Goal: Task Accomplishment & Management: Use online tool/utility

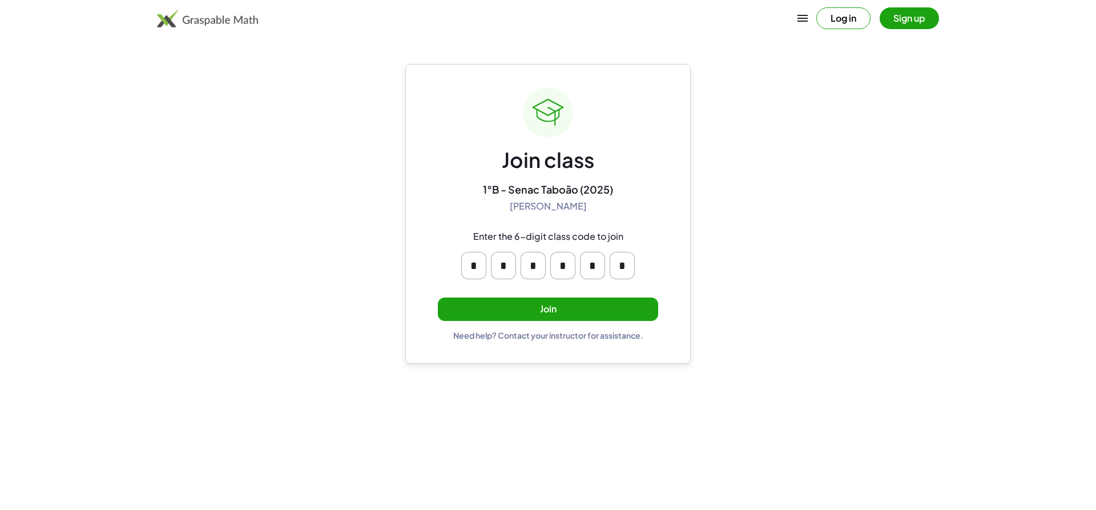
click at [624, 307] on button "Join" at bounding box center [548, 308] width 220 height 23
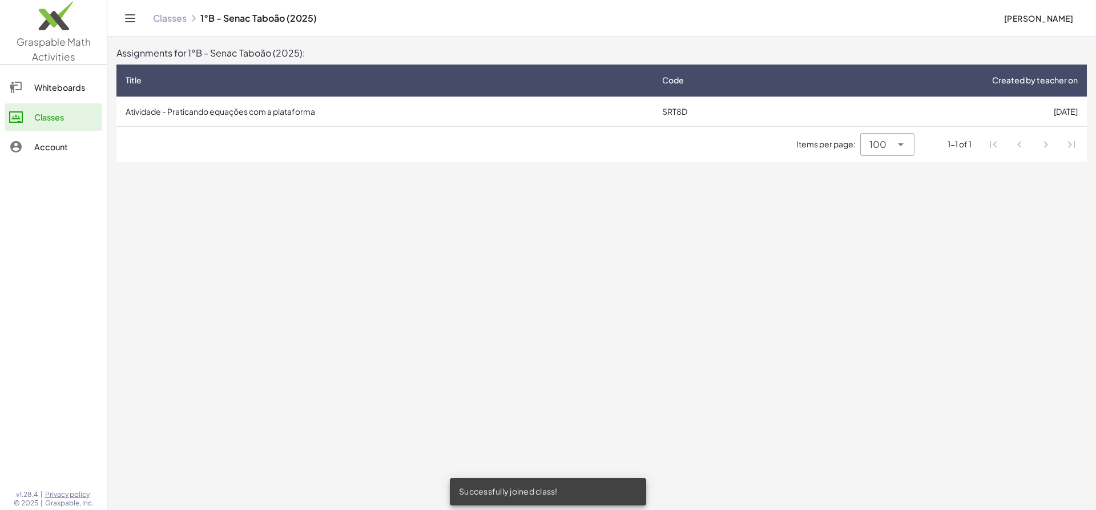
click at [452, 118] on td "Atividade - Praticando equações com a plataforma" at bounding box center [384, 111] width 537 height 30
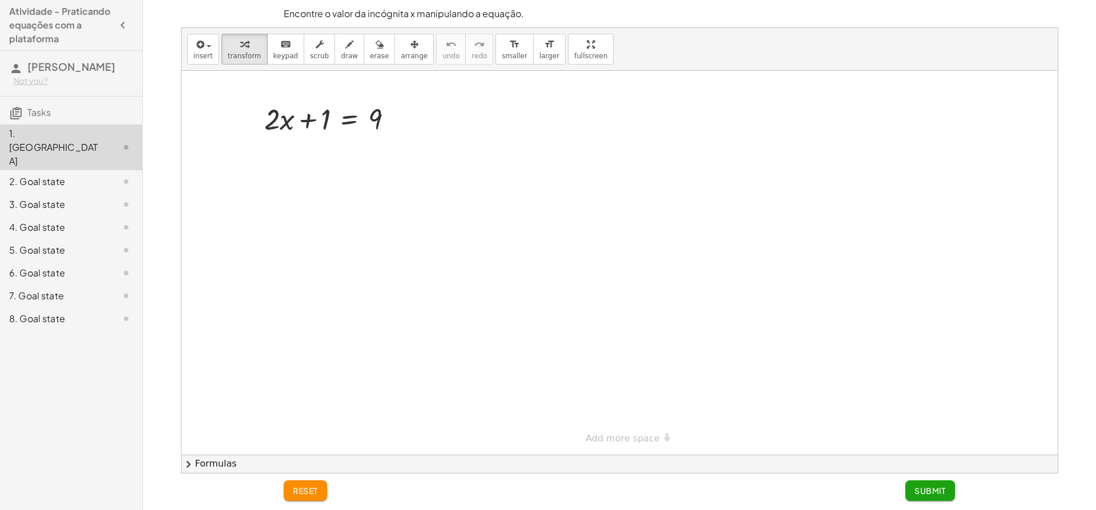
drag, startPoint x: 279, startPoint y: 150, endPoint x: 344, endPoint y: 163, distance: 66.9
click at [336, 174] on div at bounding box center [620, 263] width 876 height 384
click at [341, 57] on span "draw" at bounding box center [349, 56] width 17 height 8
drag, startPoint x: 293, startPoint y: 181, endPoint x: 289, endPoint y: 156, distance: 24.9
drag, startPoint x: 284, startPoint y: 199, endPoint x: 286, endPoint y: 164, distance: 34.3
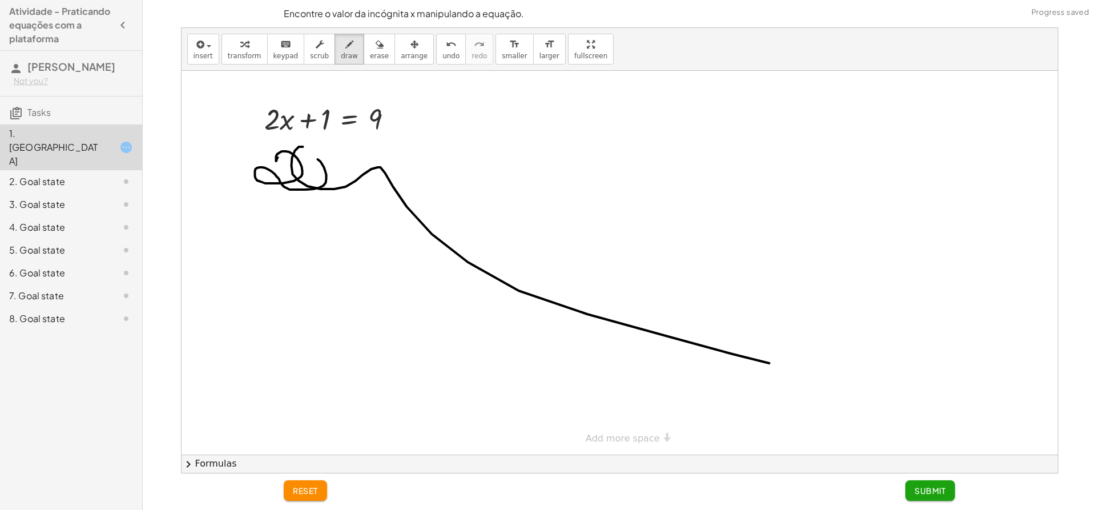
drag, startPoint x: 292, startPoint y: 174, endPoint x: 711, endPoint y: 308, distance: 439.2
click at [746, 322] on div at bounding box center [620, 263] width 876 height 384
drag, startPoint x: 670, startPoint y: 290, endPoint x: 436, endPoint y: 54, distance: 331.8
click at [436, 54] on button "undo undo" at bounding box center [451, 49] width 30 height 31
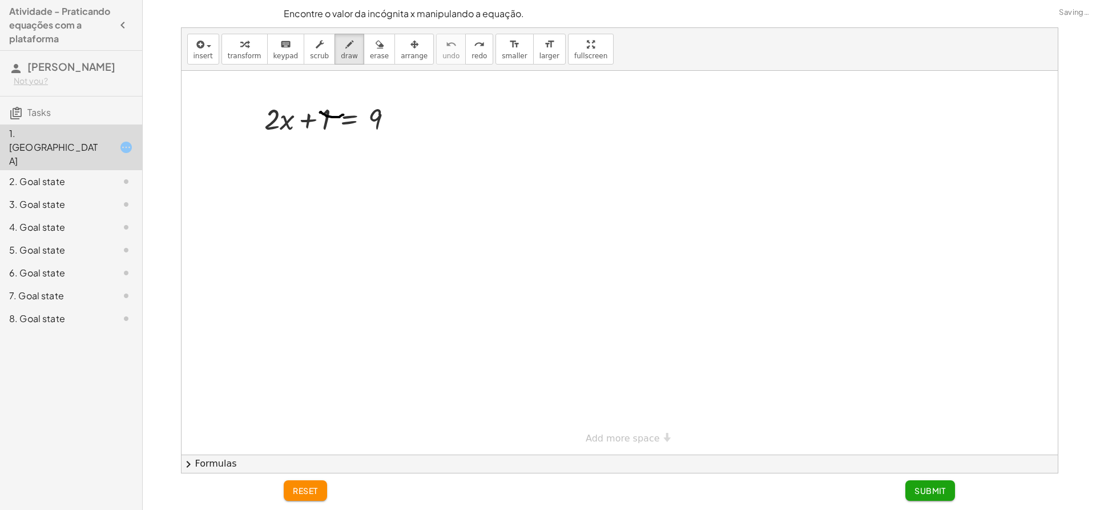
drag, startPoint x: 321, startPoint y: 112, endPoint x: 336, endPoint y: 115, distance: 15.1
click at [338, 115] on div at bounding box center [620, 263] width 876 height 384
click at [253, 52] on span "transform" at bounding box center [245, 56] width 34 height 8
drag, startPoint x: 323, startPoint y: 119, endPoint x: 408, endPoint y: 119, distance: 84.5
click at [408, 119] on div "+ 1 + · 2 · x + 1 = 9" at bounding box center [328, 118] width 163 height 45
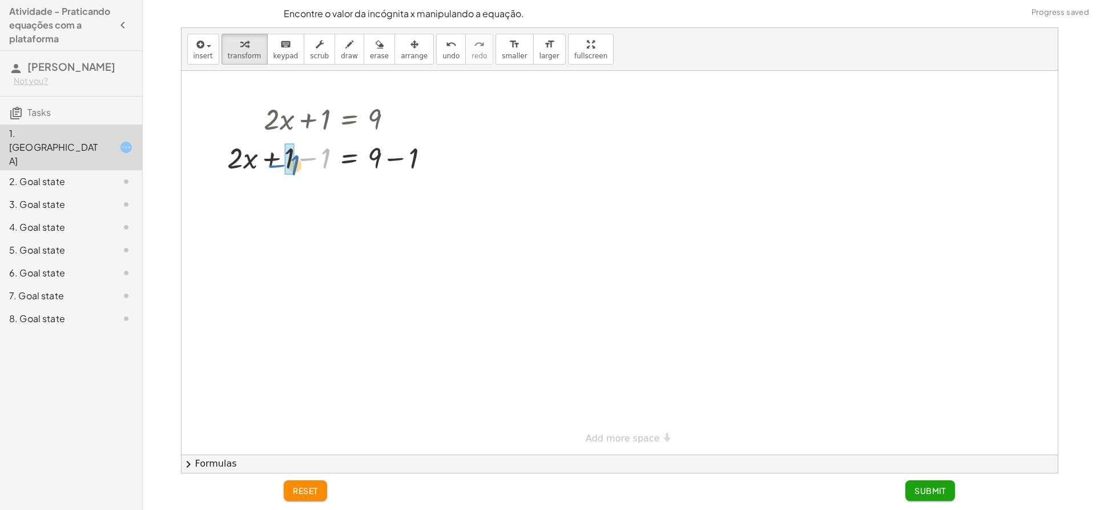
drag, startPoint x: 320, startPoint y: 151, endPoint x: 285, endPoint y: 156, distance: 34.6
drag, startPoint x: 406, startPoint y: 192, endPoint x: 378, endPoint y: 192, distance: 28.0
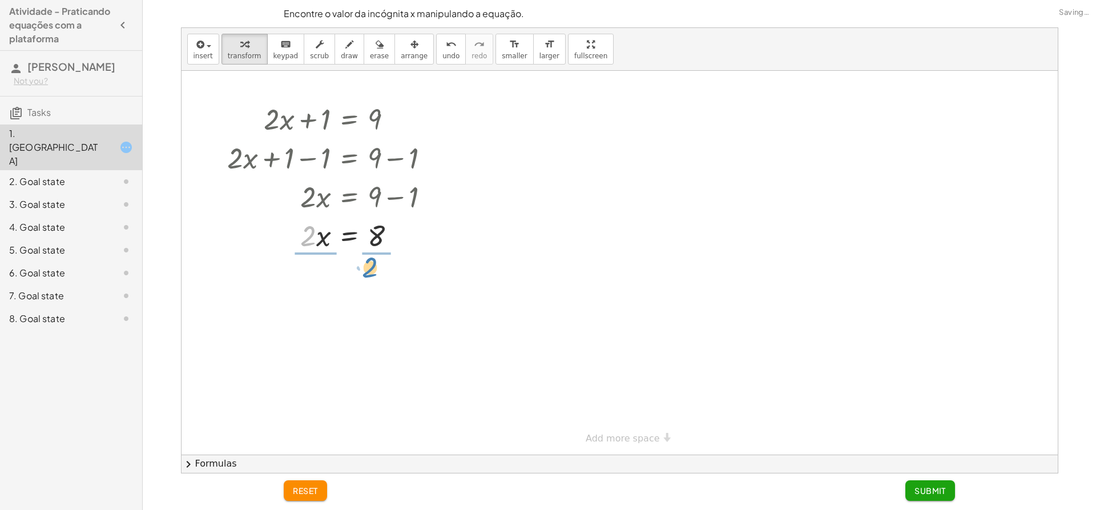
drag, startPoint x: 309, startPoint y: 232, endPoint x: 378, endPoint y: 257, distance: 73.3
click at [377, 257] on div "+ · 2 · x + 1 = 9 + · 2 · x + 1 − 1 = + 9 − 1 + · 2 · x + 0 = + 9 − 1 · 2 · x =…" at bounding box center [620, 263] width 876 height 384
drag, startPoint x: 317, startPoint y: 289, endPoint x: 316, endPoint y: 282, distance: 6.9
click at [317, 276] on div at bounding box center [333, 282] width 222 height 57
drag, startPoint x: 314, startPoint y: 294, endPoint x: 313, endPoint y: 273, distance: 20.6
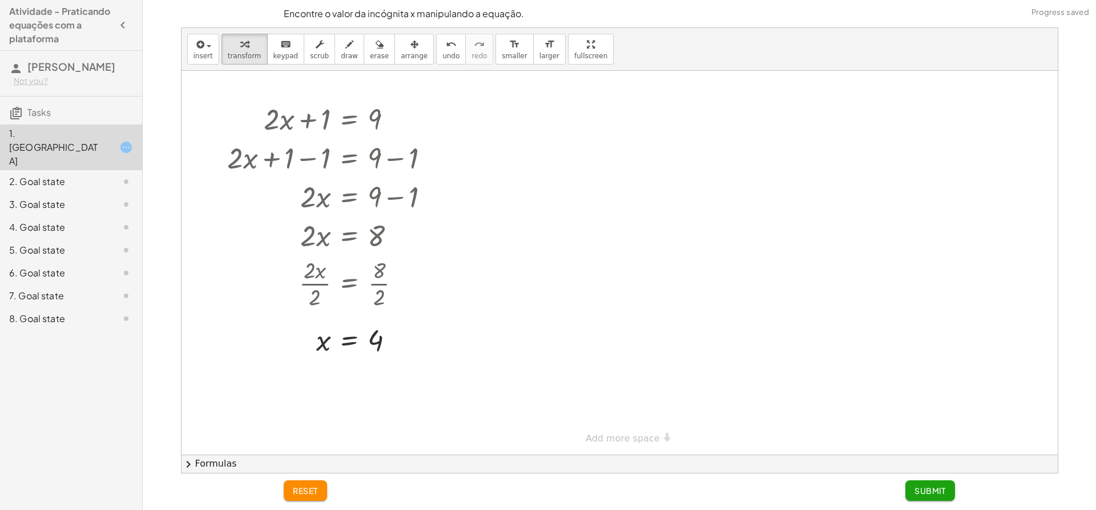
click at [928, 491] on span "Submit" at bounding box center [929, 490] width 31 height 10
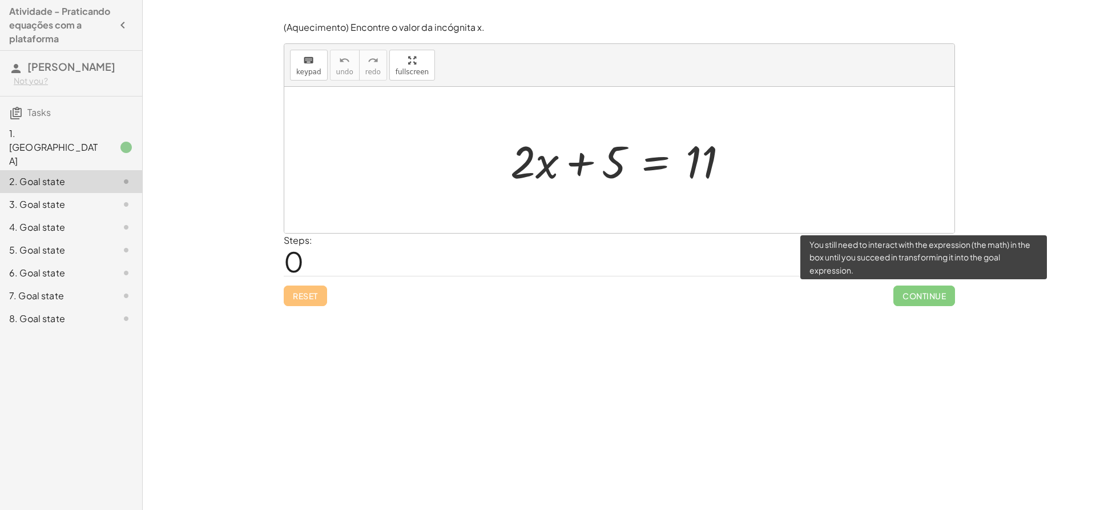
click at [932, 300] on span "Continue" at bounding box center [924, 295] width 62 height 21
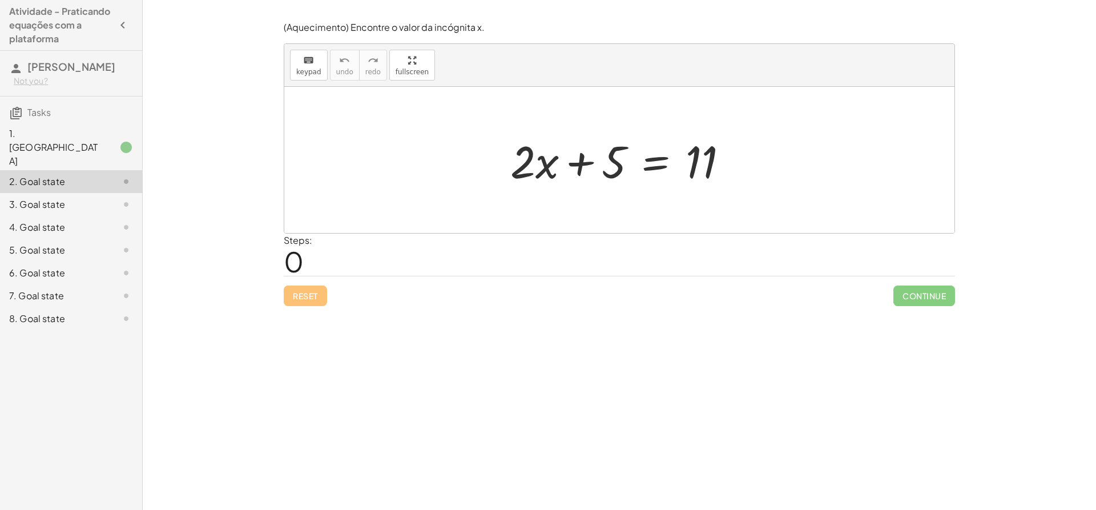
click at [694, 197] on div at bounding box center [619, 160] width 670 height 146
drag, startPoint x: 536, startPoint y: 178, endPoint x: 549, endPoint y: 171, distance: 14.8
click at [537, 174] on div at bounding box center [624, 160] width 238 height 59
click at [550, 172] on div at bounding box center [624, 160] width 238 height 59
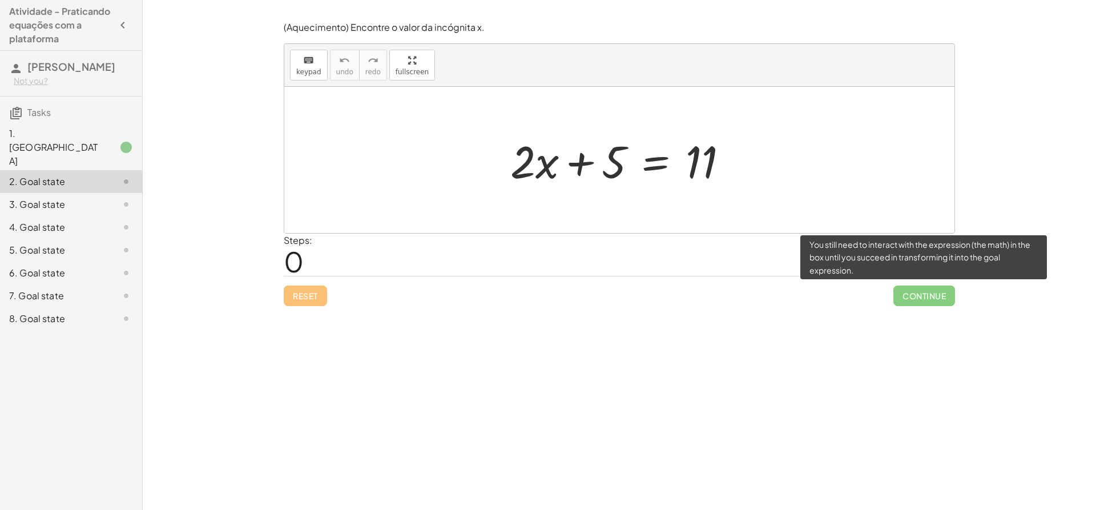
click at [918, 295] on span "Continue" at bounding box center [924, 295] width 62 height 21
click at [921, 295] on span "Continue" at bounding box center [924, 295] width 62 height 21
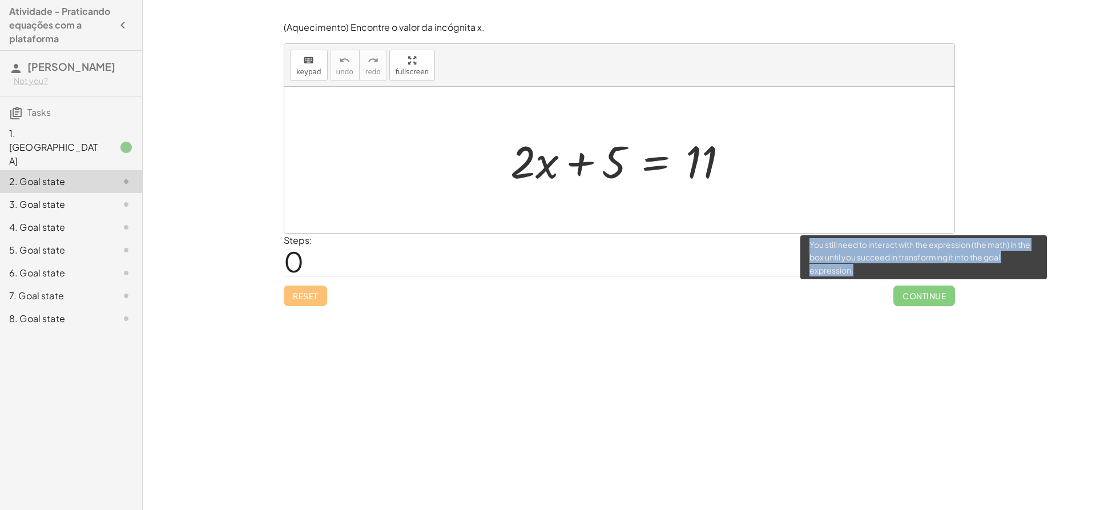
click at [921, 295] on span "Continue" at bounding box center [924, 295] width 62 height 21
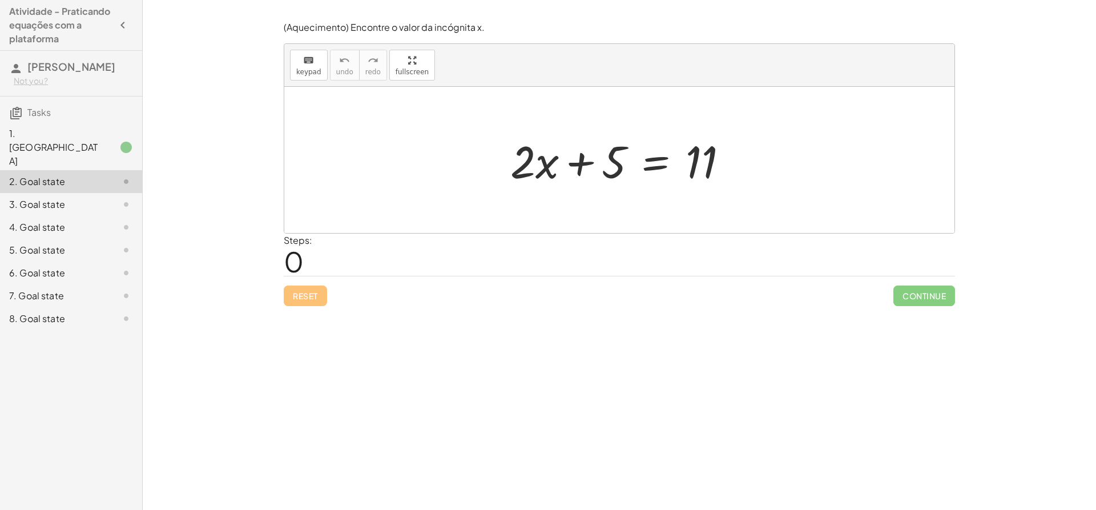
click at [600, 187] on div at bounding box center [624, 160] width 238 height 59
drag, startPoint x: 614, startPoint y: 163, endPoint x: 544, endPoint y: 166, distance: 69.7
click at [544, 166] on div at bounding box center [624, 160] width 238 height 59
drag, startPoint x: 687, startPoint y: 168, endPoint x: 537, endPoint y: 180, distance: 150.6
click at [537, 180] on div at bounding box center [624, 160] width 238 height 59
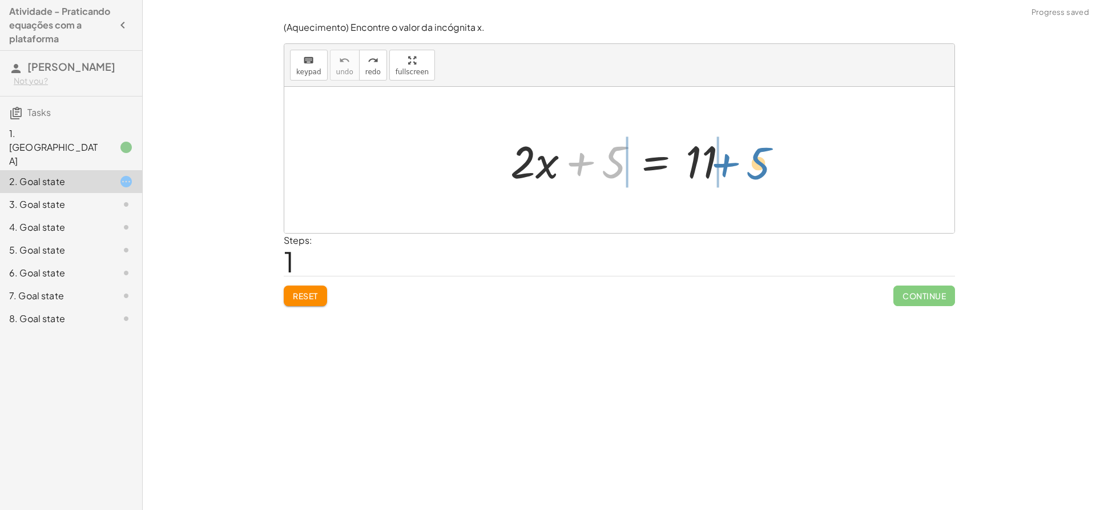
drag, startPoint x: 601, startPoint y: 172, endPoint x: 746, endPoint y: 164, distance: 145.8
click at [746, 172] on div "+ 5 + · 2 · x + 5 = 11" at bounding box center [619, 160] width 670 height 146
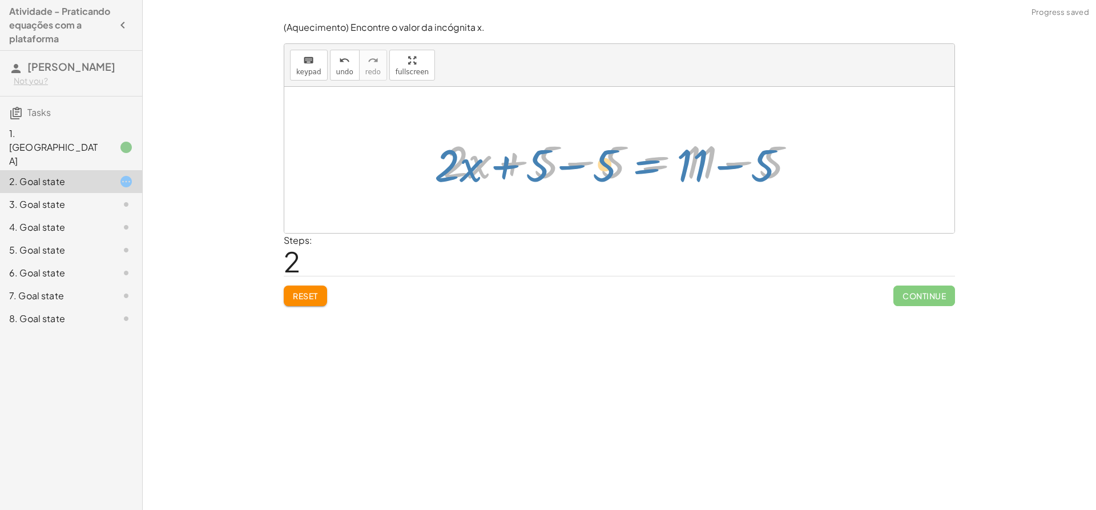
click at [631, 160] on div at bounding box center [623, 160] width 372 height 59
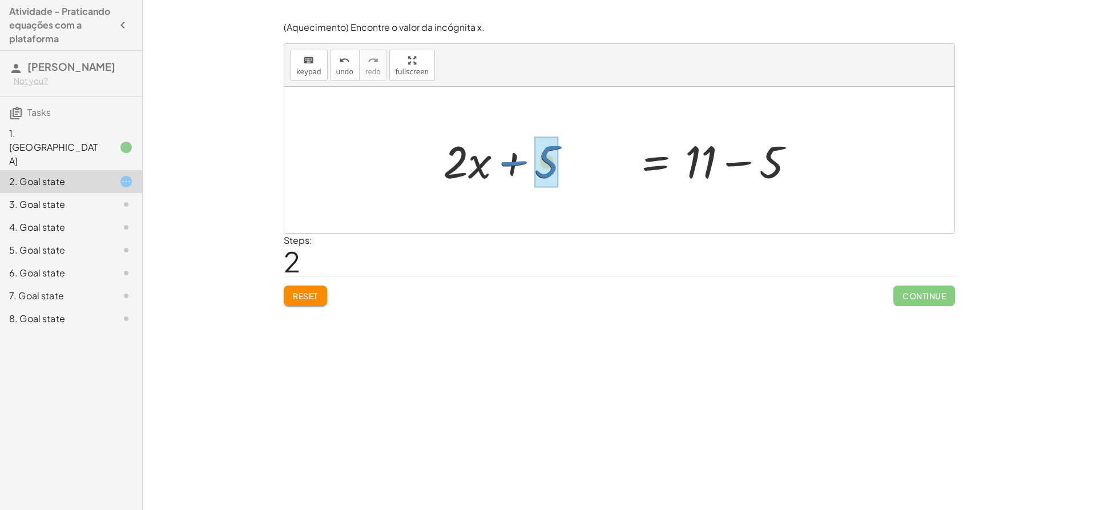
drag, startPoint x: 619, startPoint y: 163, endPoint x: 548, endPoint y: 162, distance: 71.4
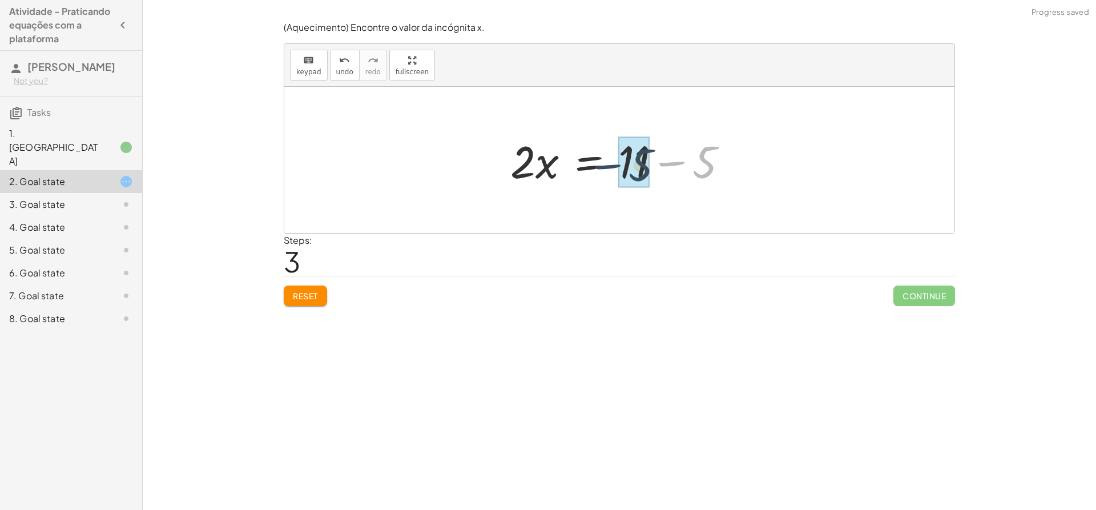
drag, startPoint x: 709, startPoint y: 159, endPoint x: 651, endPoint y: 163, distance: 57.8
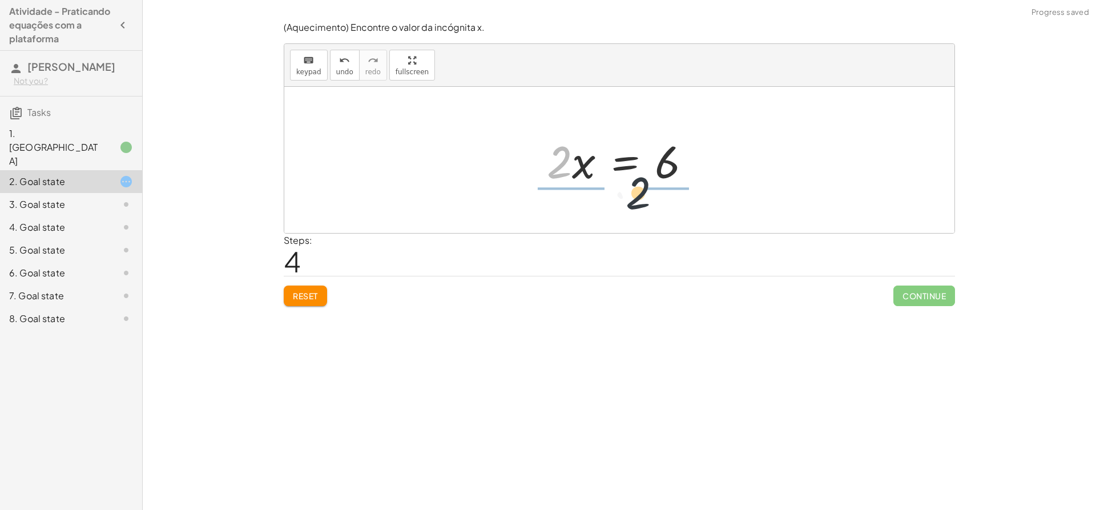
drag, startPoint x: 557, startPoint y: 173, endPoint x: 662, endPoint y: 215, distance: 113.0
click at [662, 215] on div "+ · 2 · x + 5 = 11 + · 2 · x + 5 − 5 = + 11 − 5 + · 2 · x + 0 = + 11 − 5 · 2 · …" at bounding box center [619, 160] width 670 height 146
drag, startPoint x: 664, startPoint y: 183, endPoint x: 669, endPoint y: 161, distance: 22.7
drag, startPoint x: 582, startPoint y: 178, endPoint x: 581, endPoint y: 136, distance: 41.1
click at [580, 138] on div at bounding box center [623, 160] width 168 height 88
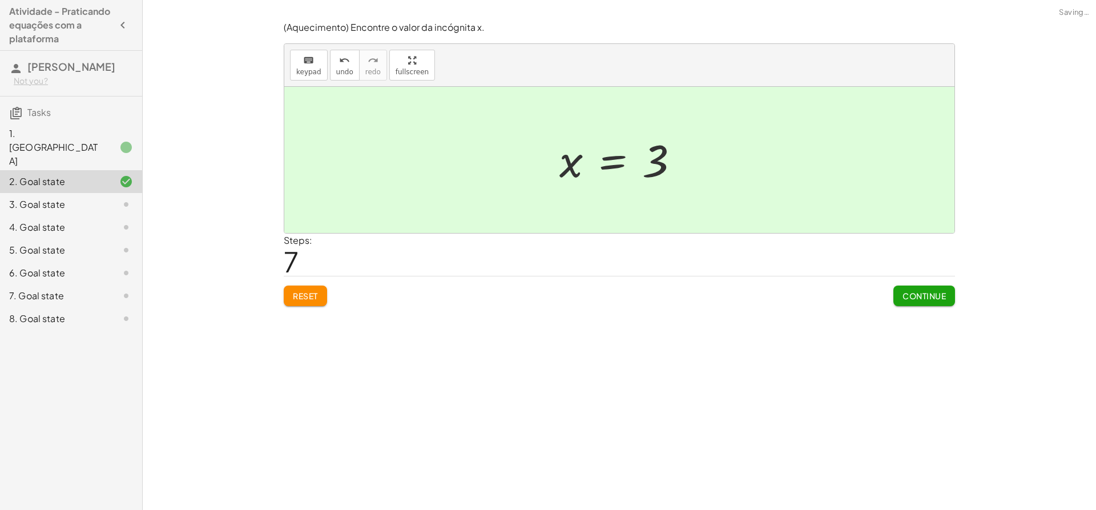
click at [0, 0] on div "(Aquecimento) Encontre o valor da incógnita x. keyboard keypad undo undo redo r…" at bounding box center [0, 0] width 0 height 0
click at [920, 299] on span "Continue" at bounding box center [923, 296] width 43 height 10
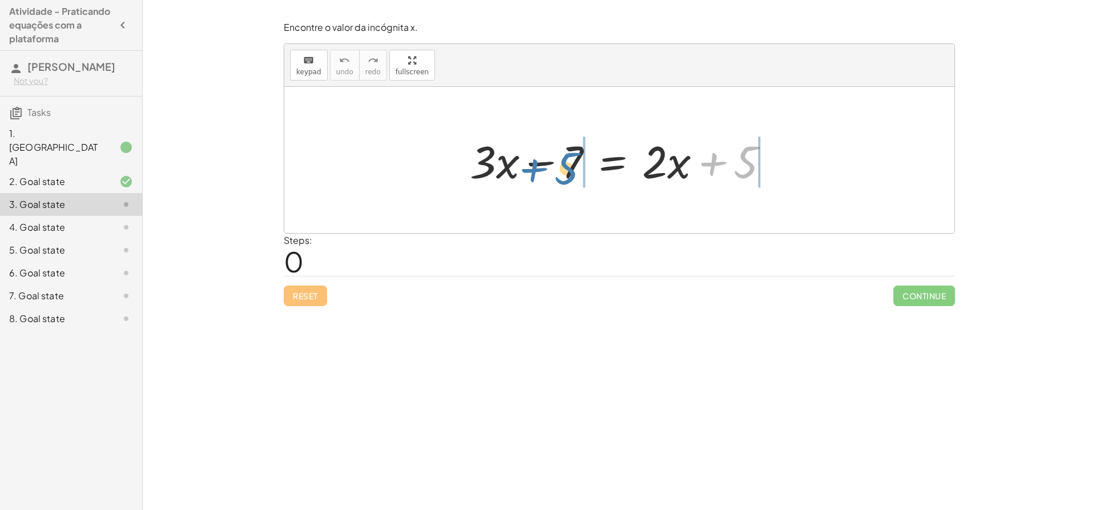
drag, startPoint x: 741, startPoint y: 167, endPoint x: 561, endPoint y: 177, distance: 180.1
click at [561, 177] on div at bounding box center [624, 160] width 320 height 59
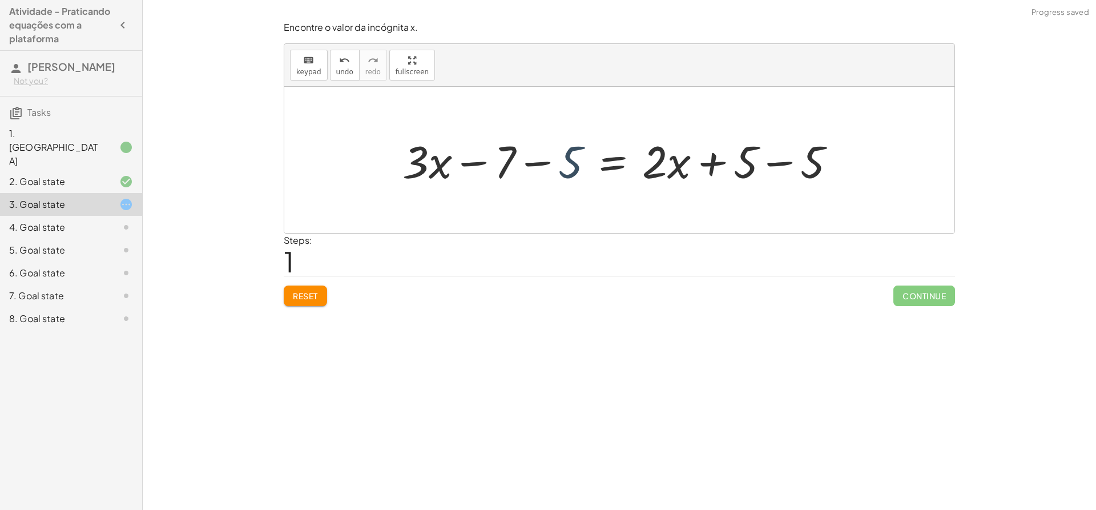
click at [581, 167] on div at bounding box center [624, 160] width 454 height 59
click at [784, 169] on div at bounding box center [647, 160] width 406 height 59
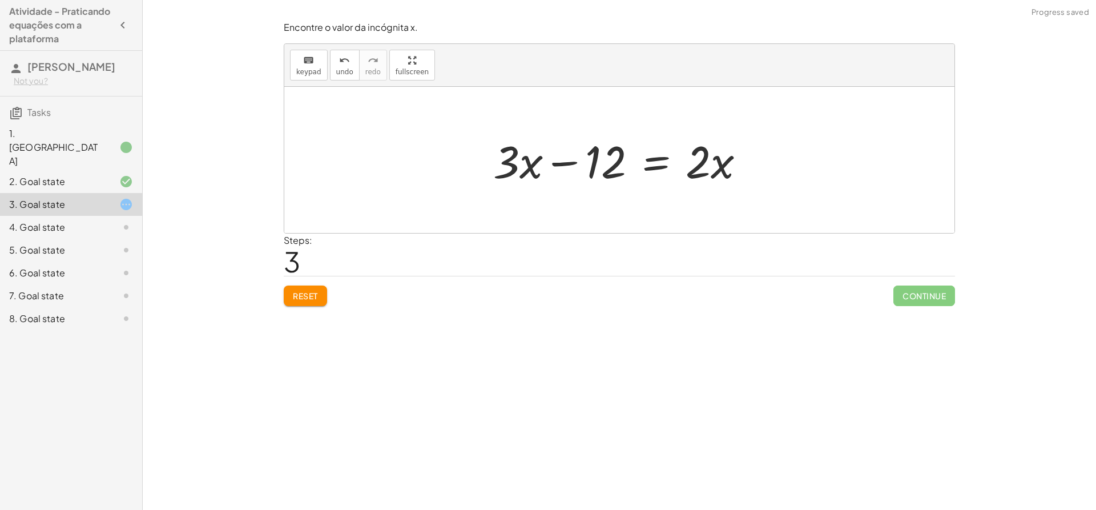
click at [703, 171] on div at bounding box center [623, 160] width 272 height 59
drag, startPoint x: 622, startPoint y: 172, endPoint x: 650, endPoint y: 179, distance: 28.2
click at [650, 179] on div at bounding box center [623, 160] width 272 height 59
drag, startPoint x: 524, startPoint y: 170, endPoint x: 646, endPoint y: 170, distance: 121.6
click at [645, 169] on div at bounding box center [623, 160] width 272 height 59
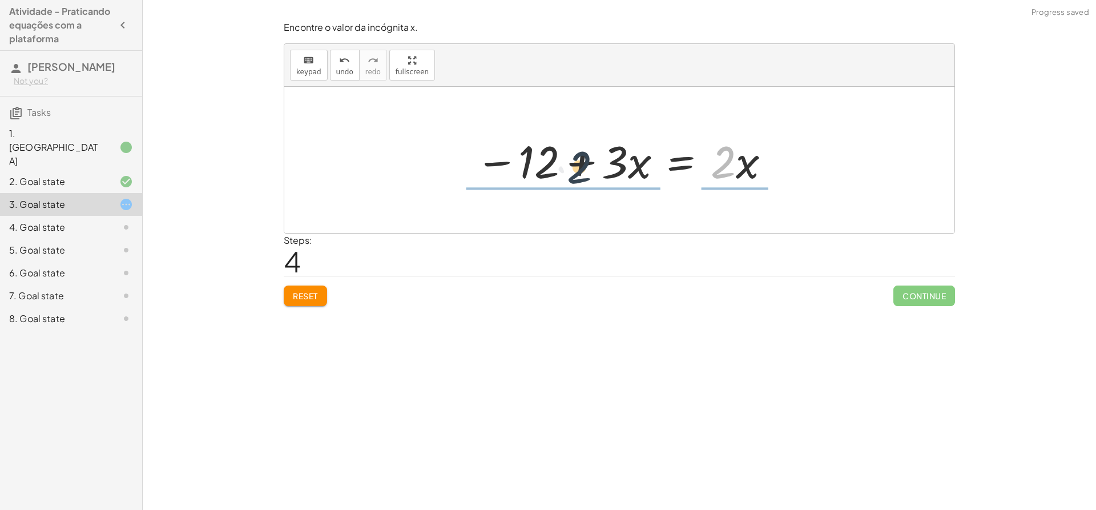
drag, startPoint x: 727, startPoint y: 160, endPoint x: 579, endPoint y: 169, distance: 147.5
click at [579, 169] on div at bounding box center [623, 160] width 307 height 59
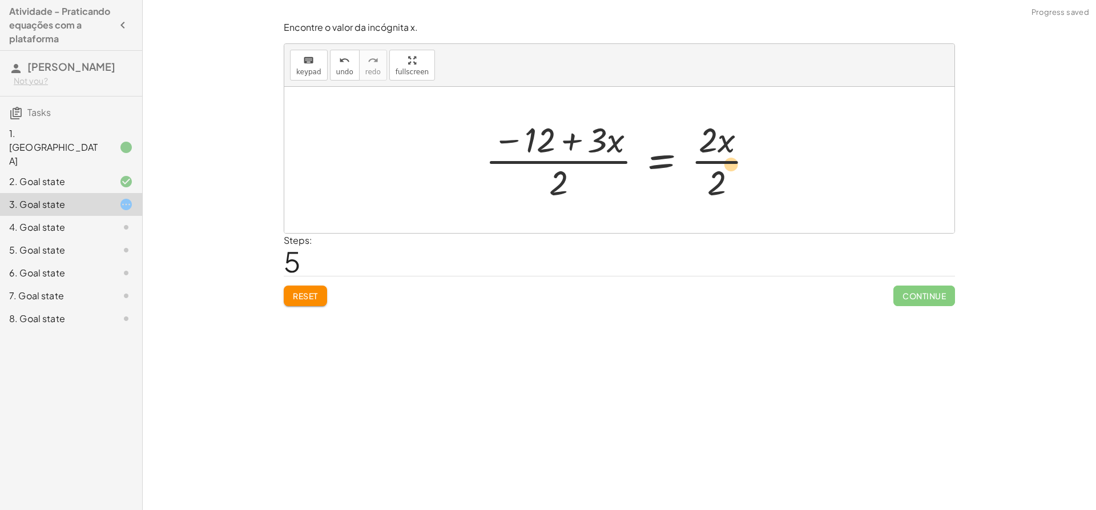
drag, startPoint x: 697, startPoint y: 134, endPoint x: 720, endPoint y: 186, distance: 56.7
click at [720, 186] on div at bounding box center [623, 160] width 288 height 88
drag, startPoint x: 710, startPoint y: 181, endPoint x: 716, endPoint y: 133, distance: 48.3
click at [716, 133] on div at bounding box center [623, 160] width 288 height 88
drag, startPoint x: 553, startPoint y: 182, endPoint x: 554, endPoint y: 131, distance: 50.8
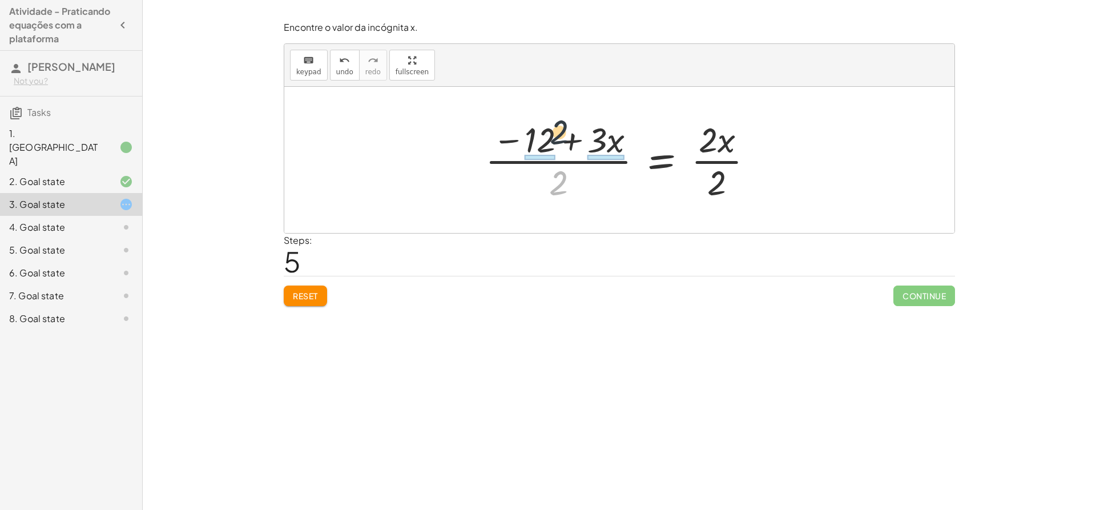
click at [554, 131] on div at bounding box center [623, 160] width 288 height 88
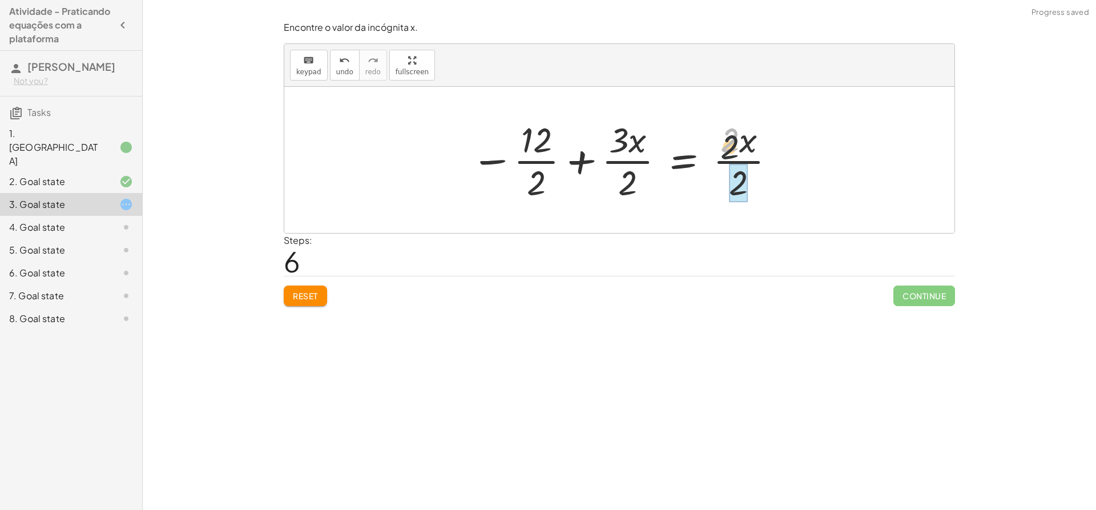
drag, startPoint x: 737, startPoint y: 146, endPoint x: 745, endPoint y: 197, distance: 51.3
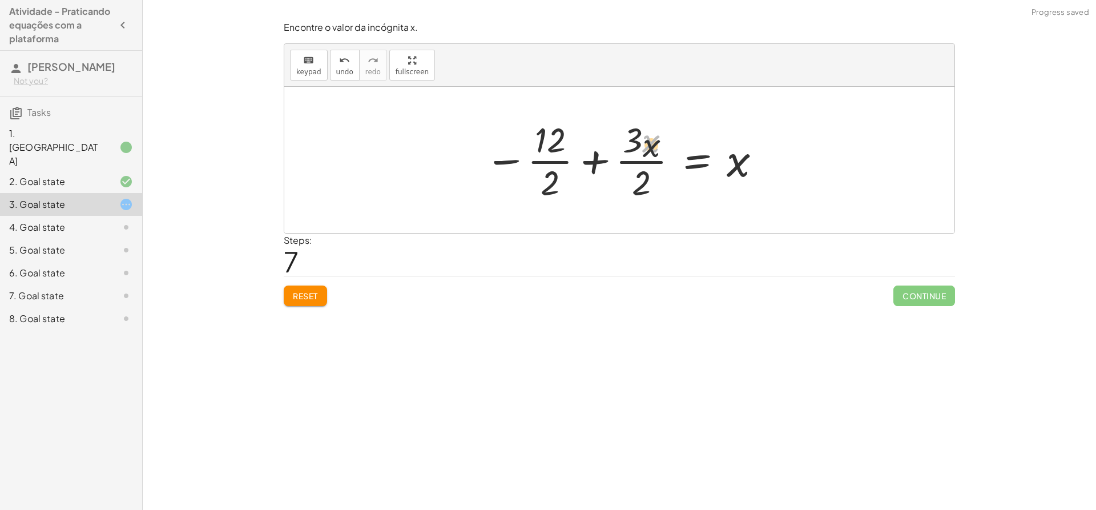
drag, startPoint x: 652, startPoint y: 139, endPoint x: 649, endPoint y: 187, distance: 47.5
click at [649, 187] on div at bounding box center [623, 160] width 289 height 88
drag, startPoint x: 643, startPoint y: 185, endPoint x: 631, endPoint y: 156, distance: 31.0
click at [646, 135] on div at bounding box center [623, 160] width 289 height 88
drag, startPoint x: 546, startPoint y: 188, endPoint x: 545, endPoint y: 152, distance: 35.4
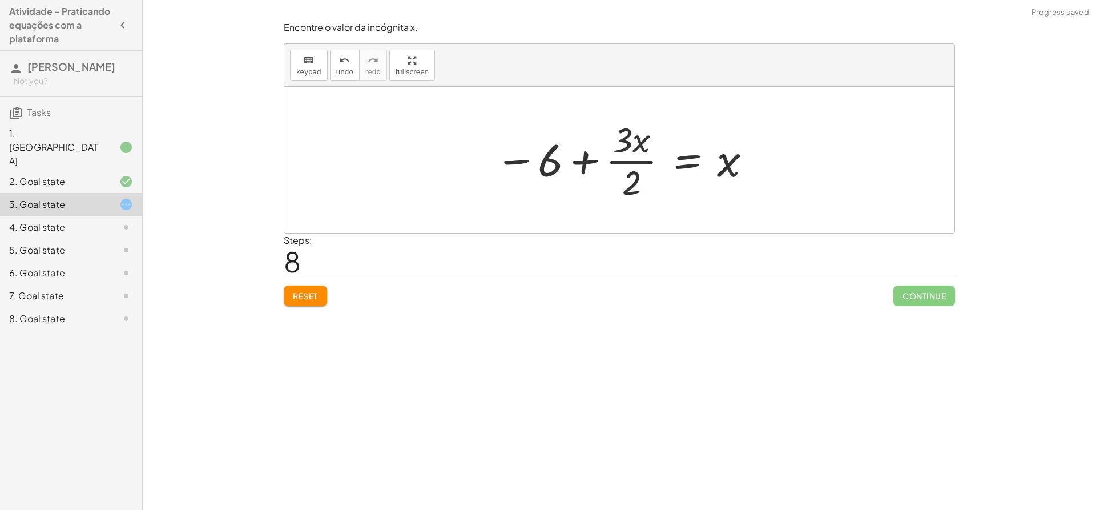
click at [584, 163] on div at bounding box center [623, 160] width 269 height 88
click at [550, 162] on div at bounding box center [623, 160] width 269 height 88
drag, startPoint x: 628, startPoint y: 180, endPoint x: 630, endPoint y: 141, distance: 39.4
click at [628, 131] on div at bounding box center [623, 160] width 269 height 88
drag, startPoint x: 735, startPoint y: 162, endPoint x: 672, endPoint y: 160, distance: 63.4
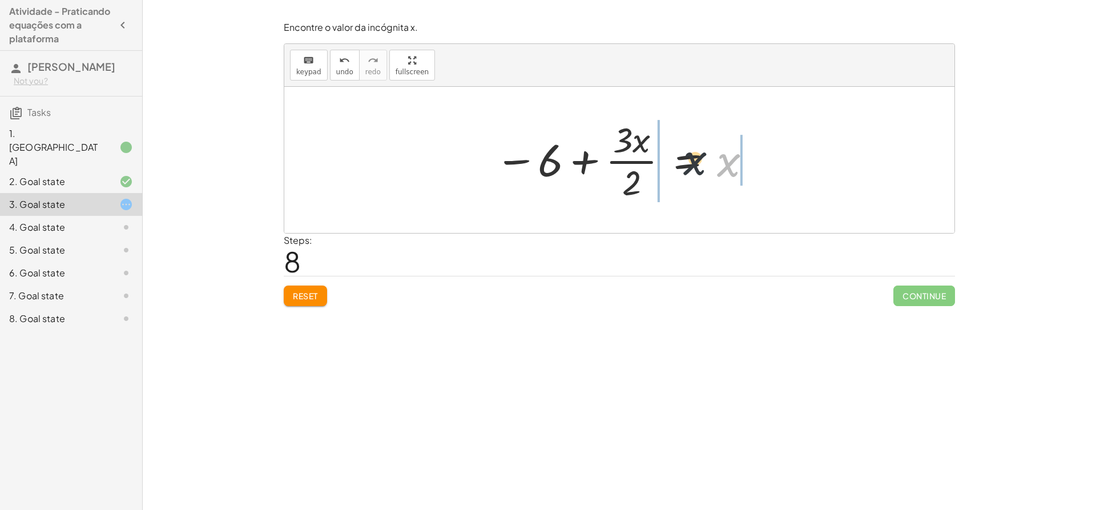
click at [672, 160] on div at bounding box center [623, 160] width 269 height 88
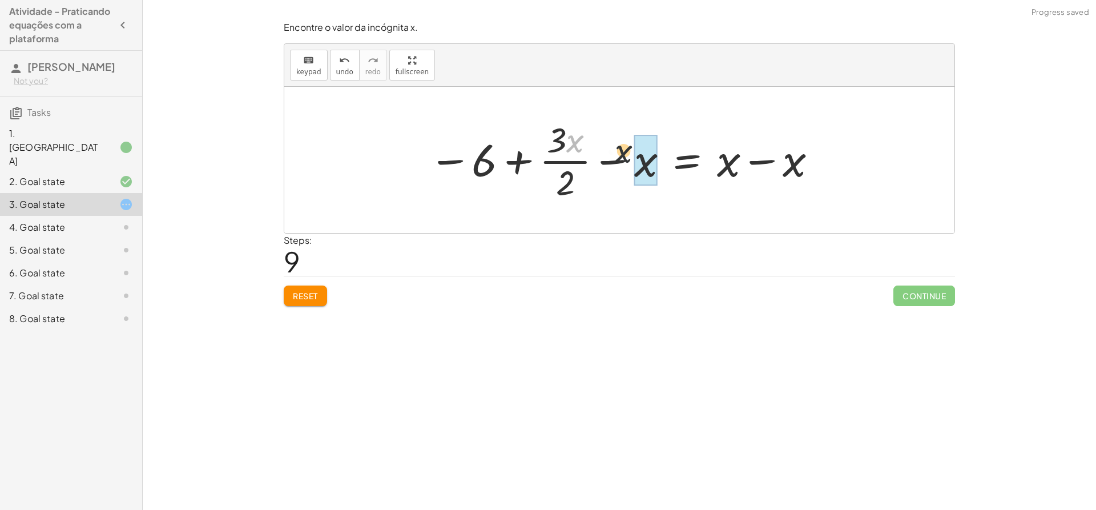
drag, startPoint x: 570, startPoint y: 143, endPoint x: 679, endPoint y: 168, distance: 111.8
click at [679, 168] on div at bounding box center [623, 160] width 401 height 88
drag, startPoint x: 570, startPoint y: 182, endPoint x: 567, endPoint y: 133, distance: 49.2
click at [567, 133] on div at bounding box center [623, 160] width 401 height 88
drag, startPoint x: 482, startPoint y: 165, endPoint x: 421, endPoint y: 164, distance: 60.5
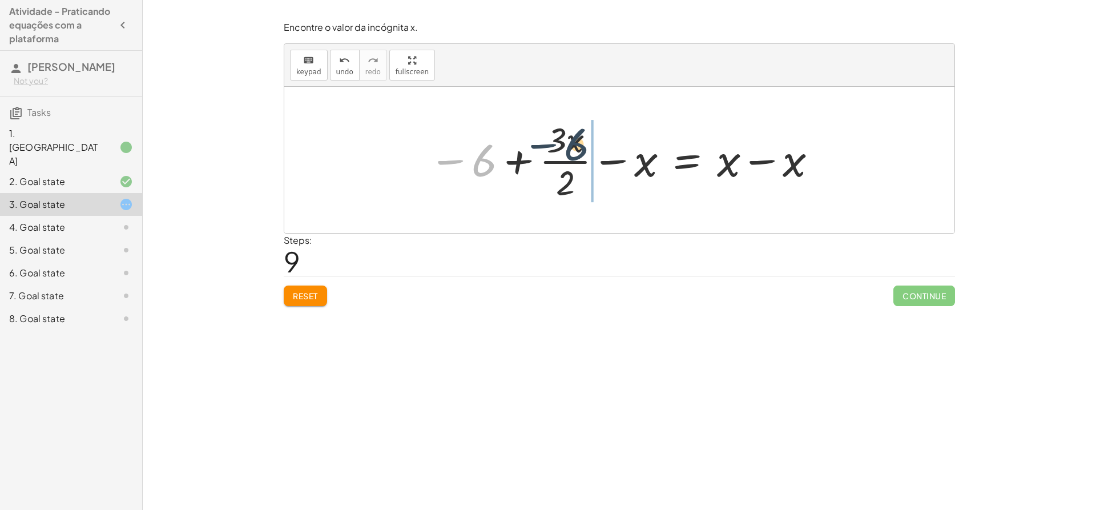
drag, startPoint x: 483, startPoint y: 166, endPoint x: 579, endPoint y: 150, distance: 97.2
click at [579, 150] on div at bounding box center [623, 160] width 401 height 88
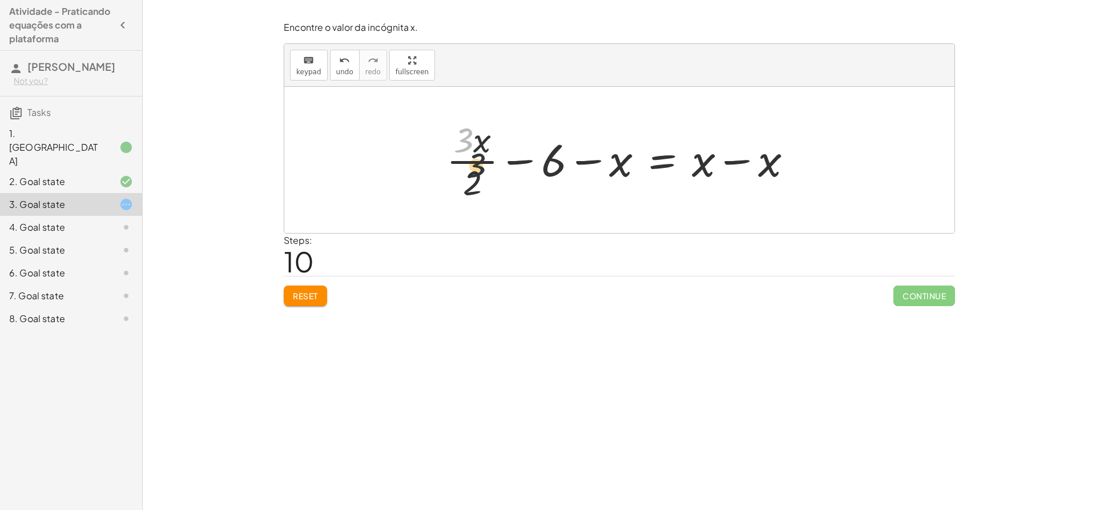
drag, startPoint x: 470, startPoint y: 138, endPoint x: 482, endPoint y: 186, distance: 49.4
click at [482, 186] on div at bounding box center [624, 160] width 366 height 88
drag, startPoint x: 563, startPoint y: 159, endPoint x: 663, endPoint y: 142, distance: 101.3
click at [661, 143] on div at bounding box center [624, 160] width 366 height 88
drag, startPoint x: 680, startPoint y: 158, endPoint x: 605, endPoint y: 163, distance: 75.0
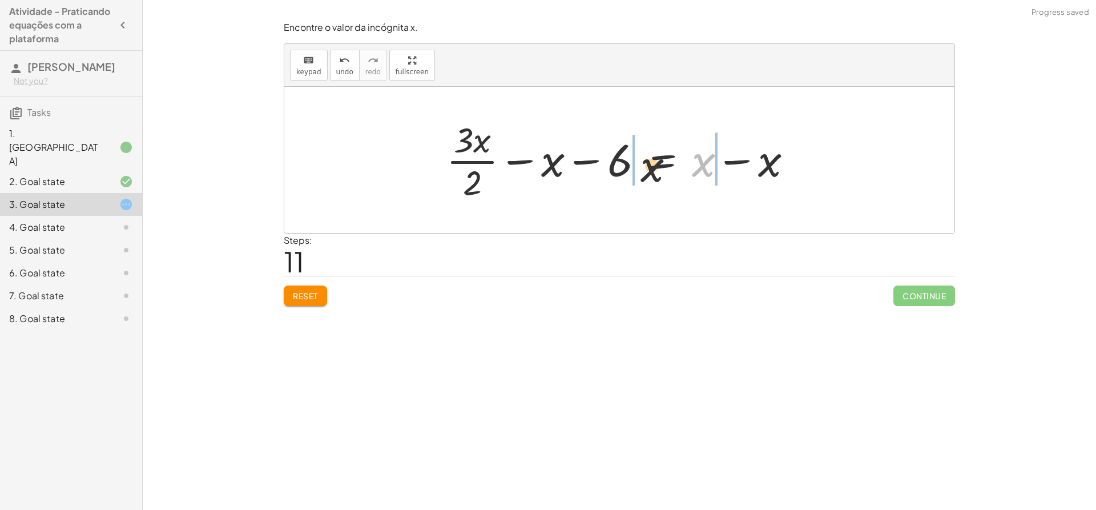
click at [603, 164] on div at bounding box center [624, 160] width 366 height 88
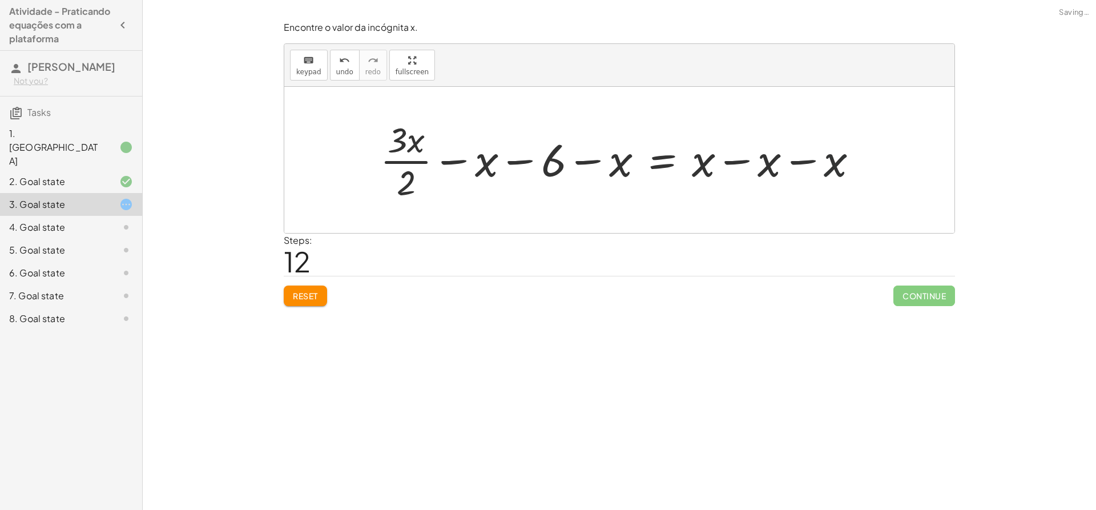
drag, startPoint x: 841, startPoint y: 159, endPoint x: 748, endPoint y: 173, distance: 93.5
drag, startPoint x: 562, startPoint y: 164, endPoint x: 680, endPoint y: 159, distance: 118.2
click at [679, 159] on div at bounding box center [623, 160] width 498 height 88
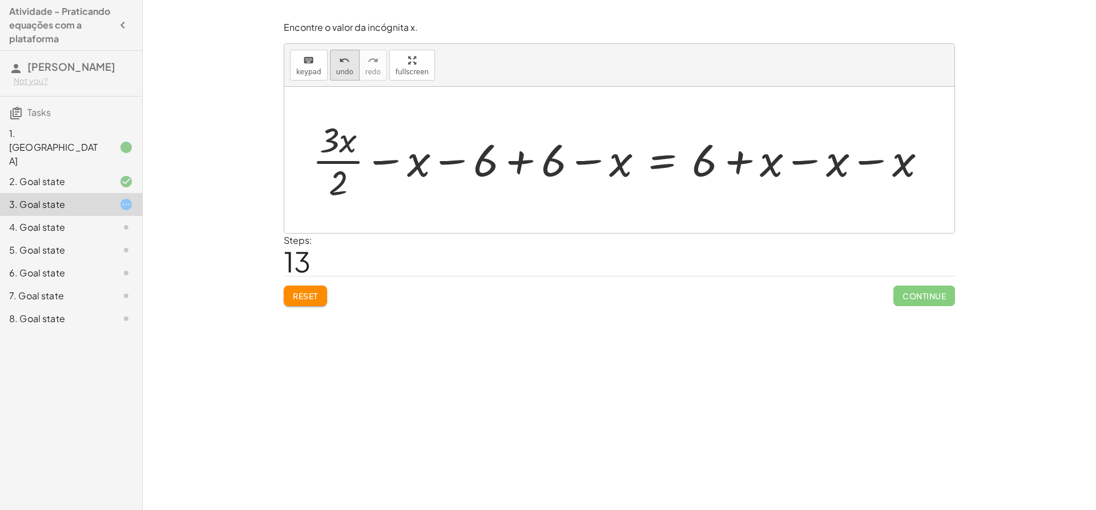
click at [340, 68] on span "undo" at bounding box center [344, 72] width 17 height 8
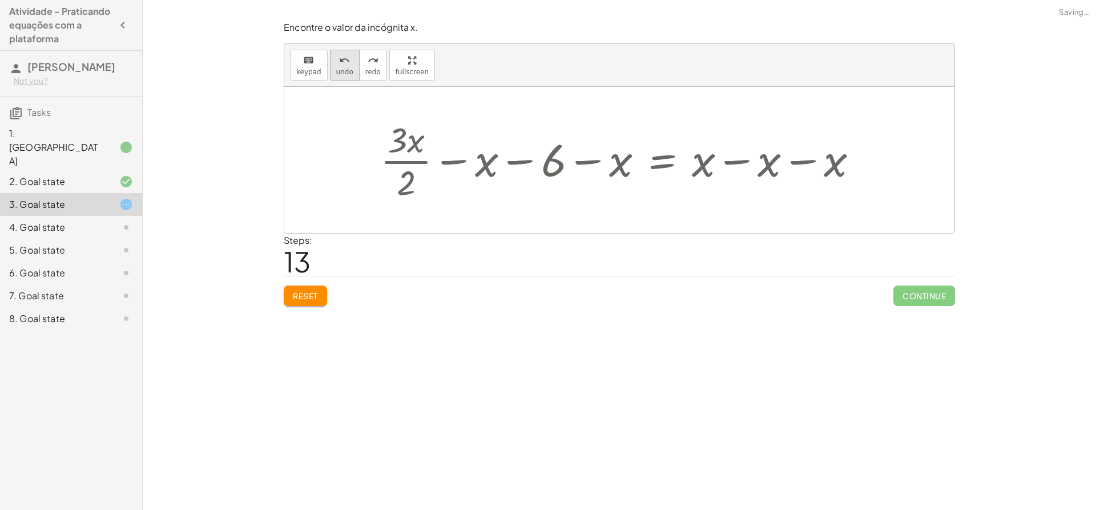
click at [340, 68] on span "undo" at bounding box center [344, 72] width 17 height 8
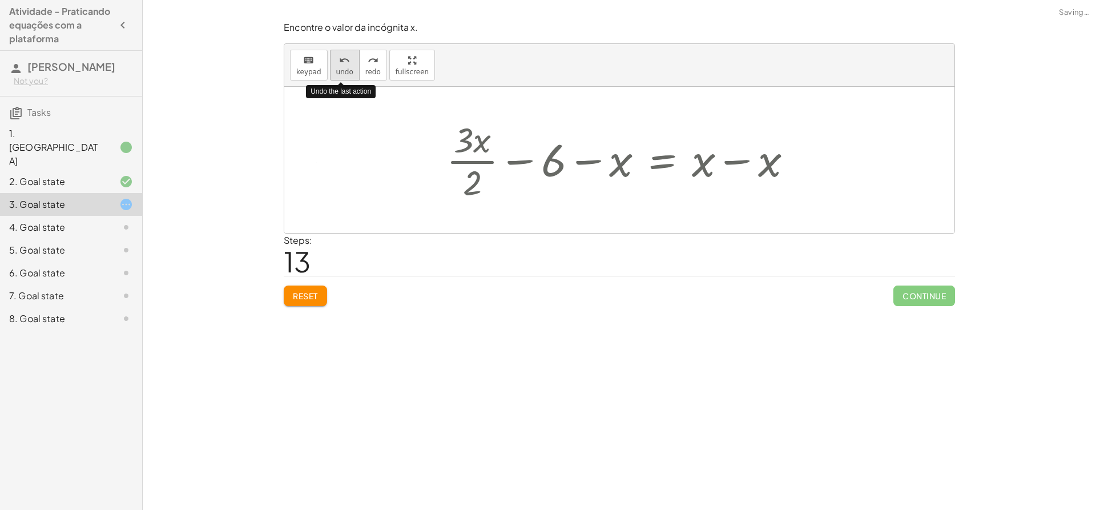
click at [340, 68] on span "undo" at bounding box center [344, 72] width 17 height 8
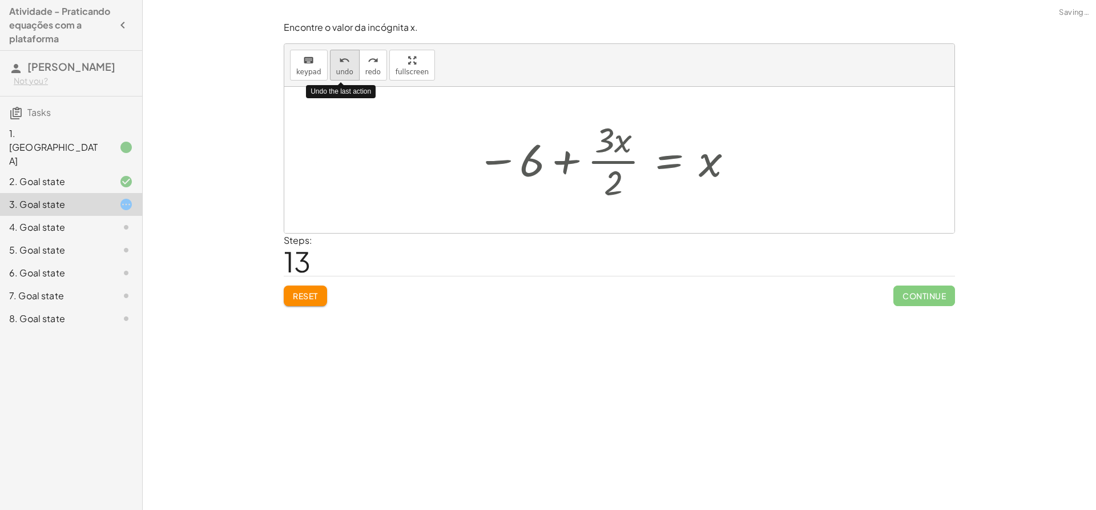
click at [340, 68] on span "undo" at bounding box center [344, 72] width 17 height 8
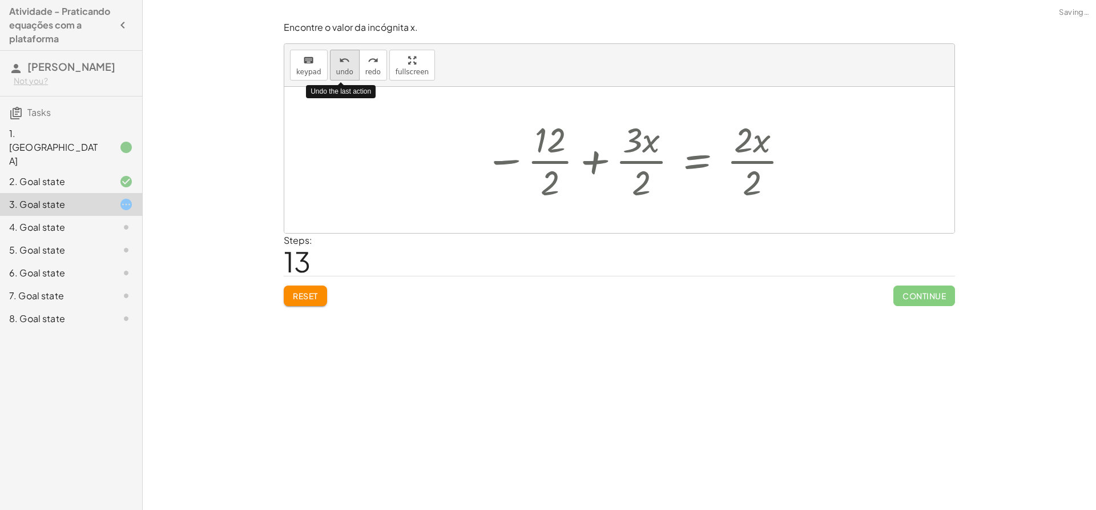
click at [340, 68] on span "undo" at bounding box center [344, 72] width 17 height 8
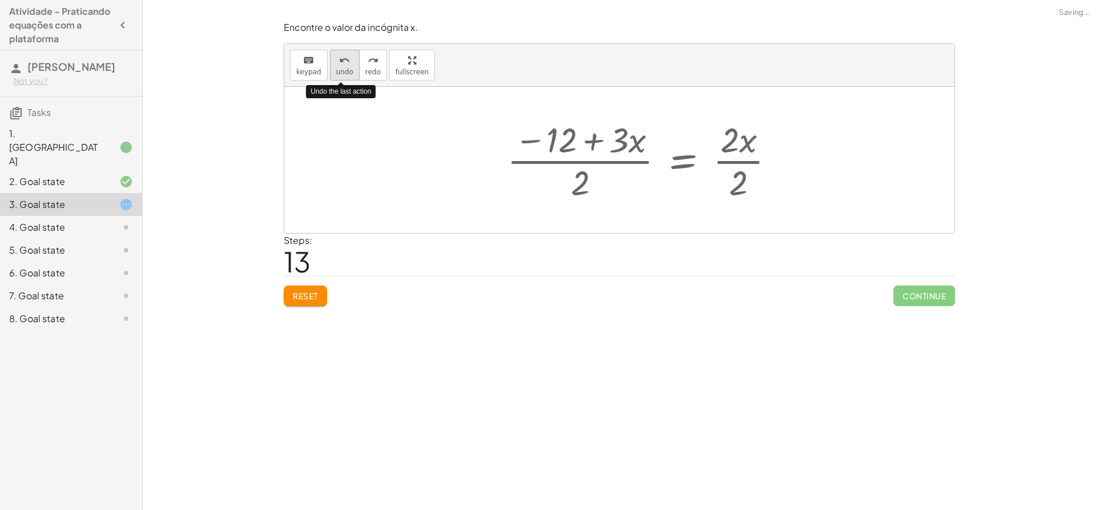
click at [340, 68] on span "undo" at bounding box center [344, 72] width 17 height 8
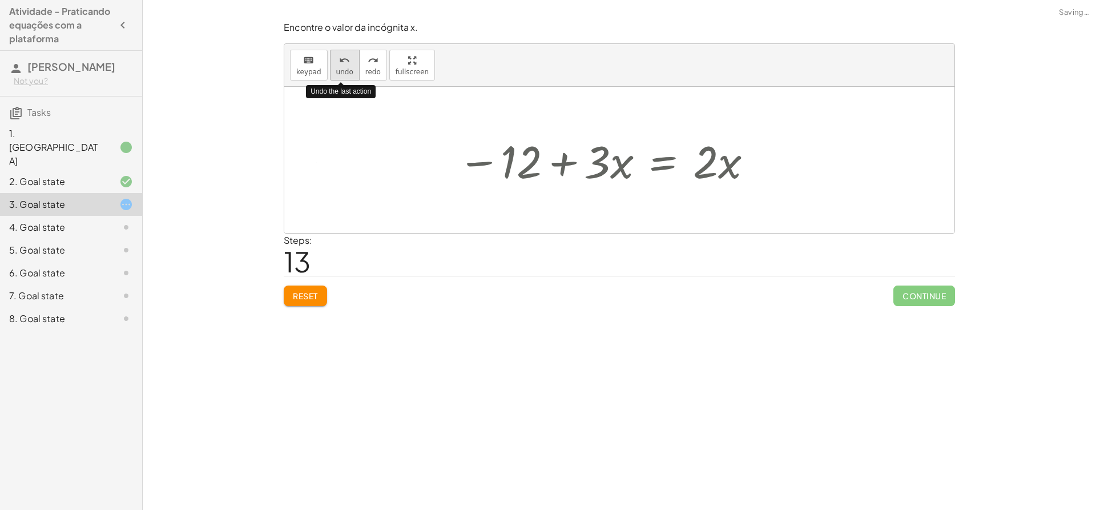
click at [340, 68] on span "undo" at bounding box center [344, 72] width 17 height 8
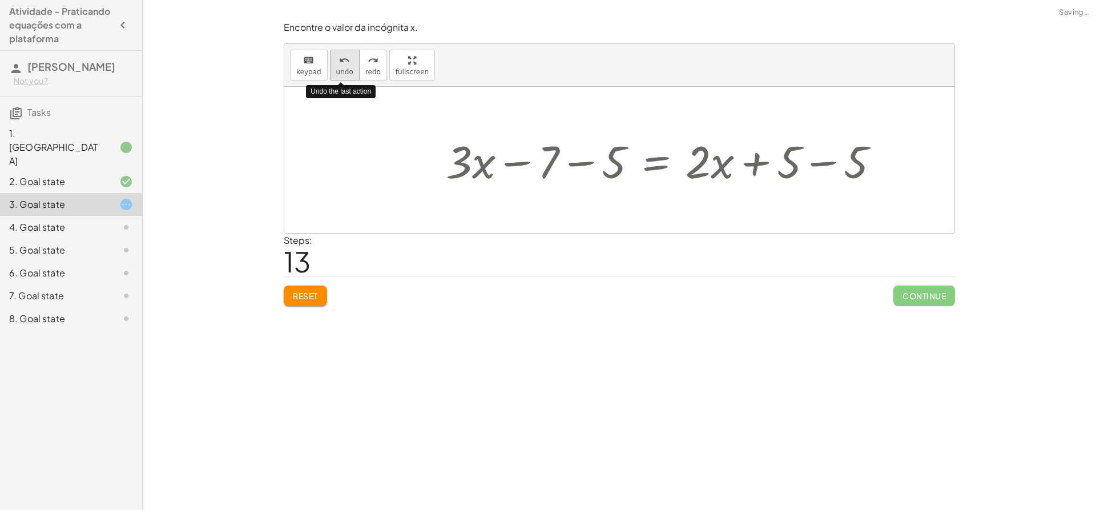
click at [340, 68] on span "undo" at bounding box center [344, 72] width 17 height 8
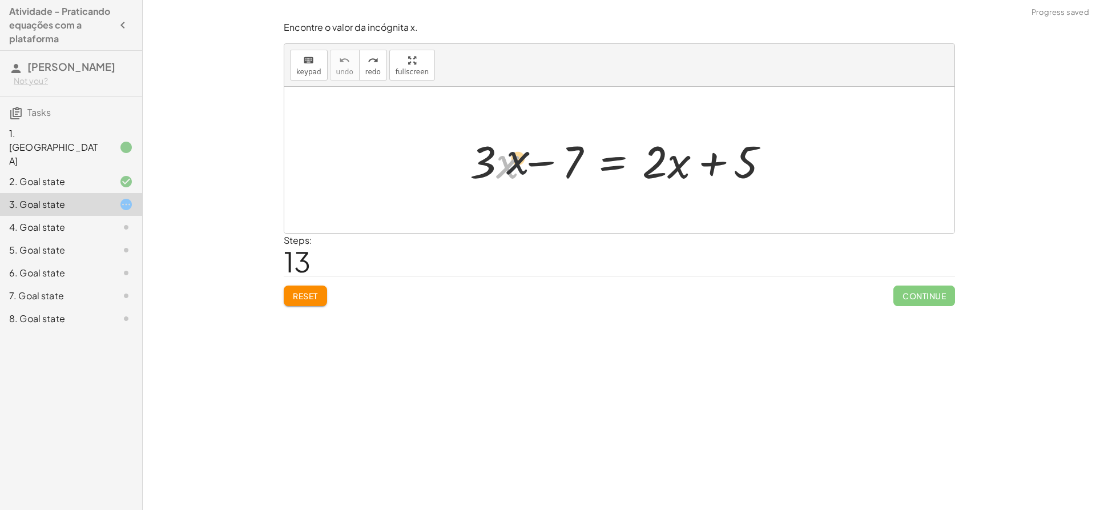
drag, startPoint x: 507, startPoint y: 154, endPoint x: 568, endPoint y: 151, distance: 60.6
click at [568, 151] on div at bounding box center [624, 160] width 320 height 59
drag, startPoint x: 508, startPoint y: 161, endPoint x: 471, endPoint y: 155, distance: 37.0
click at [484, 160] on div at bounding box center [624, 160] width 320 height 59
click at [376, 67] on button "redo redo" at bounding box center [373, 65] width 28 height 31
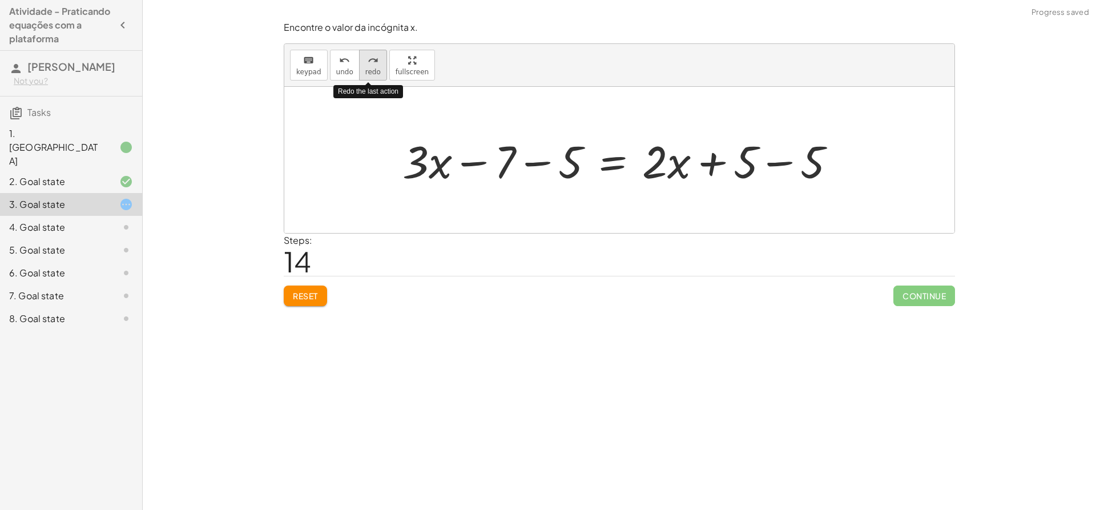
click at [376, 67] on button "redo redo" at bounding box center [373, 65] width 28 height 31
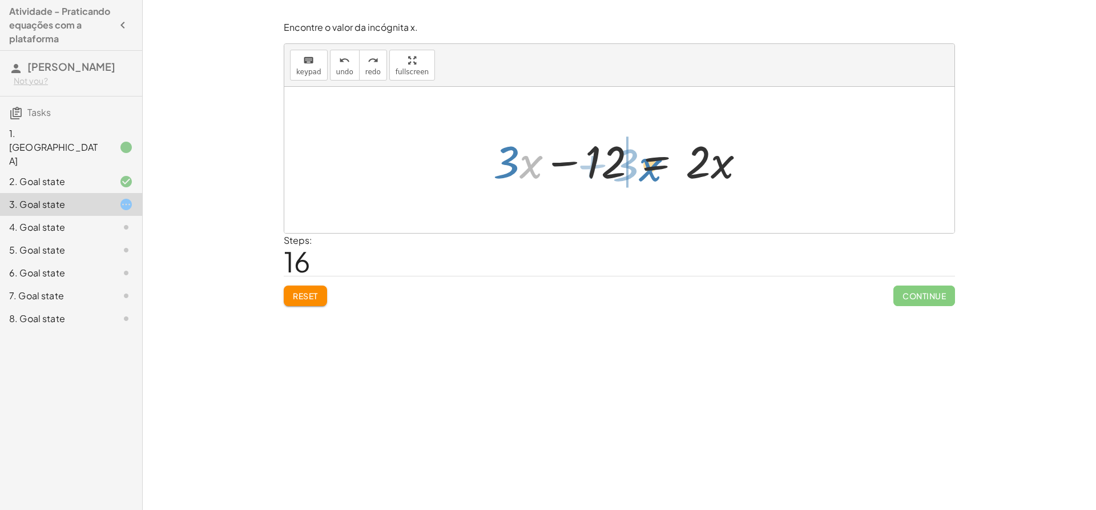
drag, startPoint x: 535, startPoint y: 165, endPoint x: 656, endPoint y: 168, distance: 120.5
click at [656, 168] on div at bounding box center [623, 160] width 272 height 59
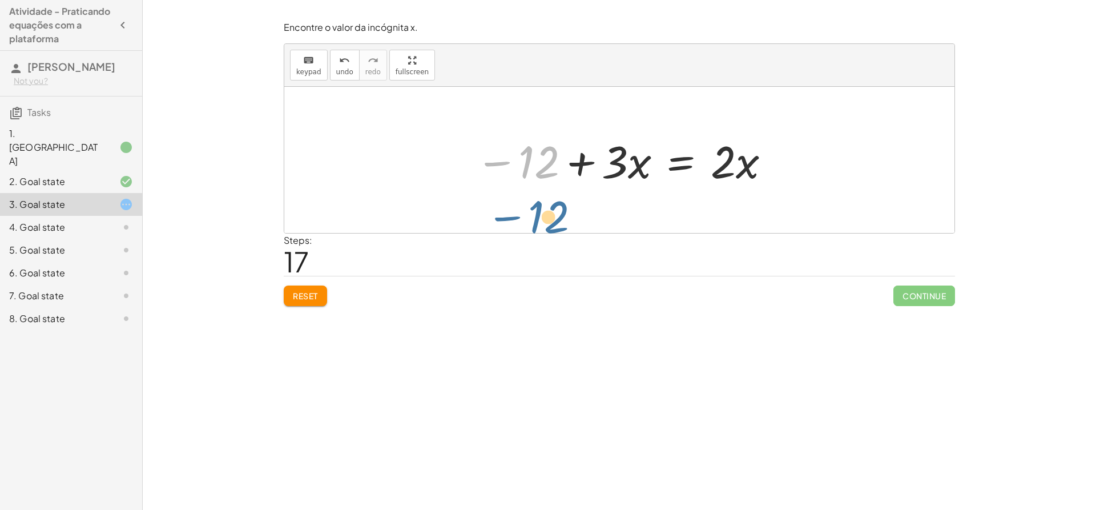
drag, startPoint x: 545, startPoint y: 166, endPoint x: 547, endPoint y: 184, distance: 18.5
click at [624, 163] on div at bounding box center [623, 160] width 307 height 59
click at [574, 164] on div at bounding box center [623, 160] width 307 height 59
drag, startPoint x: 542, startPoint y: 168, endPoint x: 619, endPoint y: 168, distance: 77.6
click at [541, 168] on div at bounding box center [623, 160] width 307 height 59
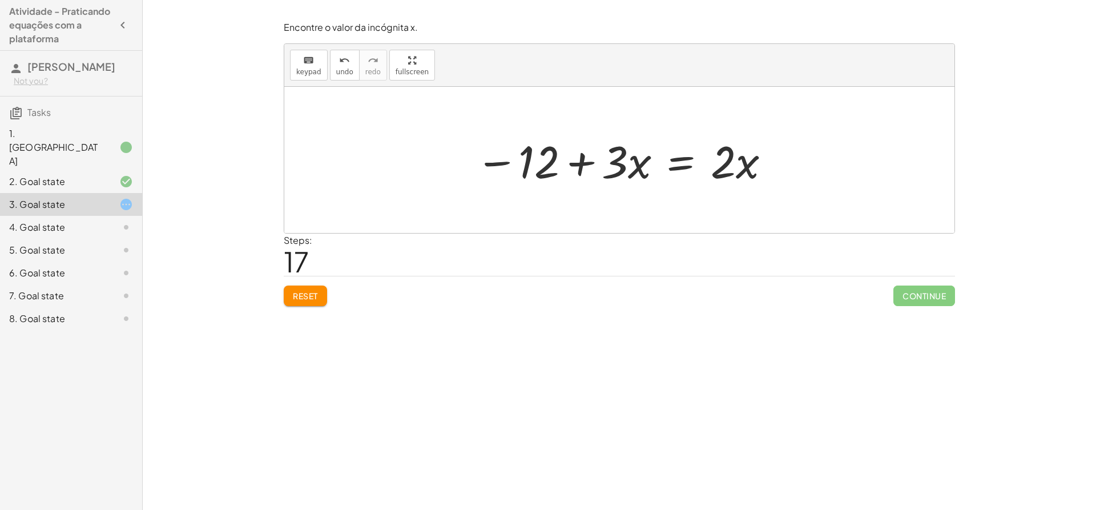
click at [714, 166] on div at bounding box center [623, 160] width 307 height 59
drag, startPoint x: 728, startPoint y: 172, endPoint x: 745, endPoint y: 188, distance: 22.6
click at [745, 188] on div at bounding box center [623, 160] width 307 height 59
drag, startPoint x: 740, startPoint y: 170, endPoint x: 598, endPoint y: 173, distance: 142.2
click at [595, 176] on div at bounding box center [623, 160] width 307 height 59
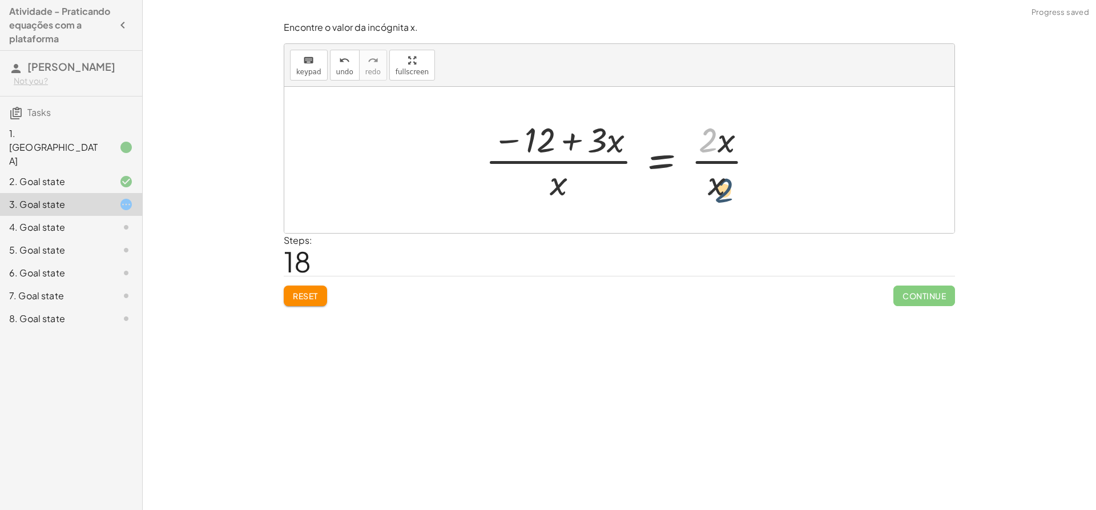
drag, startPoint x: 710, startPoint y: 136, endPoint x: 726, endPoint y: 187, distance: 54.0
click at [726, 187] on div at bounding box center [623, 160] width 288 height 88
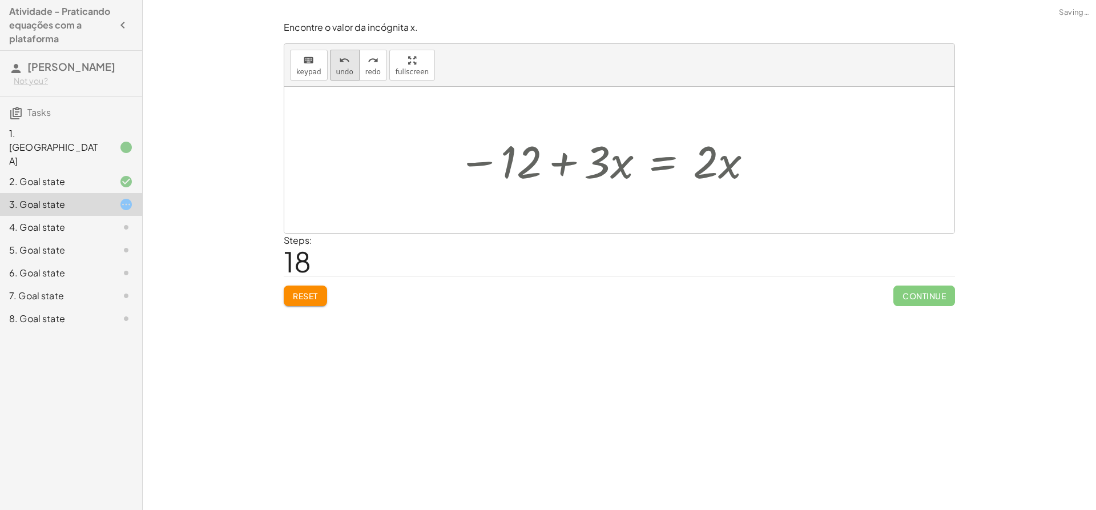
click at [348, 63] on div "undo" at bounding box center [344, 60] width 17 height 14
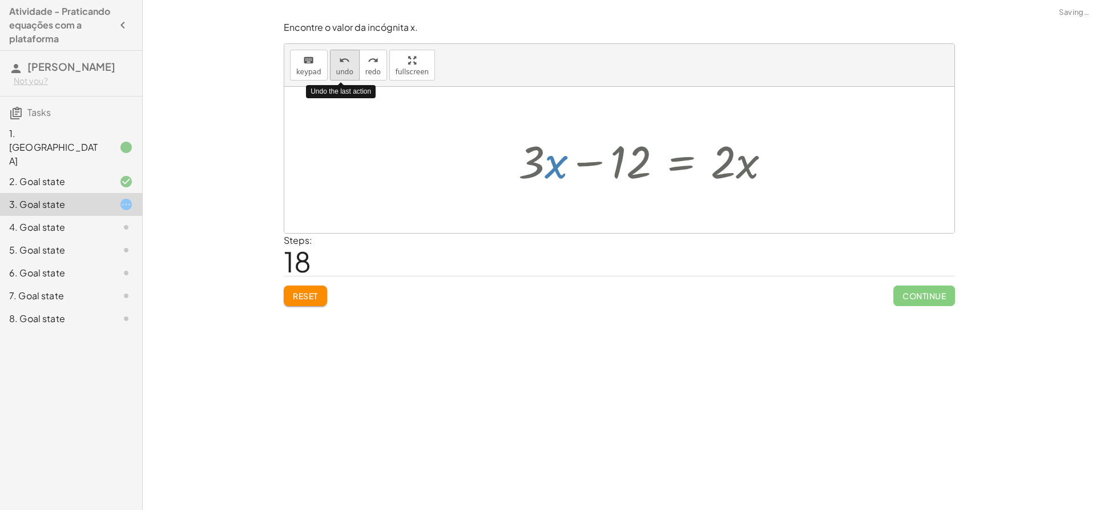
click at [348, 63] on div "undo" at bounding box center [344, 60] width 17 height 14
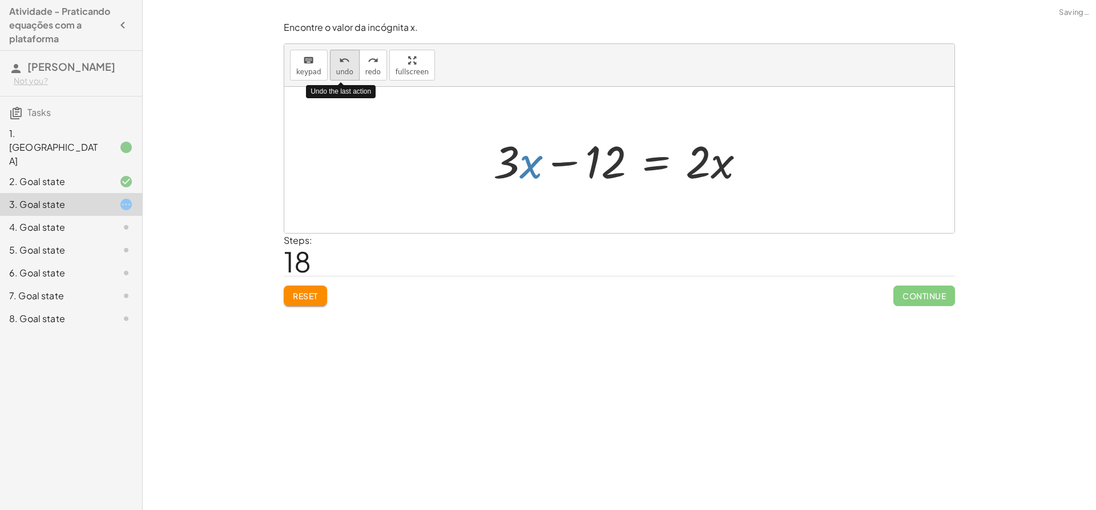
click at [348, 63] on div "undo" at bounding box center [344, 60] width 17 height 14
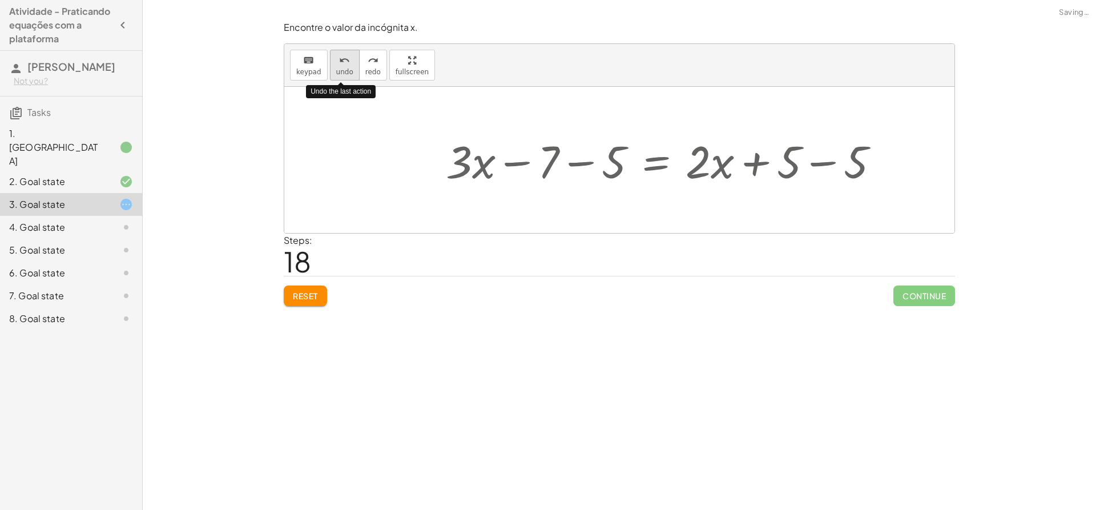
click at [348, 65] on div "undo" at bounding box center [344, 60] width 17 height 14
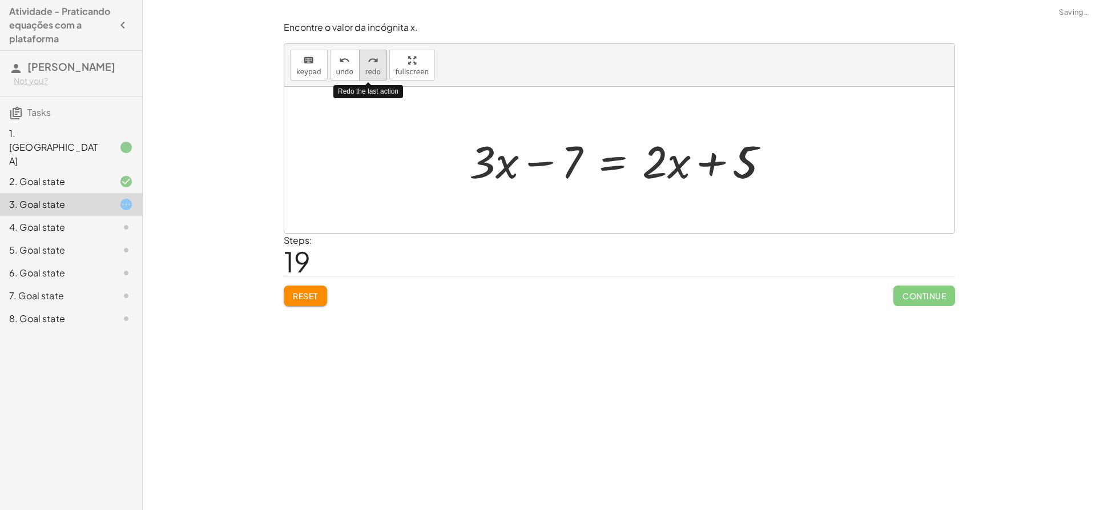
click at [375, 66] on button "redo redo" at bounding box center [373, 65] width 28 height 31
click at [374, 68] on span "redo" at bounding box center [372, 72] width 15 height 8
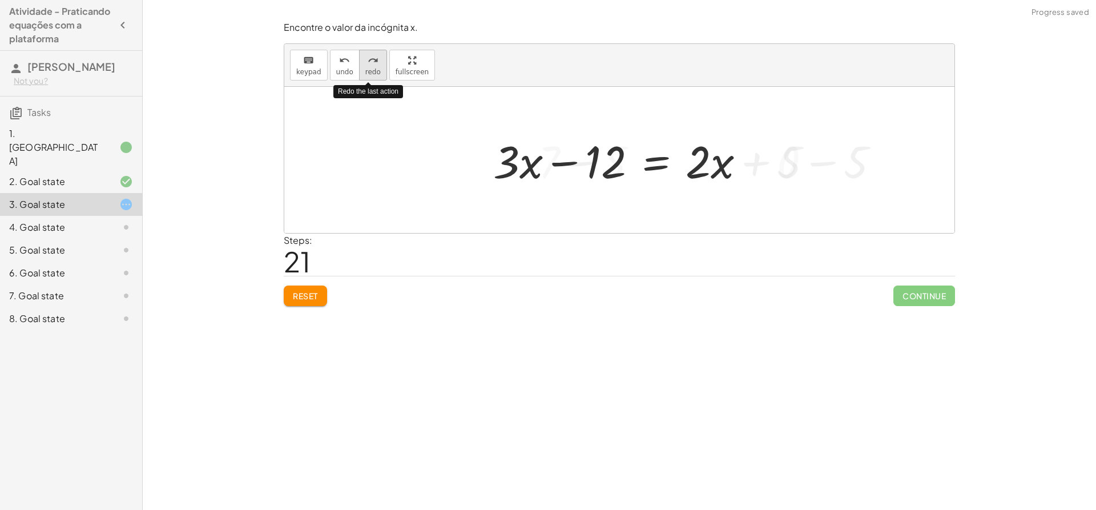
click at [374, 68] on span "redo" at bounding box center [372, 72] width 15 height 8
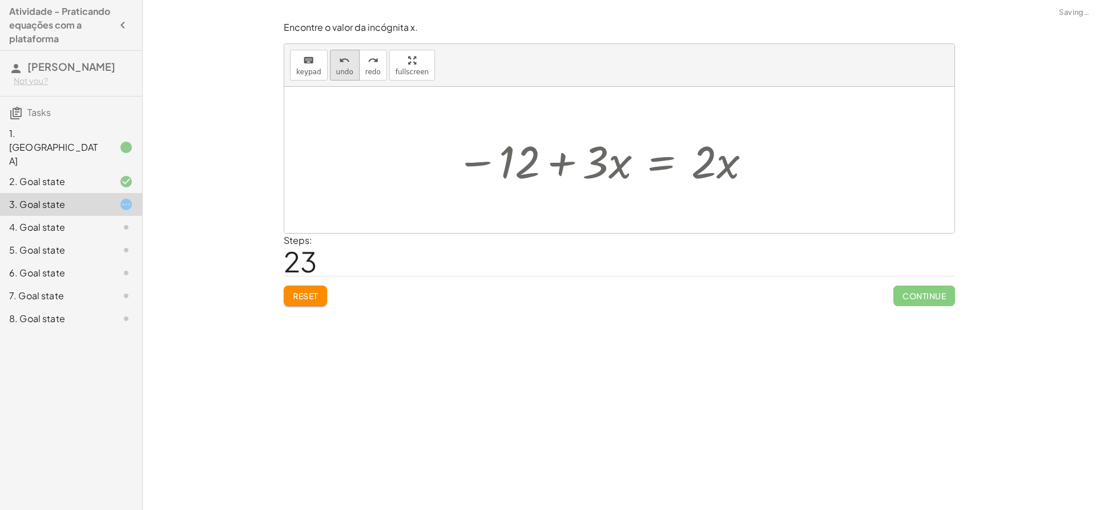
click at [344, 76] on button "undo undo" at bounding box center [345, 65] width 30 height 31
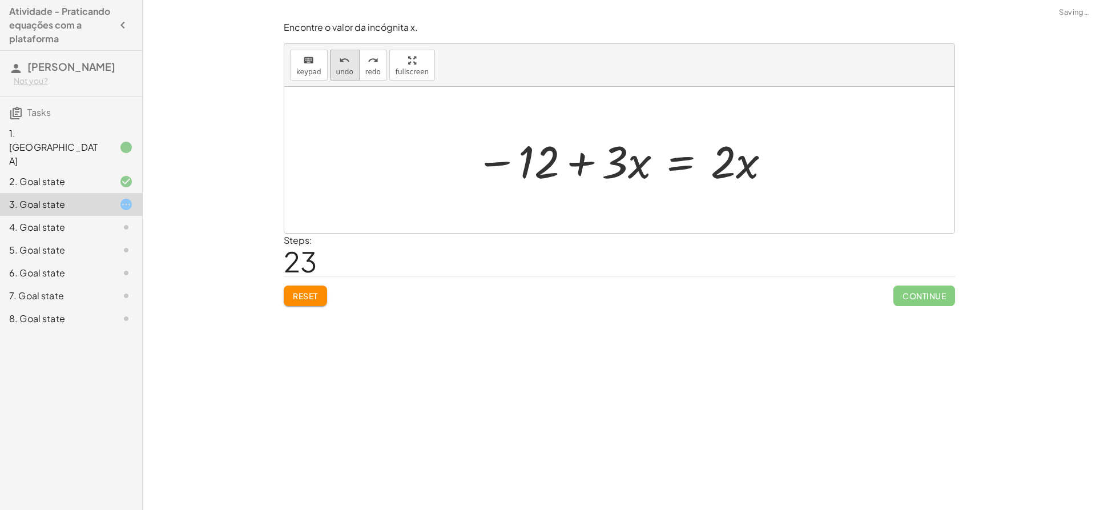
click at [345, 71] on span "undo" at bounding box center [344, 72] width 17 height 8
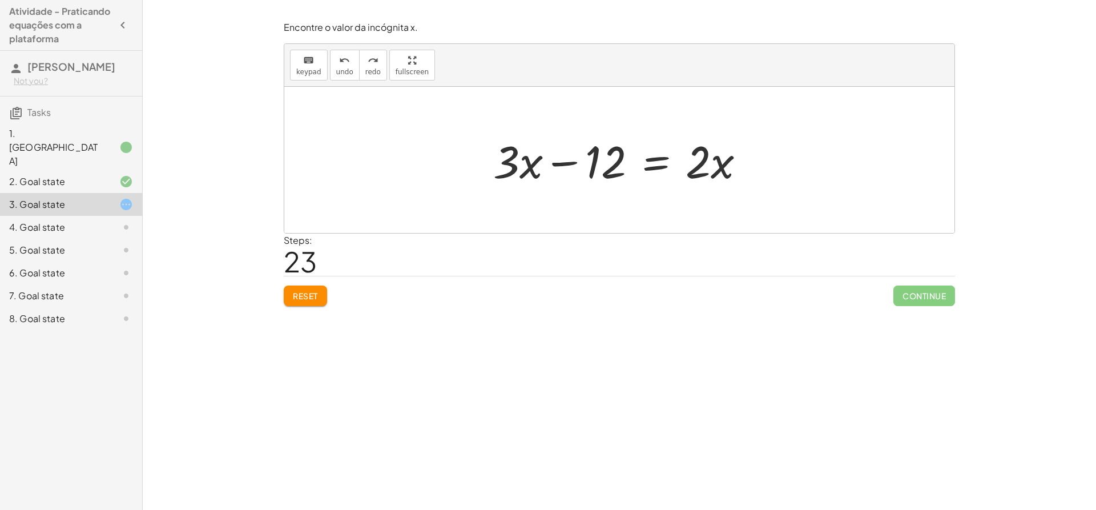
click at [303, 299] on span "Reset" at bounding box center [305, 296] width 25 height 10
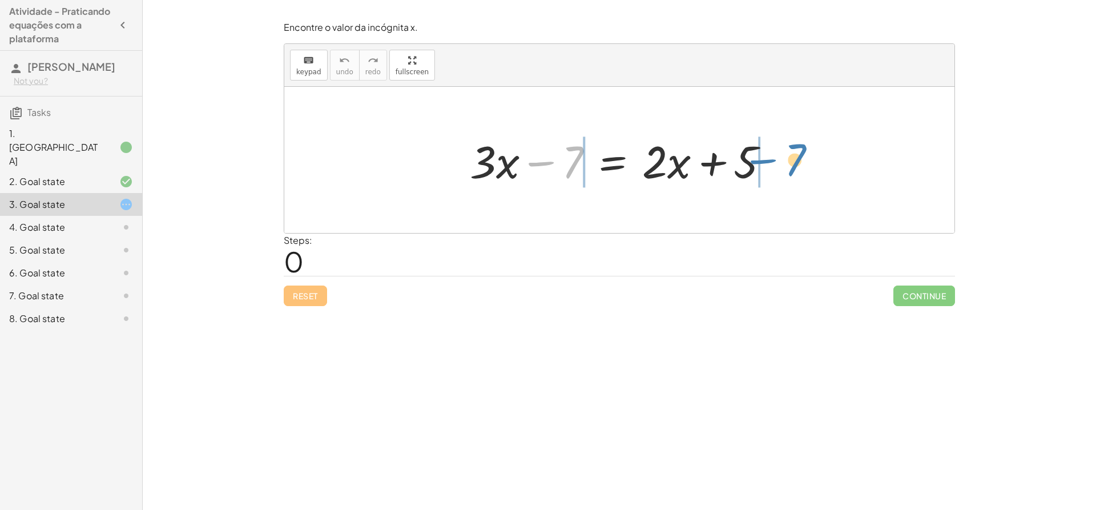
drag, startPoint x: 577, startPoint y: 156, endPoint x: 799, endPoint y: 154, distance: 222.1
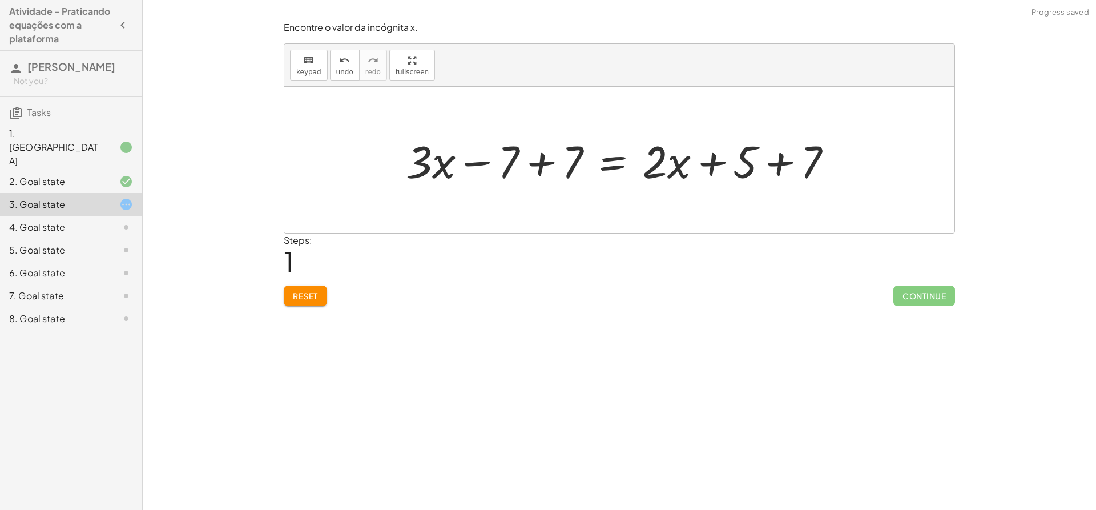
click at [537, 167] on div at bounding box center [623, 160] width 447 height 59
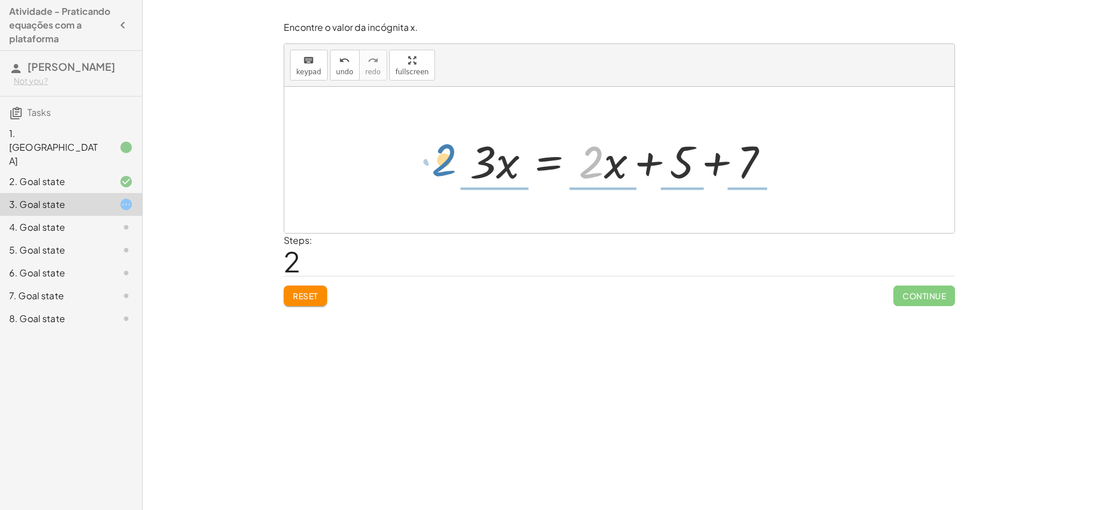
drag, startPoint x: 589, startPoint y: 166, endPoint x: 441, endPoint y: 164, distance: 147.3
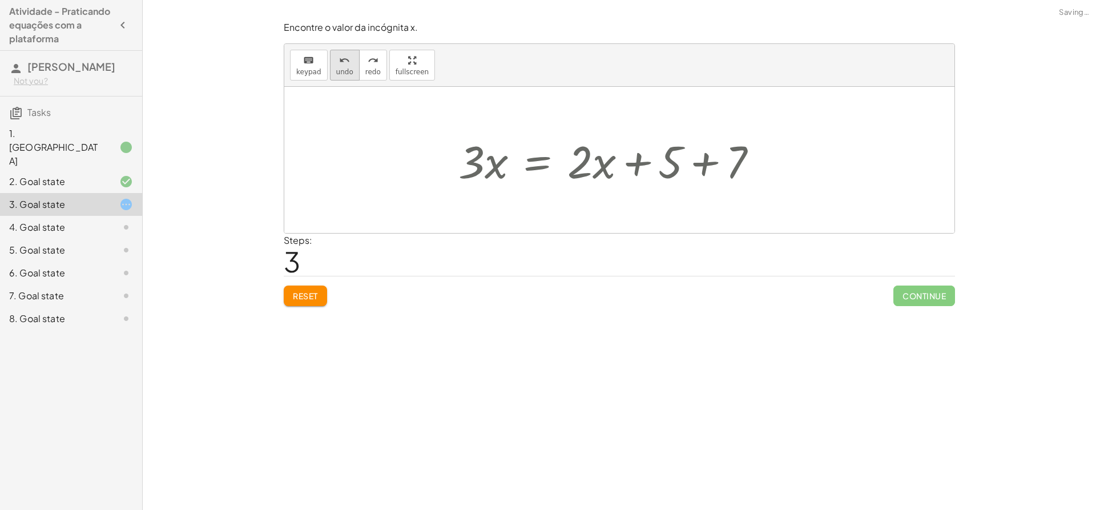
click at [351, 71] on button "undo undo" at bounding box center [345, 65] width 30 height 31
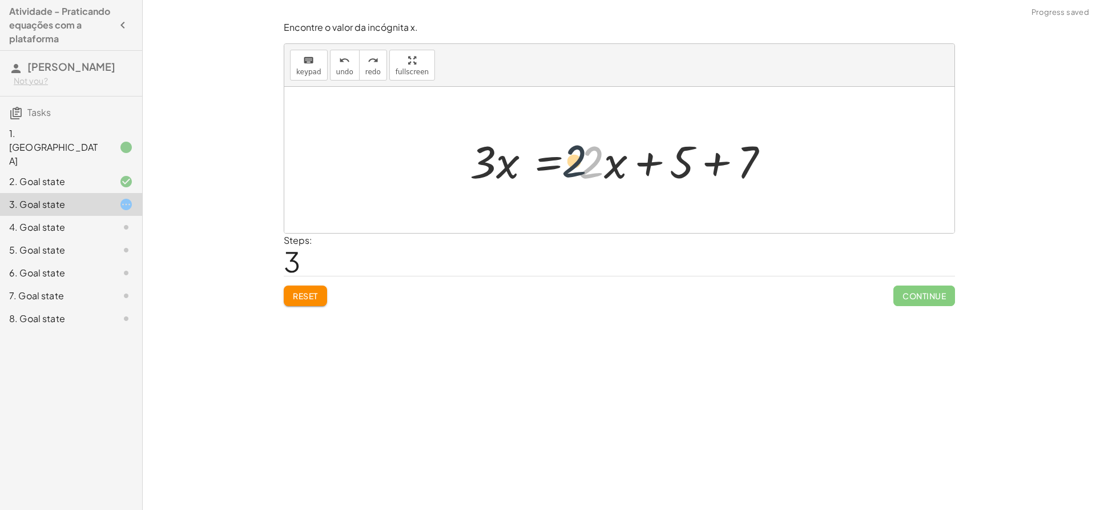
drag, startPoint x: 599, startPoint y: 156, endPoint x: 581, endPoint y: 155, distance: 18.3
click at [581, 155] on div at bounding box center [624, 160] width 320 height 59
drag, startPoint x: 604, startPoint y: 164, endPoint x: 582, endPoint y: 160, distance: 22.5
click at [572, 160] on div at bounding box center [624, 160] width 320 height 59
drag, startPoint x: 593, startPoint y: 162, endPoint x: 636, endPoint y: 166, distance: 43.6
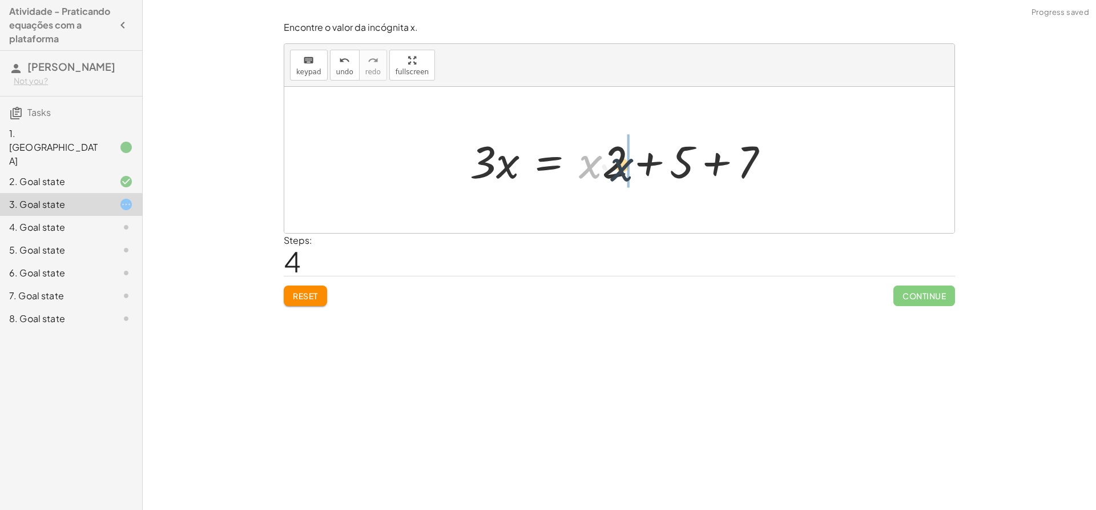
click at [636, 166] on div at bounding box center [624, 160] width 320 height 59
drag, startPoint x: 602, startPoint y: 164, endPoint x: 597, endPoint y: 168, distance: 6.5
click at [588, 168] on div at bounding box center [624, 160] width 320 height 59
click at [595, 166] on div at bounding box center [624, 160] width 320 height 59
drag, startPoint x: 601, startPoint y: 154, endPoint x: 585, endPoint y: 154, distance: 16.0
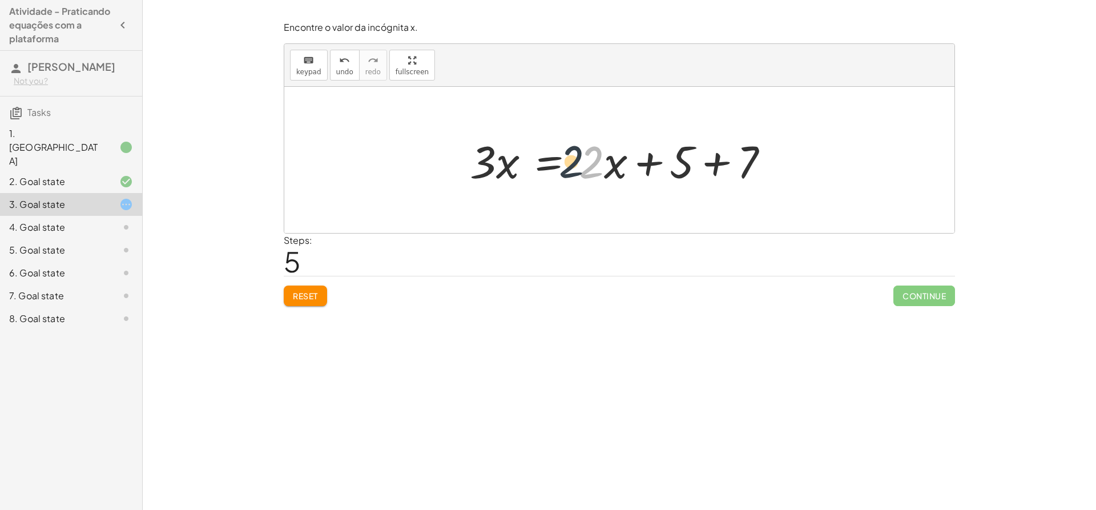
click at [577, 153] on div at bounding box center [624, 160] width 320 height 59
click at [721, 159] on div at bounding box center [624, 160] width 320 height 59
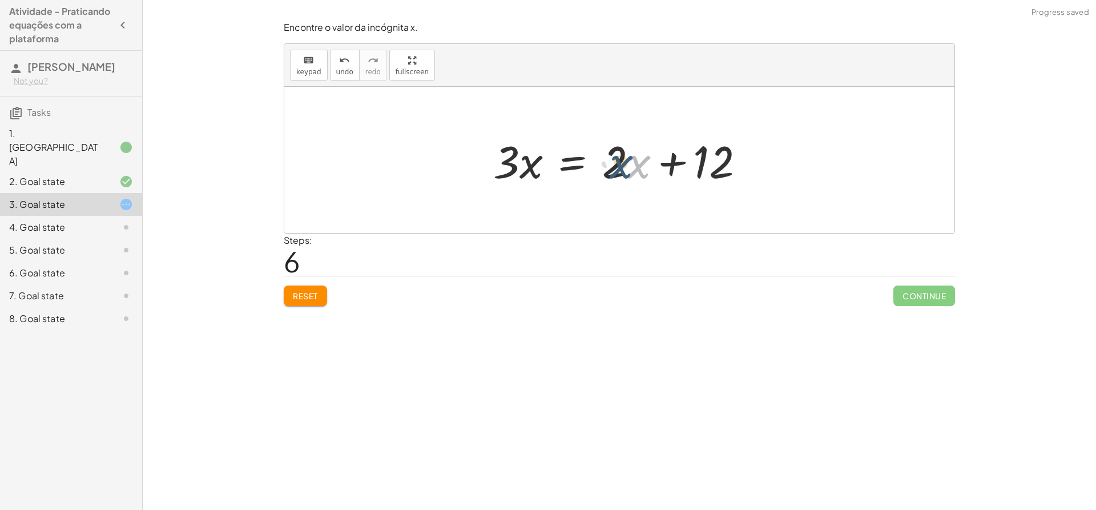
click at [636, 167] on div at bounding box center [623, 160] width 272 height 59
drag, startPoint x: 626, startPoint y: 162, endPoint x: 490, endPoint y: 160, distance: 135.9
click at [490, 160] on div at bounding box center [623, 160] width 272 height 59
click at [349, 76] on button "undo undo" at bounding box center [345, 65] width 30 height 31
click at [623, 161] on div at bounding box center [623, 160] width 272 height 59
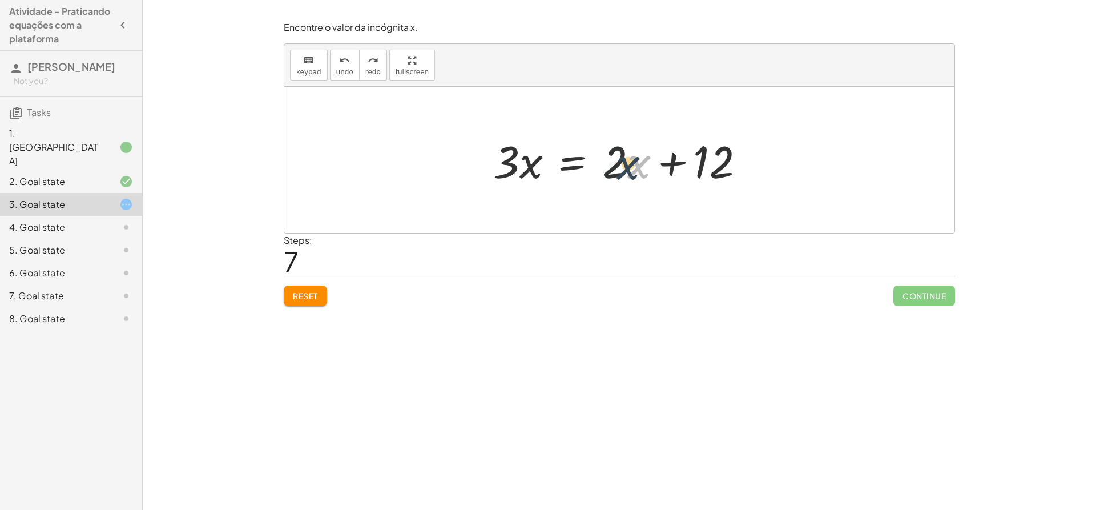
drag, startPoint x: 630, startPoint y: 162, endPoint x: 622, endPoint y: 161, distance: 8.0
click at [621, 162] on div at bounding box center [623, 160] width 272 height 59
click at [626, 149] on div at bounding box center [623, 160] width 272 height 59
drag, startPoint x: 627, startPoint y: 146, endPoint x: 665, endPoint y: 146, distance: 38.2
click at [659, 147] on div at bounding box center [623, 160] width 272 height 59
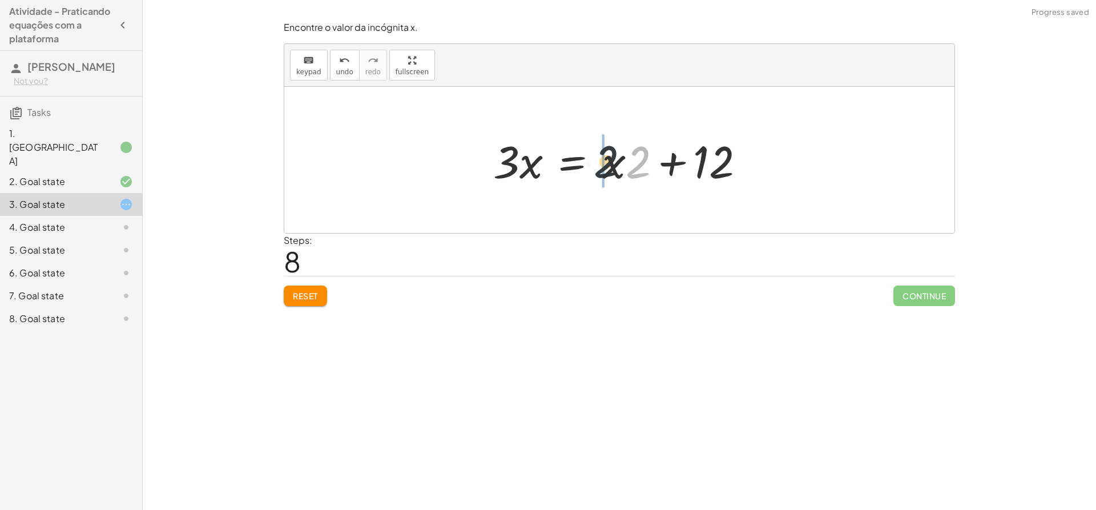
drag, startPoint x: 644, startPoint y: 142, endPoint x: 609, endPoint y: 140, distance: 35.4
click at [609, 140] on div at bounding box center [623, 160] width 272 height 59
drag, startPoint x: 622, startPoint y: 165, endPoint x: 457, endPoint y: 151, distance: 165.5
click at [457, 151] on div "+ · 3 · x − 7 = + · 2 · x + 5 + · 3 · x − 7 + 7 = + · 2 · x + 5 + 7 + · 3 · x +…" at bounding box center [619, 160] width 670 height 146
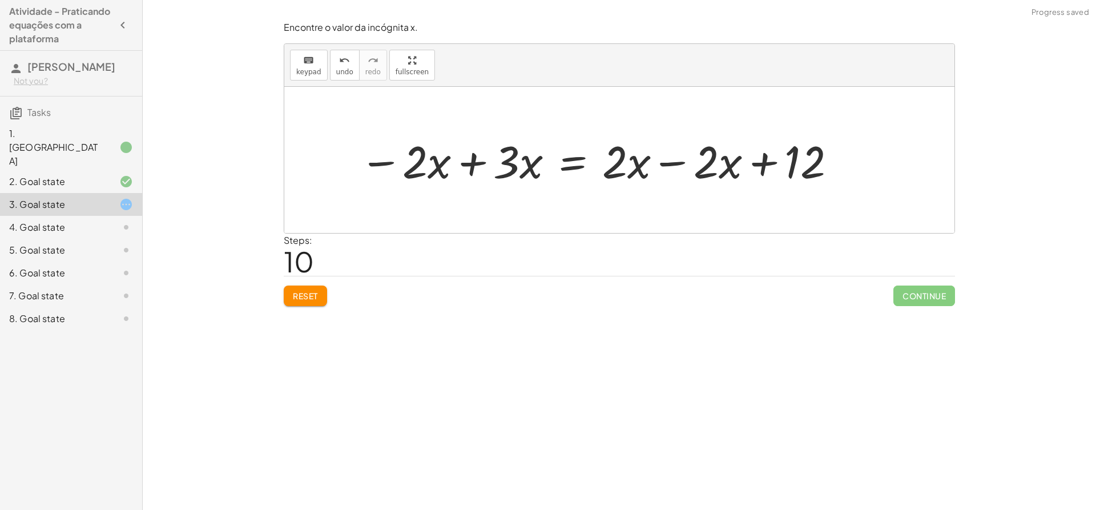
click at [633, 171] on div at bounding box center [599, 160] width 490 height 59
click at [667, 164] on div at bounding box center [599, 160] width 490 height 59
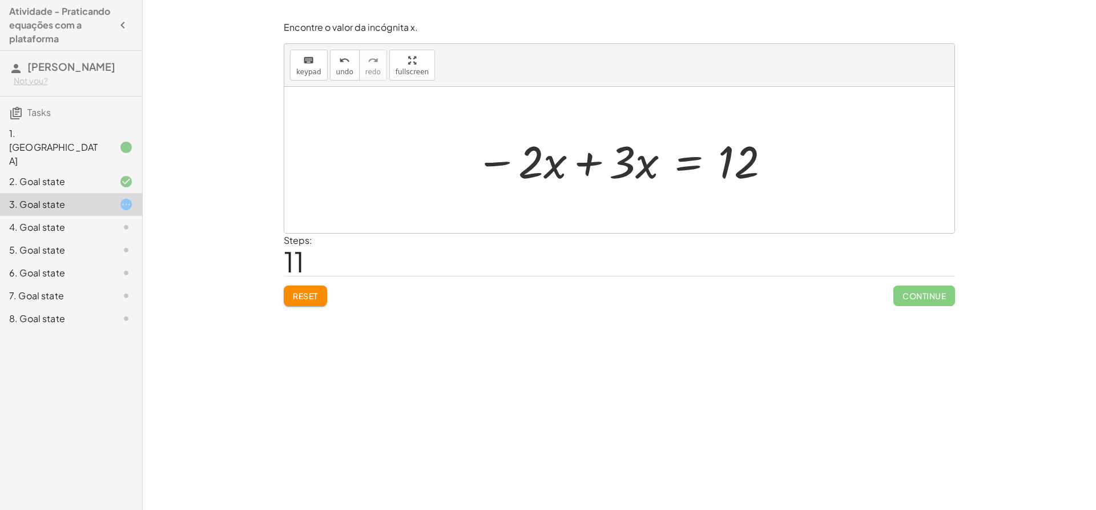
click at [586, 163] on div at bounding box center [623, 160] width 307 height 59
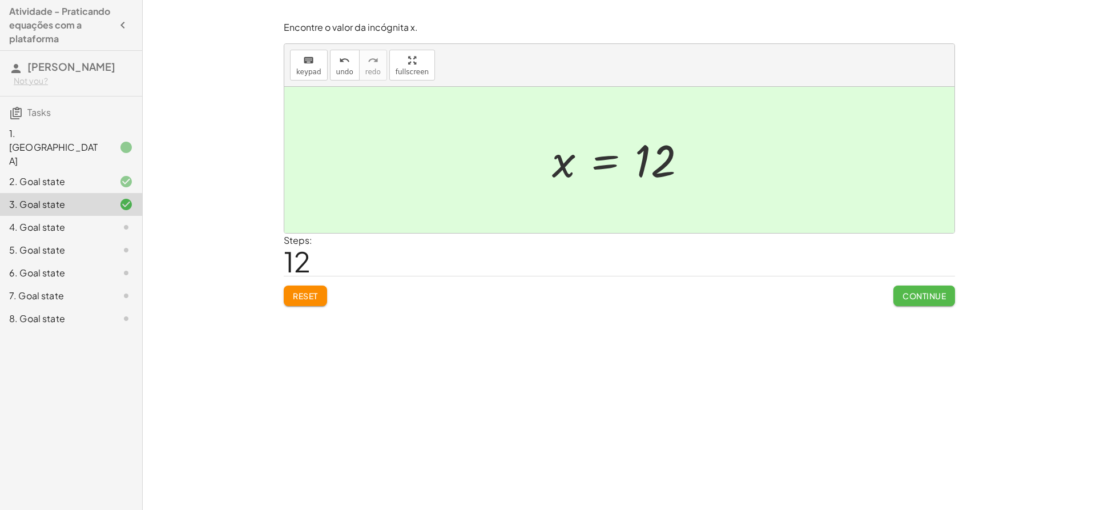
click at [912, 303] on button "Continue" at bounding box center [924, 295] width 62 height 21
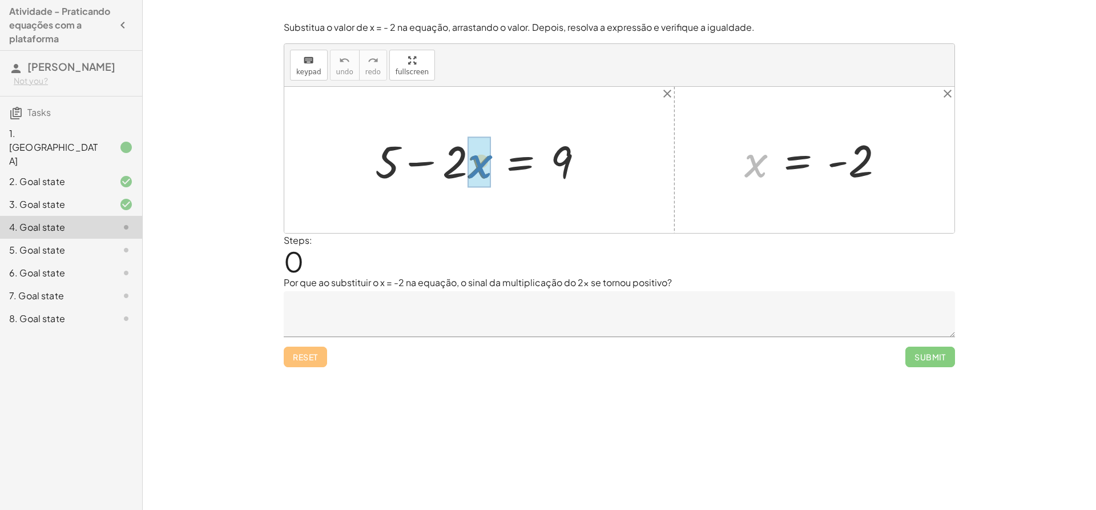
drag, startPoint x: 755, startPoint y: 168, endPoint x: 466, endPoint y: 168, distance: 289.4
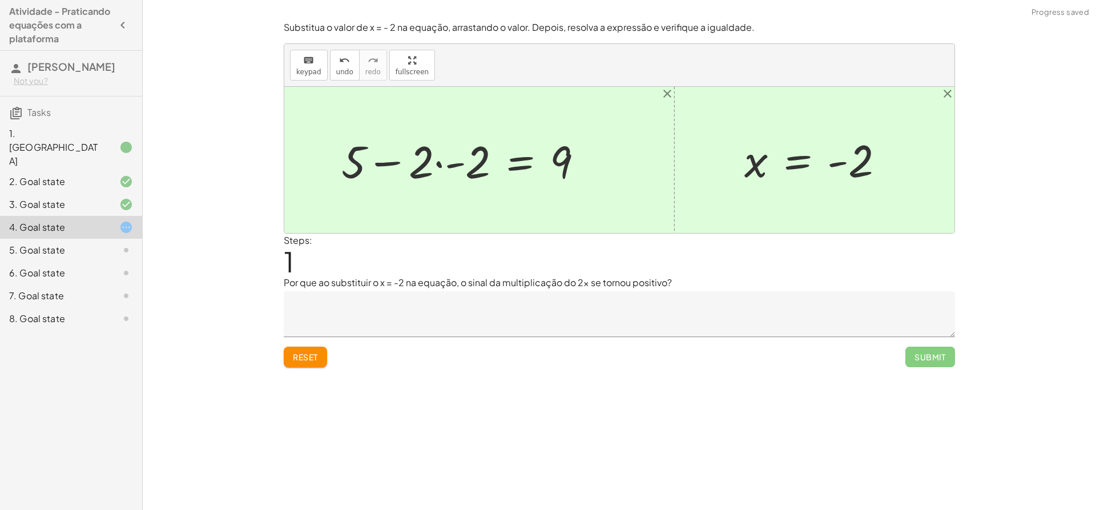
click at [449, 159] on div at bounding box center [467, 160] width 262 height 59
drag, startPoint x: 430, startPoint y: 162, endPoint x: 470, endPoint y: 167, distance: 40.3
click at [470, 167] on div at bounding box center [485, 160] width 226 height 59
click at [528, 161] on div at bounding box center [485, 160] width 226 height 59
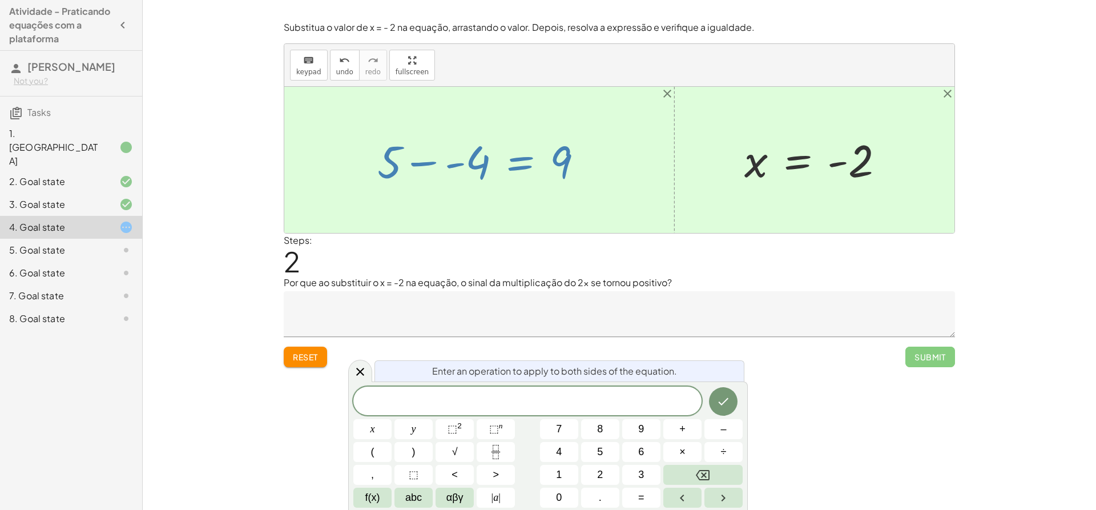
click at [799, 408] on div "Encontre o valor da incógnita x manipulando a equação. insert select one: Math …" at bounding box center [619, 255] width 953 height 510
click at [732, 402] on button "Done" at bounding box center [723, 401] width 29 height 29
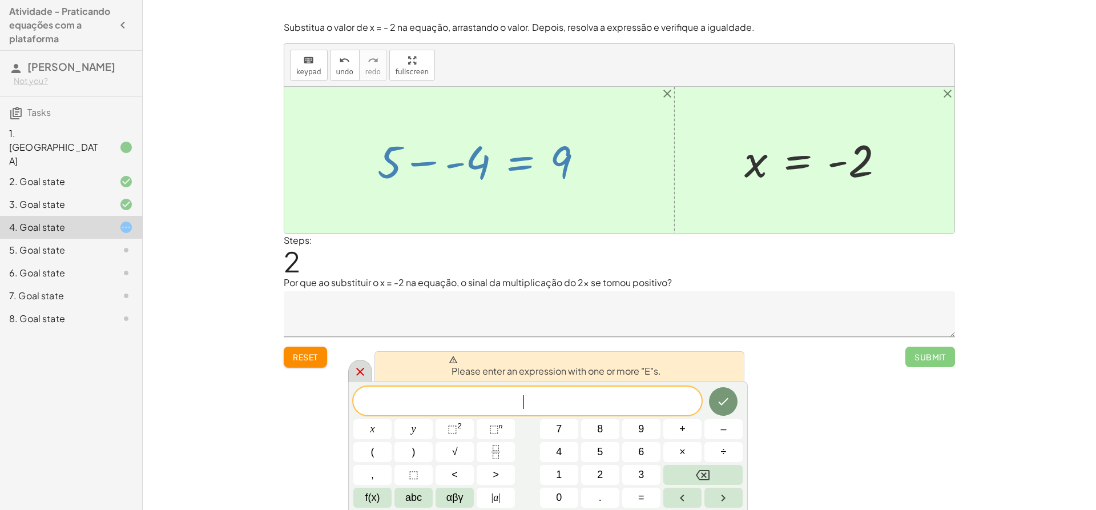
click at [361, 374] on icon at bounding box center [360, 372] width 14 height 14
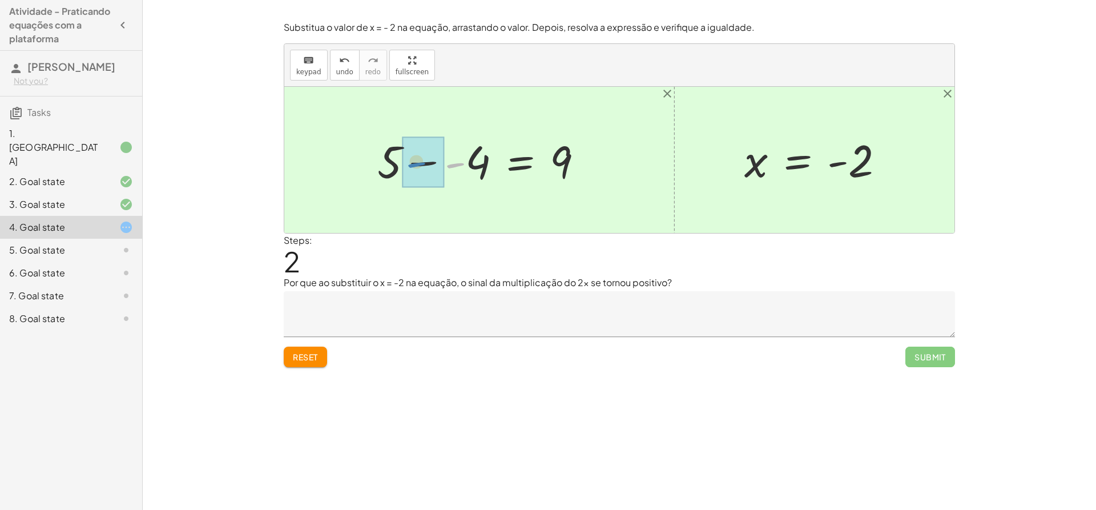
drag, startPoint x: 457, startPoint y: 166, endPoint x: 418, endPoint y: 165, distance: 38.8
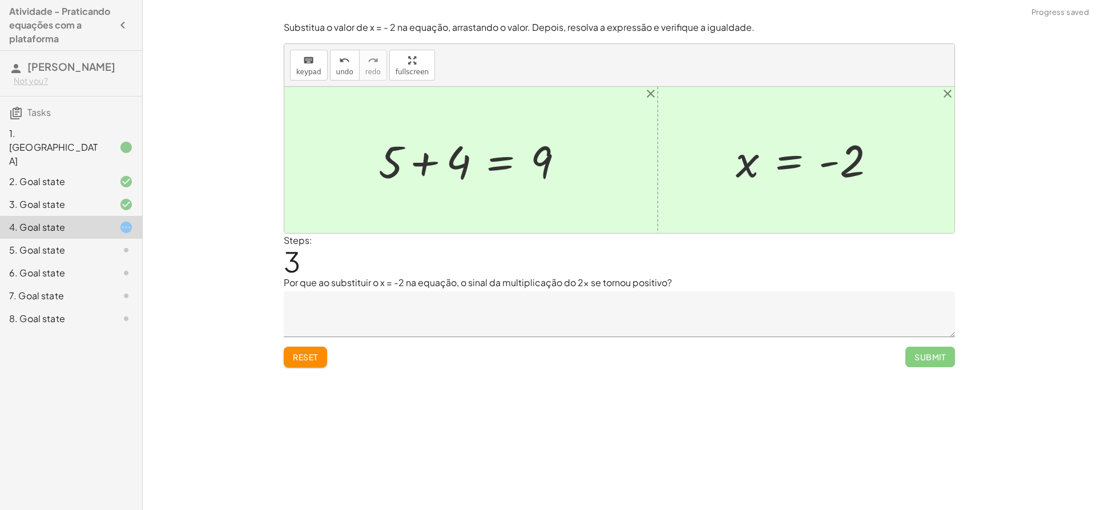
click at [503, 162] on div at bounding box center [475, 160] width 205 height 59
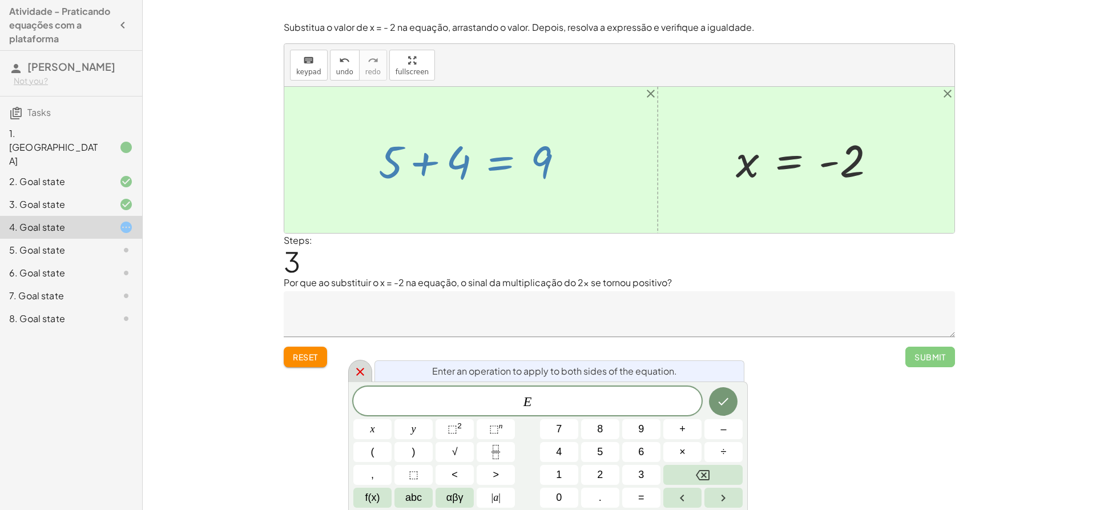
click at [363, 368] on icon at bounding box center [360, 372] width 8 height 8
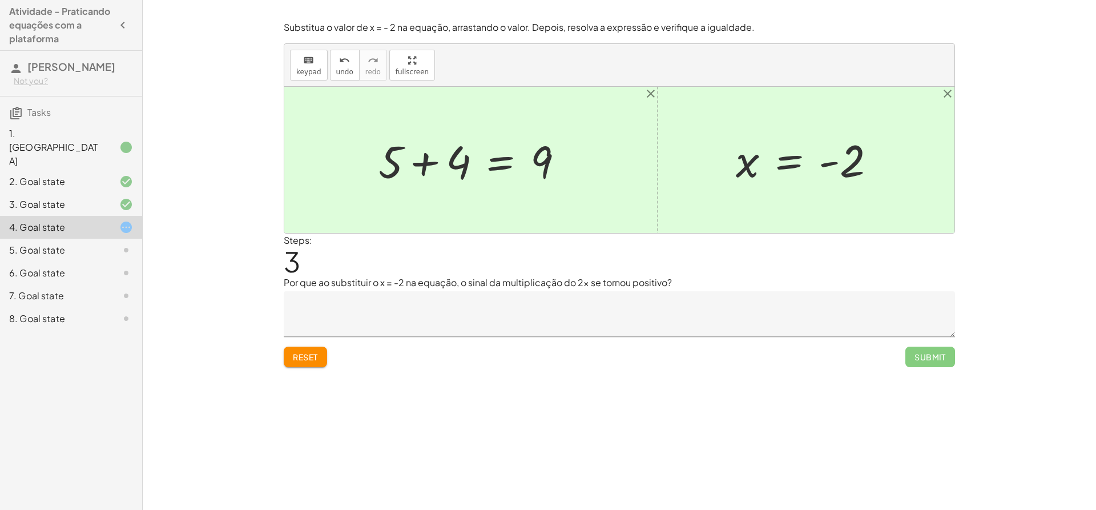
click at [428, 159] on div at bounding box center [475, 160] width 205 height 59
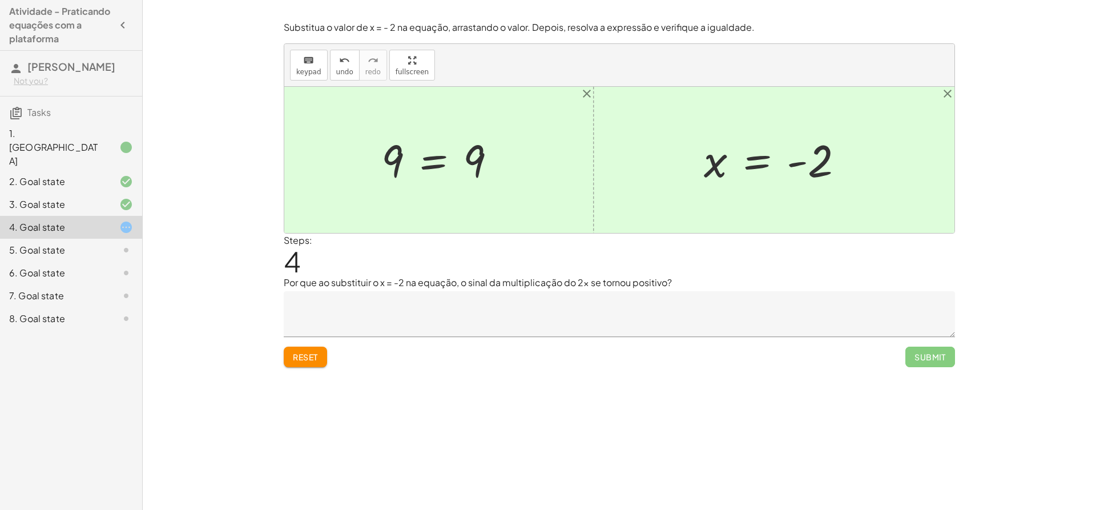
click at [491, 302] on textarea at bounding box center [619, 314] width 671 height 46
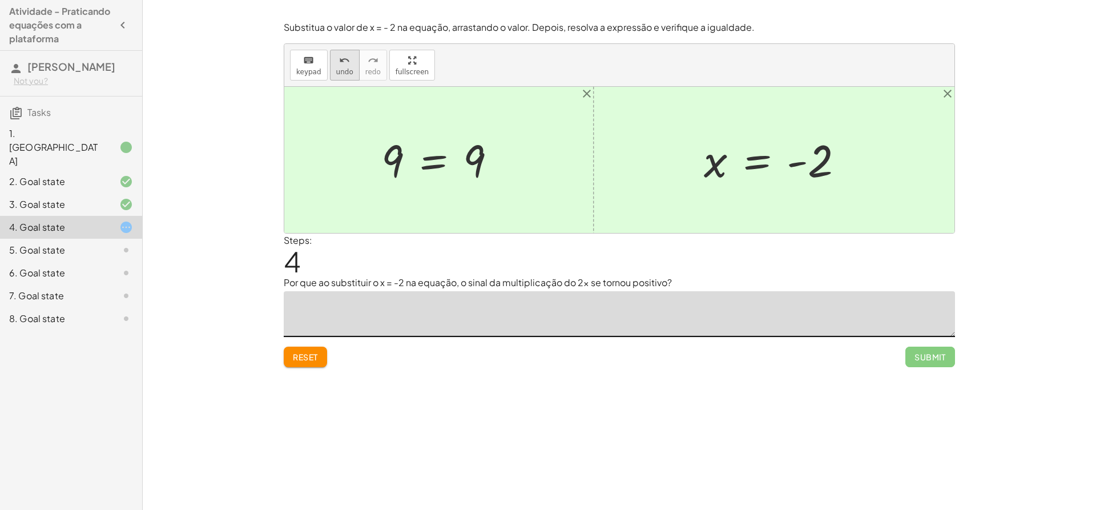
click at [344, 60] on icon "undo" at bounding box center [344, 61] width 11 height 14
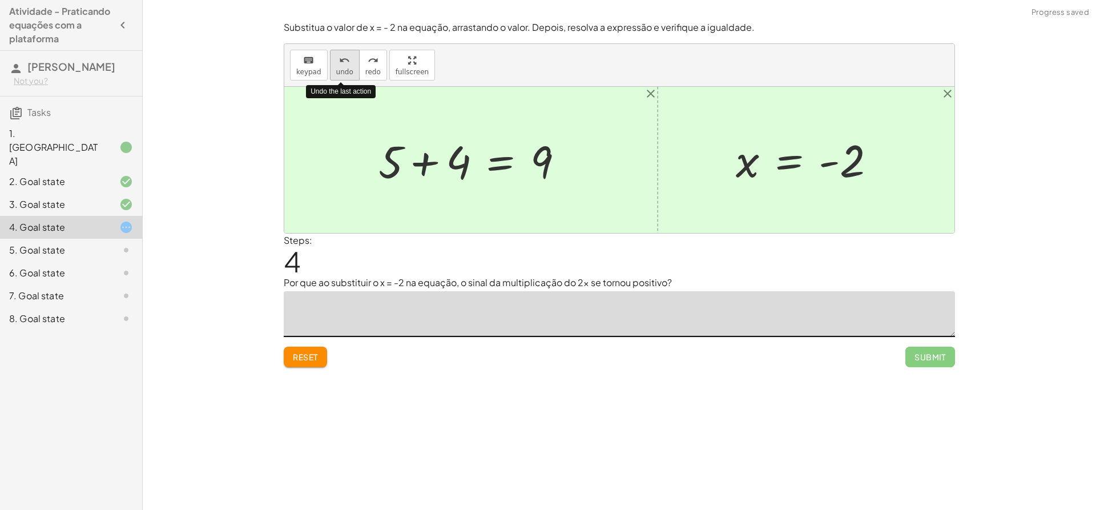
click at [339, 59] on icon "undo" at bounding box center [344, 61] width 11 height 14
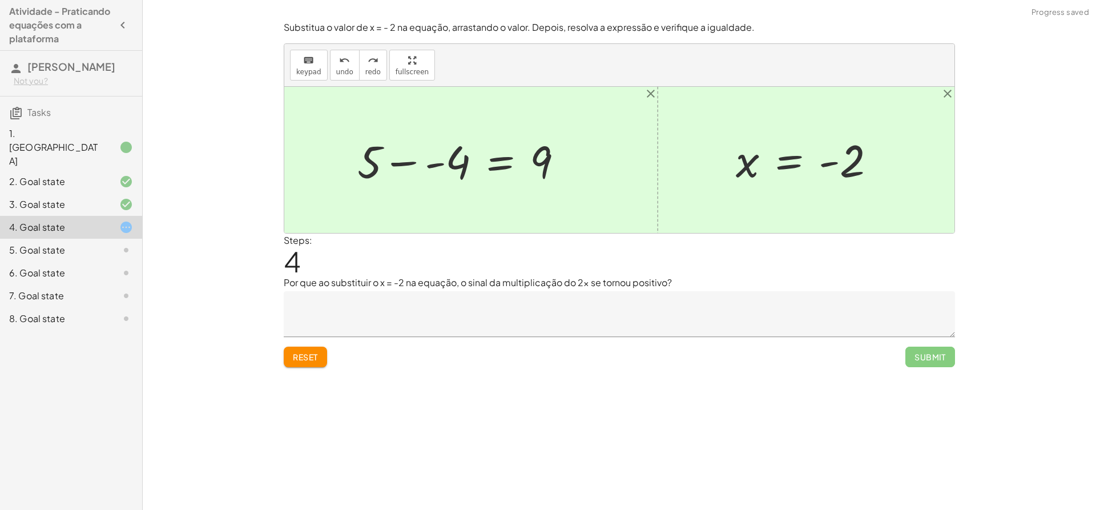
drag, startPoint x: 478, startPoint y: 146, endPoint x: 461, endPoint y: 164, distance: 25.8
drag, startPoint x: 461, startPoint y: 164, endPoint x: 433, endPoint y: 169, distance: 28.3
click at [433, 170] on div at bounding box center [465, 160] width 226 height 59
click at [437, 166] on div at bounding box center [475, 160] width 205 height 59
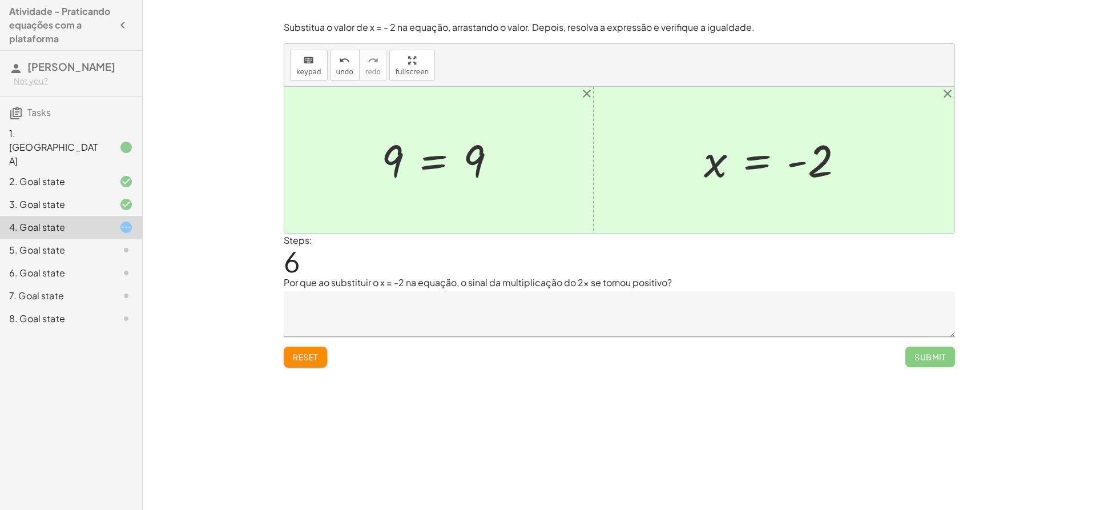
drag, startPoint x: 478, startPoint y: 283, endPoint x: 479, endPoint y: 288, distance: 6.0
click at [478, 286] on p "Por que ao substituir o x = -2 na equação, o sinal da multiplicação do 2x se to…" at bounding box center [619, 283] width 671 height 14
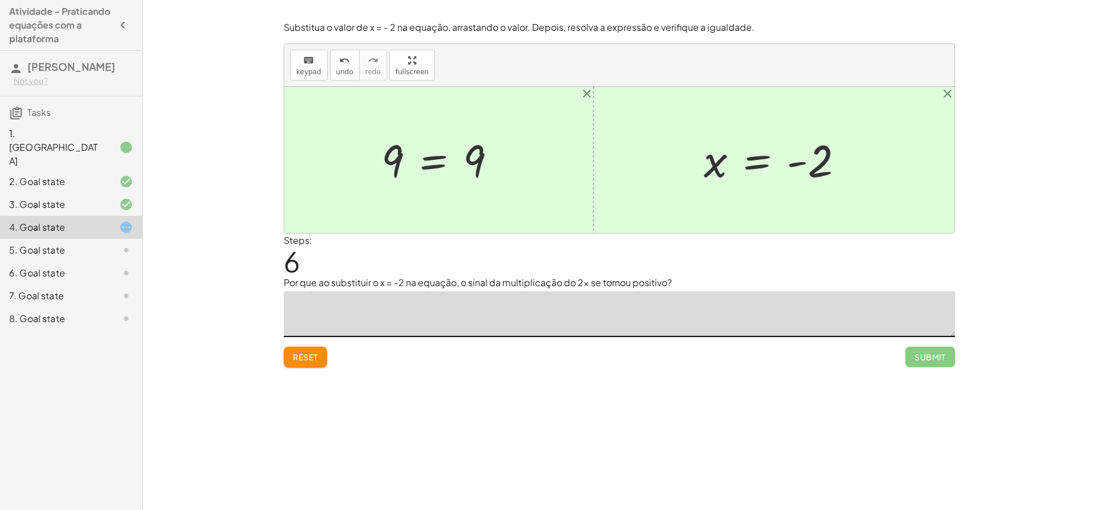
click at [484, 299] on textarea at bounding box center [619, 314] width 671 height 46
type textarea "**********"
click at [928, 359] on span "Submit" at bounding box center [929, 357] width 31 height 10
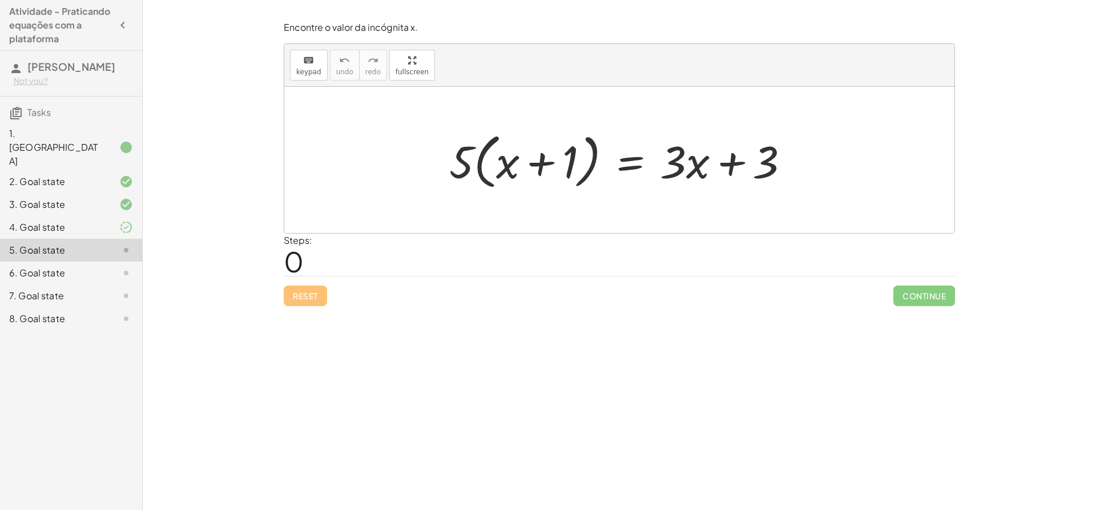
click at [534, 159] on div at bounding box center [624, 160] width 361 height 66
click at [733, 161] on div at bounding box center [624, 160] width 361 height 66
click at [690, 170] on div at bounding box center [624, 160] width 361 height 66
drag, startPoint x: 469, startPoint y: 150, endPoint x: 587, endPoint y: 160, distance: 118.0
click at [587, 160] on div at bounding box center [624, 160] width 361 height 66
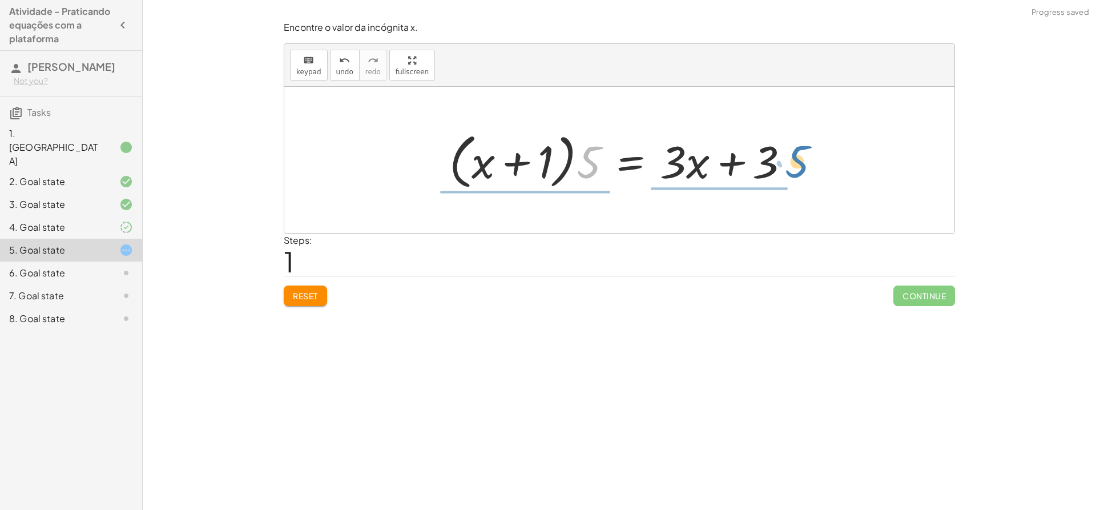
drag, startPoint x: 580, startPoint y: 164, endPoint x: 796, endPoint y: 164, distance: 216.3
click at [796, 164] on div at bounding box center [624, 160] width 361 height 66
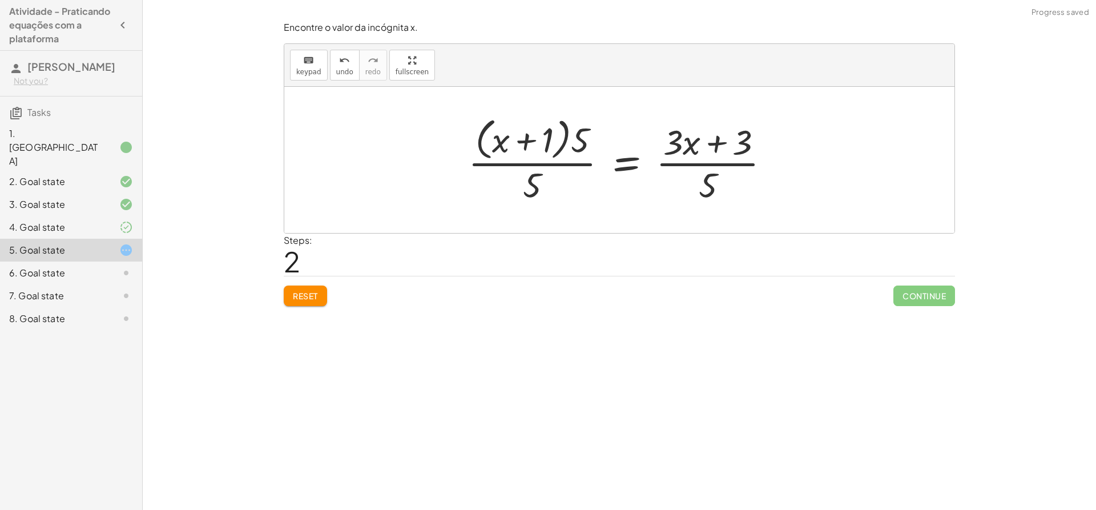
click at [631, 166] on div at bounding box center [623, 159] width 323 height 93
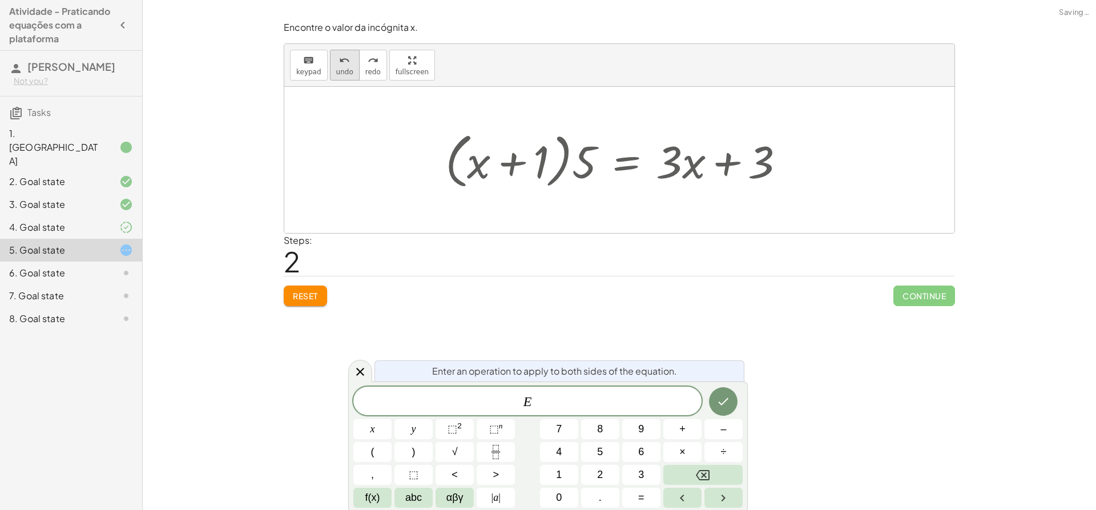
click at [349, 73] on button "undo undo" at bounding box center [345, 65] width 30 height 31
click at [360, 373] on icon at bounding box center [360, 372] width 14 height 14
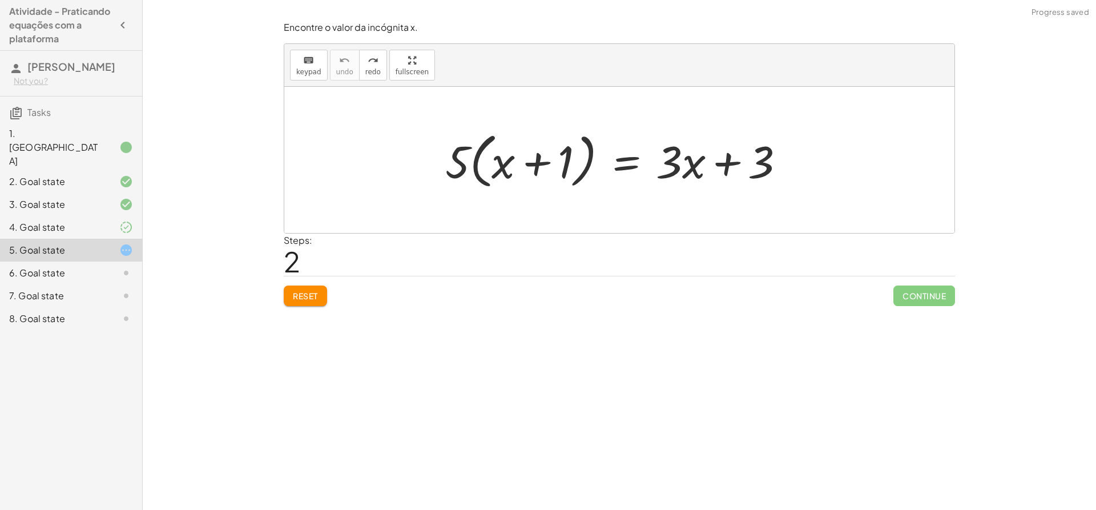
click at [308, 299] on span "Reset" at bounding box center [305, 296] width 25 height 10
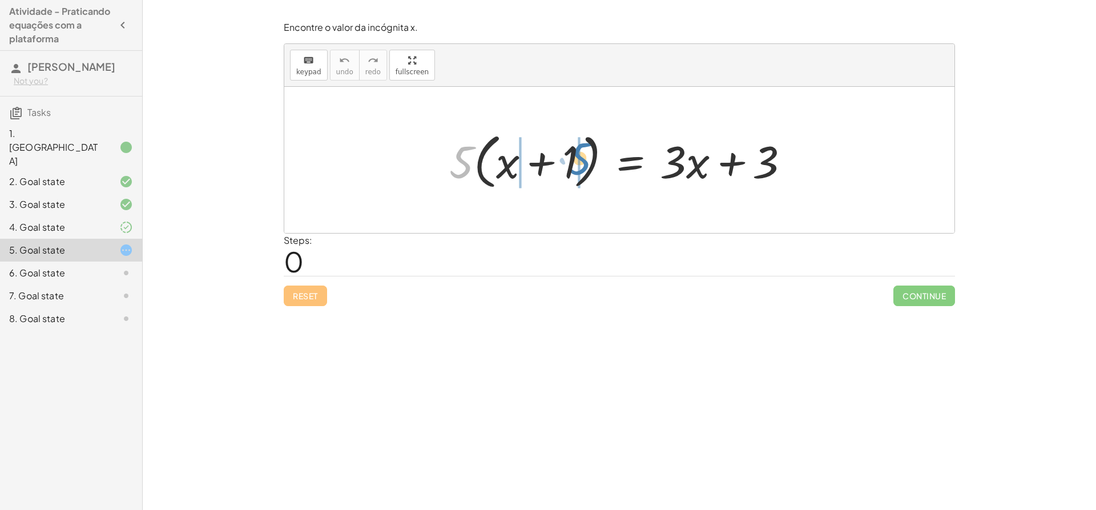
drag, startPoint x: 460, startPoint y: 170, endPoint x: 577, endPoint y: 167, distance: 117.1
click at [577, 167] on div at bounding box center [624, 160] width 361 height 66
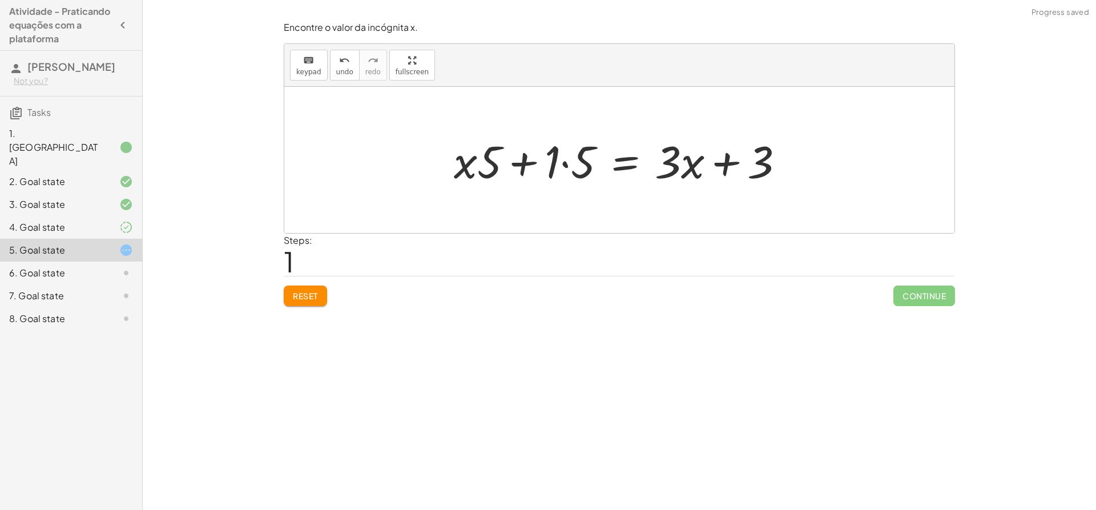
click at [562, 159] on div at bounding box center [623, 160] width 350 height 59
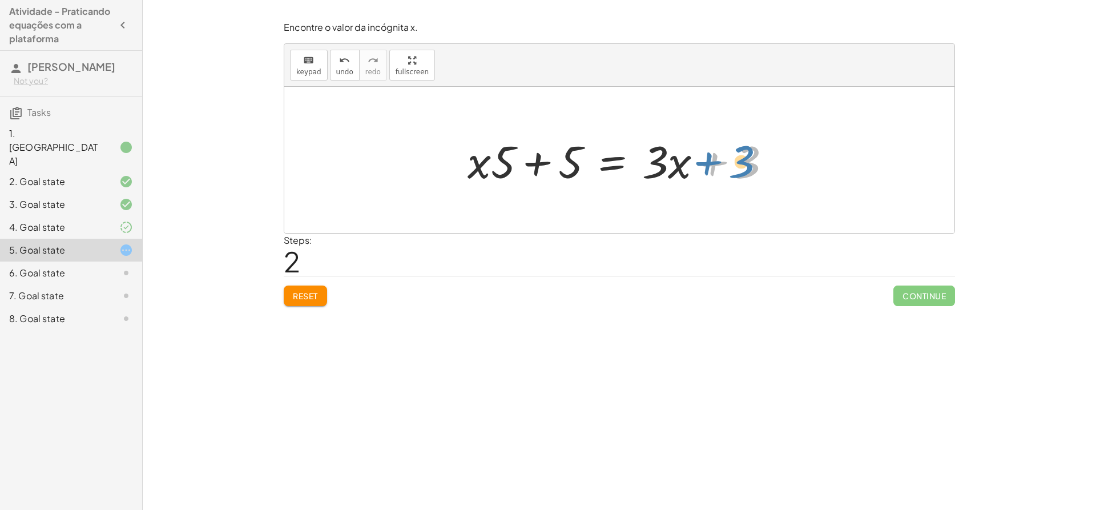
click at [749, 161] on div at bounding box center [624, 160] width 324 height 59
drag, startPoint x: 577, startPoint y: 171, endPoint x: 811, endPoint y: 172, distance: 234.0
click at [811, 172] on div "· 5 · ( + x + 1 ) = + · 3 · x + 3 + · x · 5 + · 1 · 5 = + · 3 · x + 3 + 5 + x +…" at bounding box center [619, 160] width 670 height 146
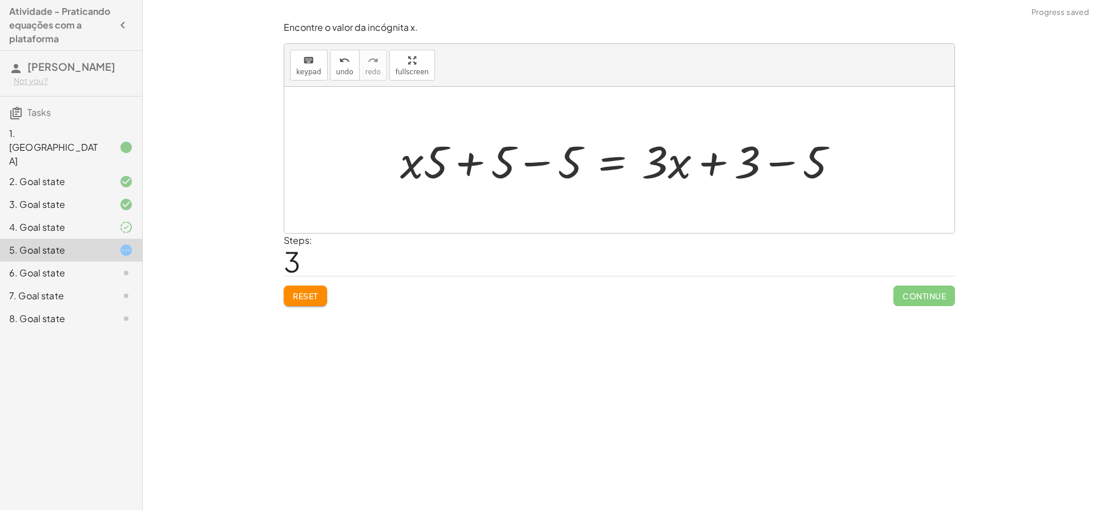
click at [537, 160] on div at bounding box center [623, 160] width 458 height 59
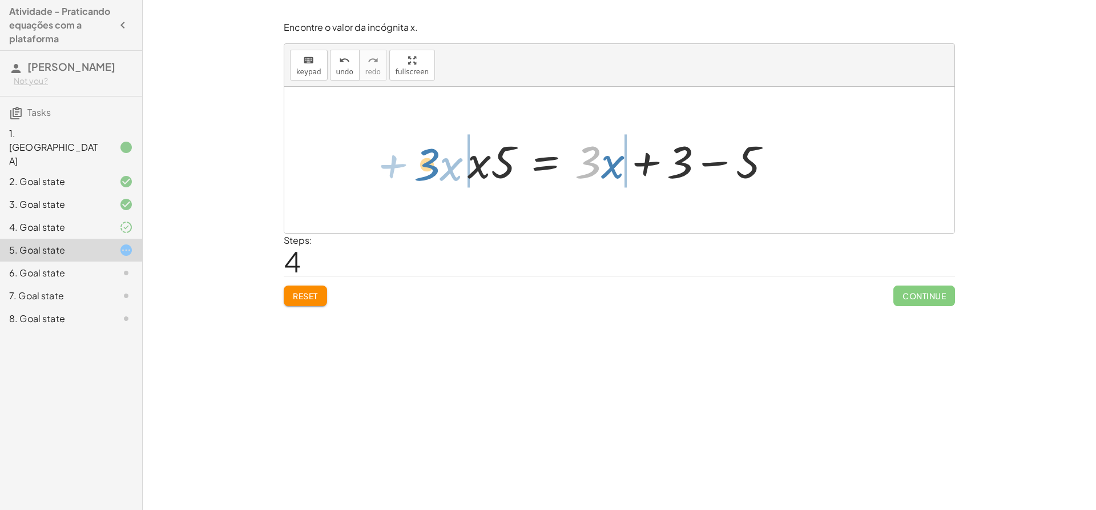
drag, startPoint x: 591, startPoint y: 173, endPoint x: 430, endPoint y: 175, distance: 161.0
click at [430, 175] on div "· 5 · ( + x + 1 ) = + · 3 · x + 3 + · x · 5 + · 1 · 5 = + · 3 · x + 3 + · x · 5…" at bounding box center [619, 160] width 670 height 146
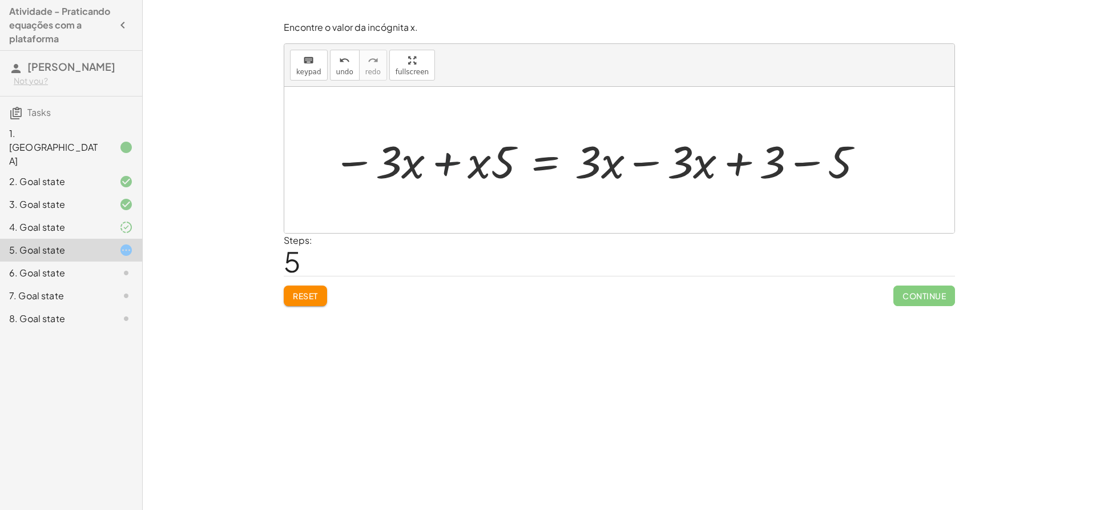
click at [444, 164] on div at bounding box center [598, 160] width 543 height 59
click at [655, 161] on div at bounding box center [669, 160] width 417 height 59
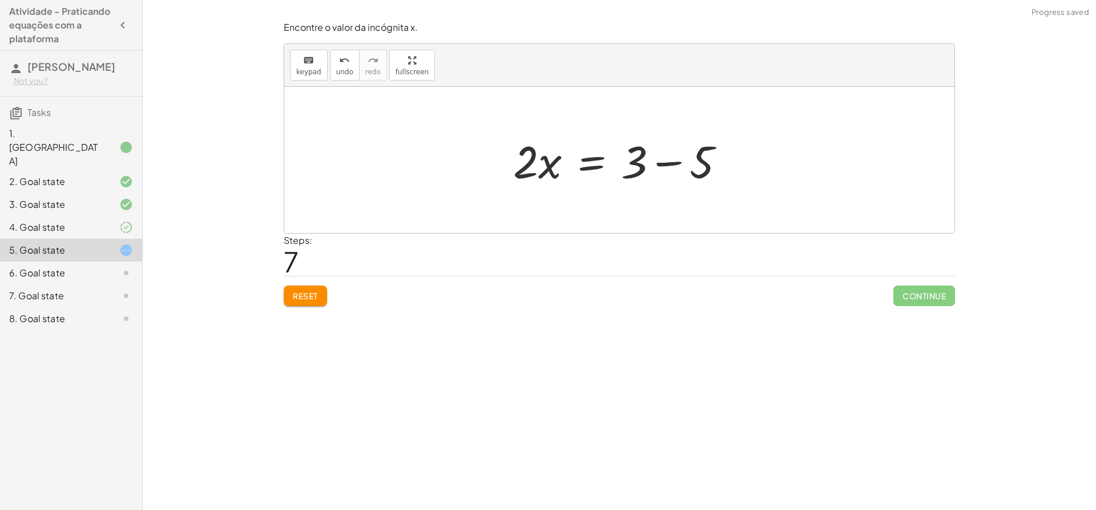
click at [658, 167] on div at bounding box center [623, 160] width 232 height 59
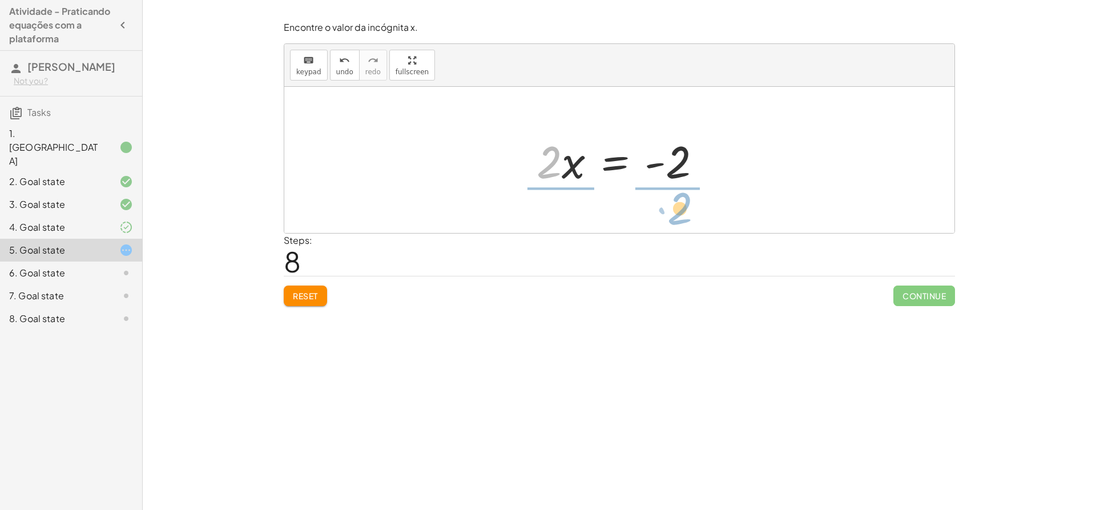
drag, startPoint x: 550, startPoint y: 175, endPoint x: 674, endPoint y: 224, distance: 132.7
click at [674, 225] on div "· 5 · ( + x + 1 ) = + · 3 · x + 3 + · x · 5 + · 1 · 5 = + · 3 · x + 3 + · x · 5…" at bounding box center [619, 160] width 670 height 146
click at [553, 166] on div at bounding box center [623, 160] width 196 height 88
click at [672, 163] on div at bounding box center [623, 160] width 169 height 88
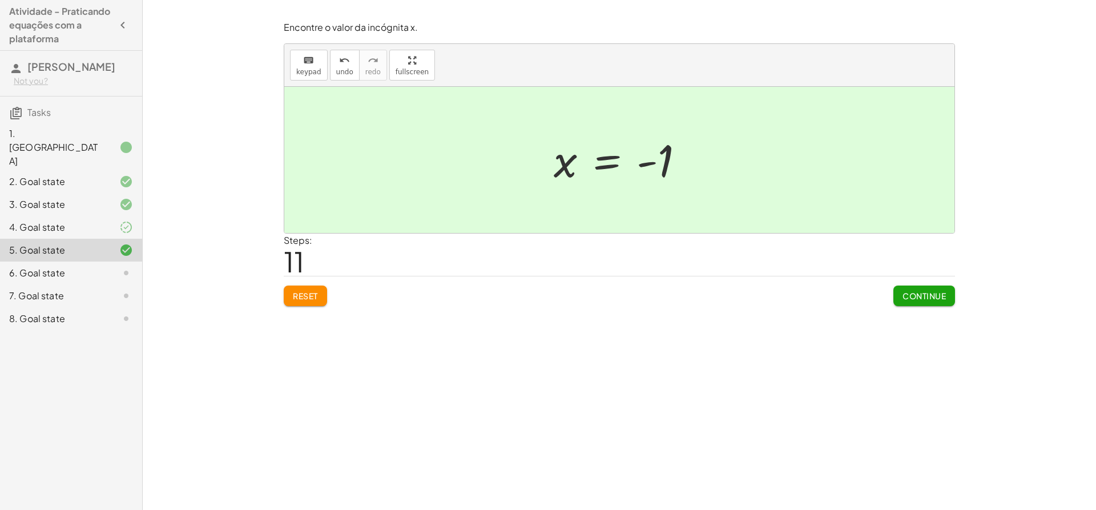
click at [939, 299] on span "Continue" at bounding box center [923, 296] width 43 height 10
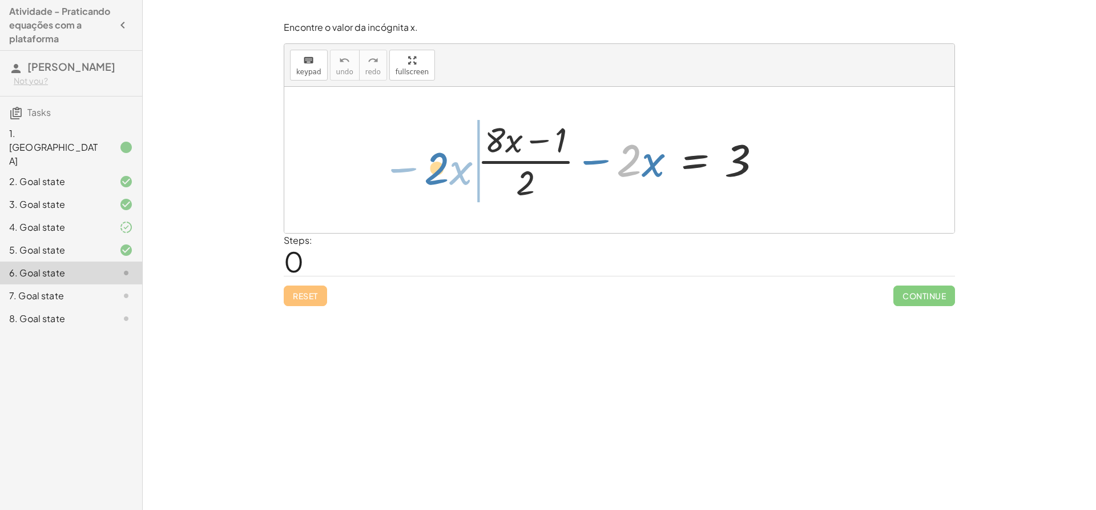
drag, startPoint x: 635, startPoint y: 172, endPoint x: 432, endPoint y: 170, distance: 202.6
click at [431, 172] on div "· 2 − · x + · ( + · 8 · x − 1 ) · 2 − · 2 · x = 3" at bounding box center [619, 160] width 670 height 146
click at [300, 282] on div "Reset Continue" at bounding box center [619, 291] width 671 height 30
click at [304, 298] on span "Reset" at bounding box center [305, 296] width 25 height 10
click at [304, 298] on div "Reset Continue" at bounding box center [619, 291] width 671 height 30
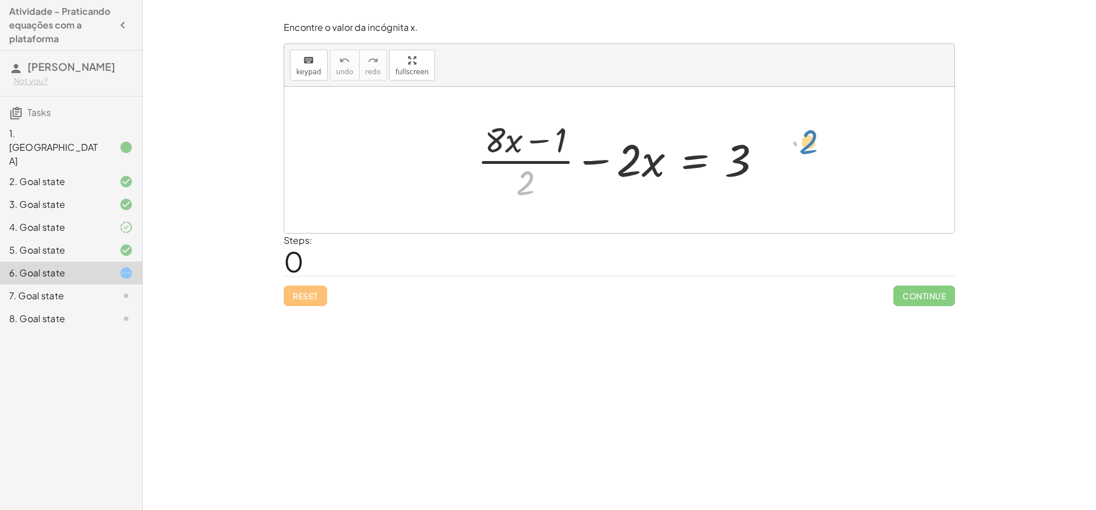
drag, startPoint x: 526, startPoint y: 190, endPoint x: 790, endPoint y: 159, distance: 265.5
click at [791, 160] on div "· 2 + · ( + · 8 · x − 1 ) · 2 − · 2 · x = 3" at bounding box center [619, 160] width 670 height 146
drag, startPoint x: 501, startPoint y: 141, endPoint x: 619, endPoint y: 161, distance: 119.8
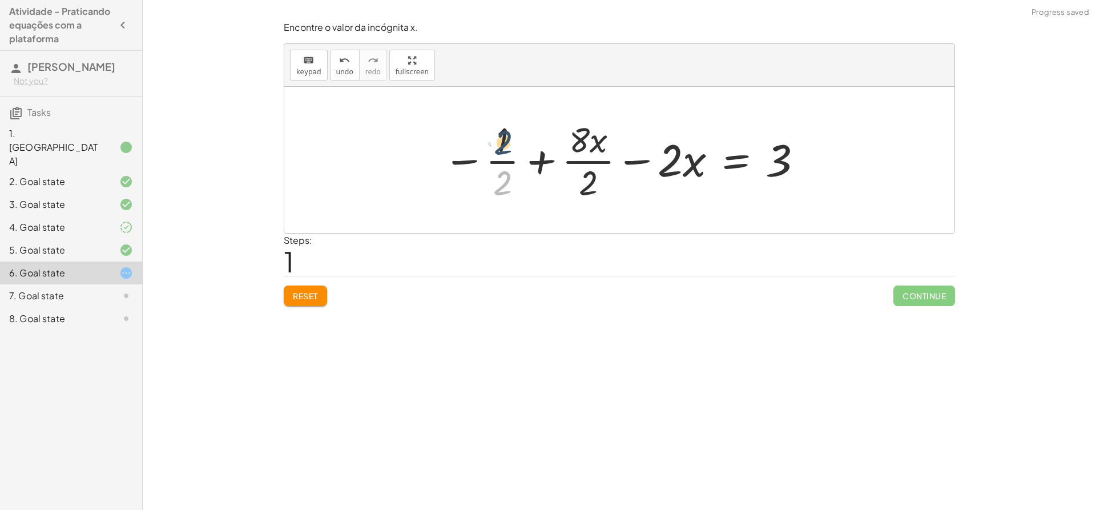
drag, startPoint x: 502, startPoint y: 174, endPoint x: 503, endPoint y: 138, distance: 35.4
click at [503, 138] on div at bounding box center [623, 160] width 372 height 88
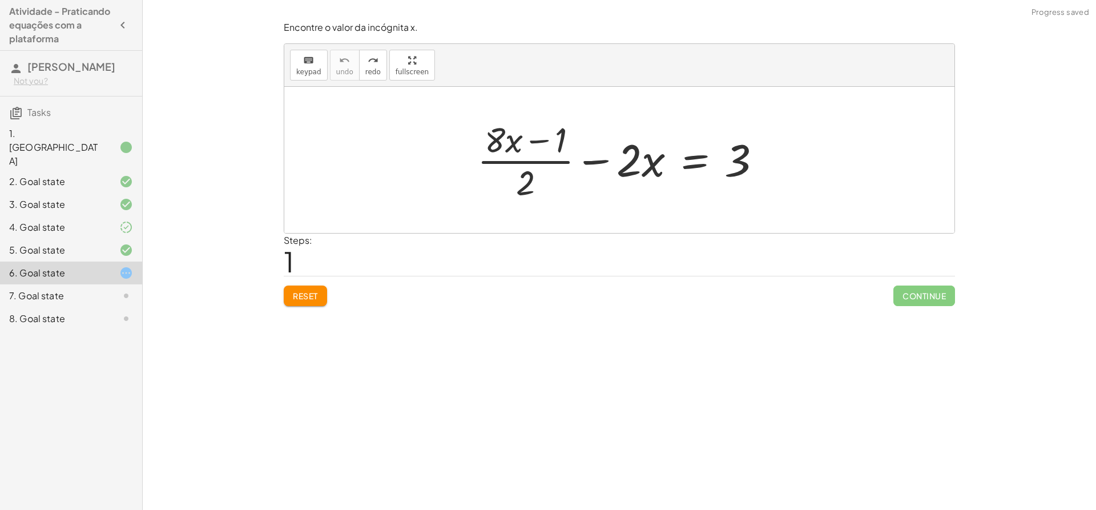
click at [0, 0] on div "Encontre o valor da incógnita x. keyboard keypad undo undo redo redo fullscreen…" at bounding box center [0, 0] width 0 height 0
click at [302, 297] on span "Reset" at bounding box center [305, 296] width 25 height 10
drag, startPoint x: 539, startPoint y: 143, endPoint x: 550, endPoint y: 143, distance: 11.4
click at [550, 143] on div at bounding box center [623, 160] width 305 height 88
drag, startPoint x: 556, startPoint y: 143, endPoint x: 809, endPoint y: 164, distance: 253.8
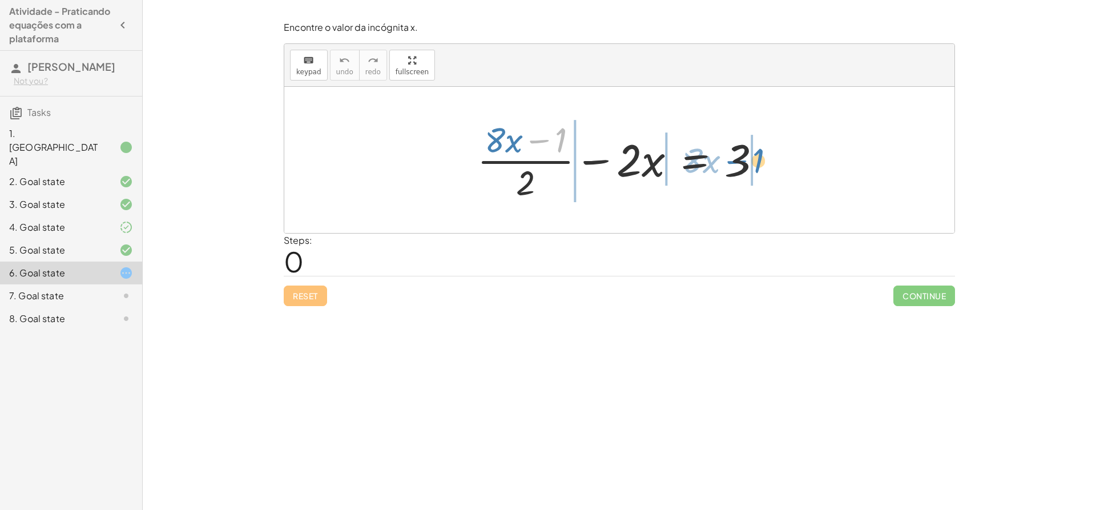
drag, startPoint x: 563, startPoint y: 143, endPoint x: 760, endPoint y: 163, distance: 198.6
click at [760, 163] on div at bounding box center [623, 160] width 305 height 88
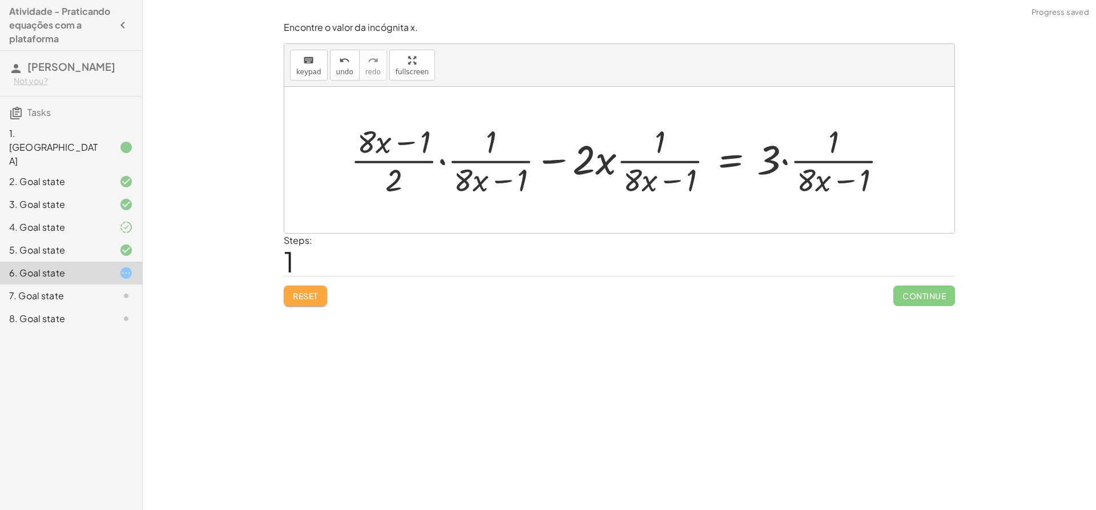
click at [322, 299] on button "Reset" at bounding box center [305, 295] width 43 height 21
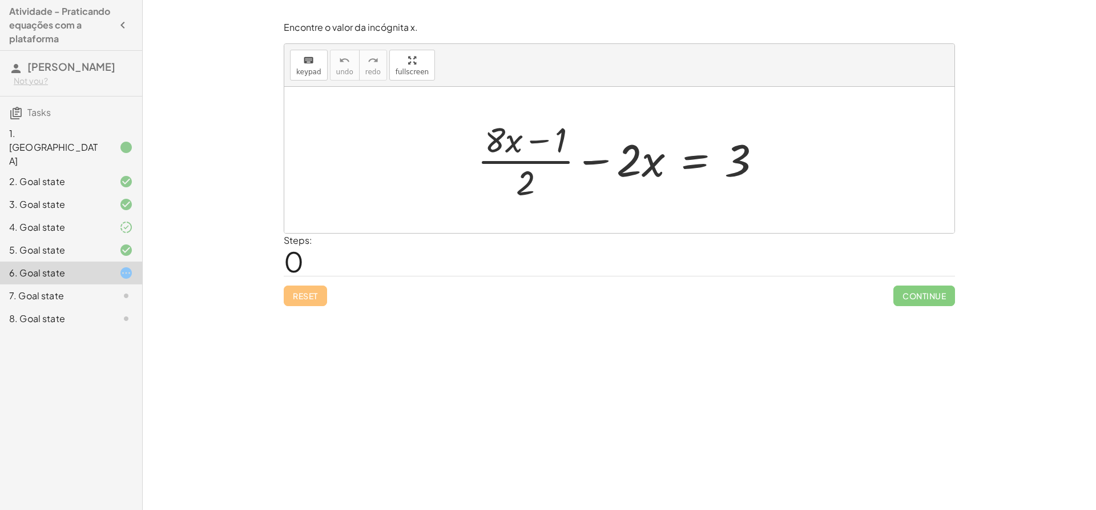
click at [587, 154] on div at bounding box center [623, 160] width 305 height 88
click at [584, 160] on div at bounding box center [623, 160] width 305 height 88
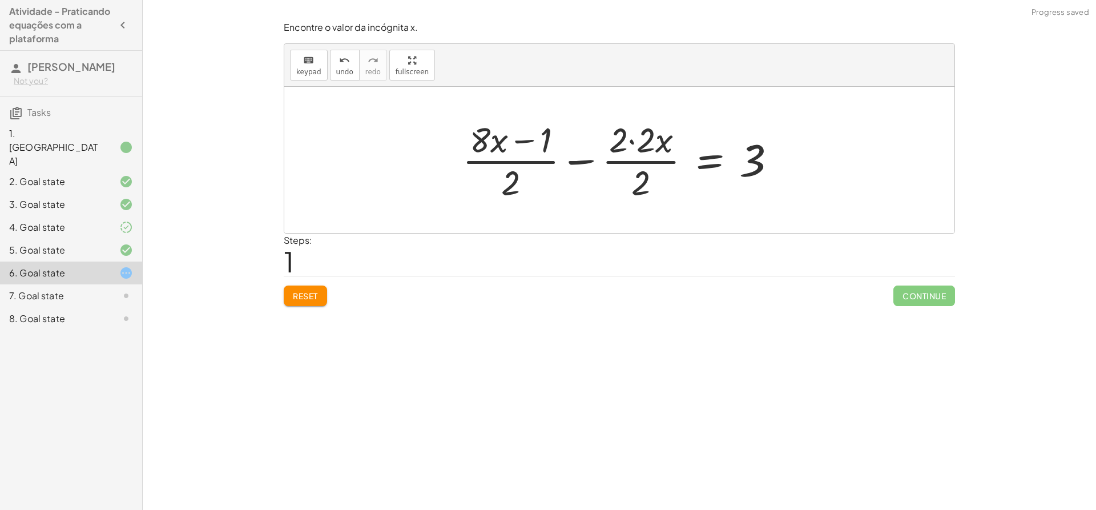
click at [628, 147] on div at bounding box center [624, 160] width 334 height 88
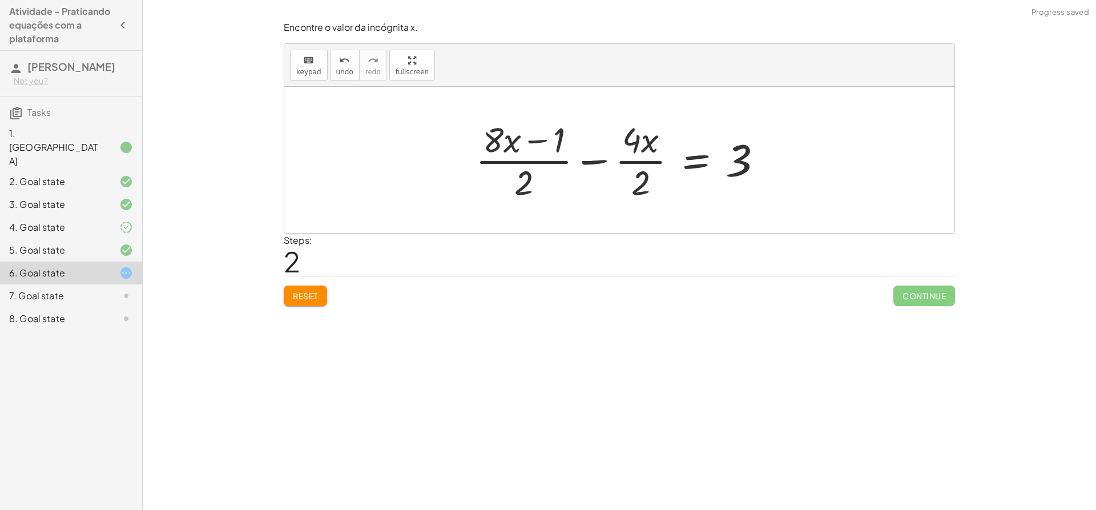
click at [539, 143] on div at bounding box center [624, 160] width 308 height 88
click at [630, 146] on div at bounding box center [624, 160] width 308 height 88
click at [638, 162] on div at bounding box center [624, 160] width 308 height 88
click at [547, 163] on div at bounding box center [623, 160] width 305 height 88
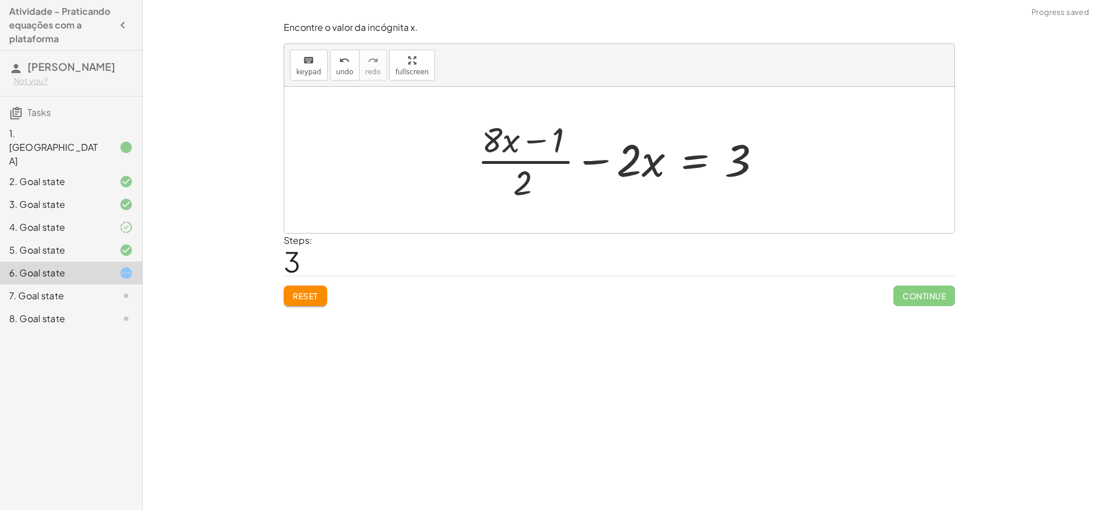
click at [546, 163] on div at bounding box center [623, 160] width 305 height 88
drag, startPoint x: 630, startPoint y: 159, endPoint x: 495, endPoint y: 140, distance: 135.5
click at [495, 140] on div at bounding box center [623, 160] width 305 height 88
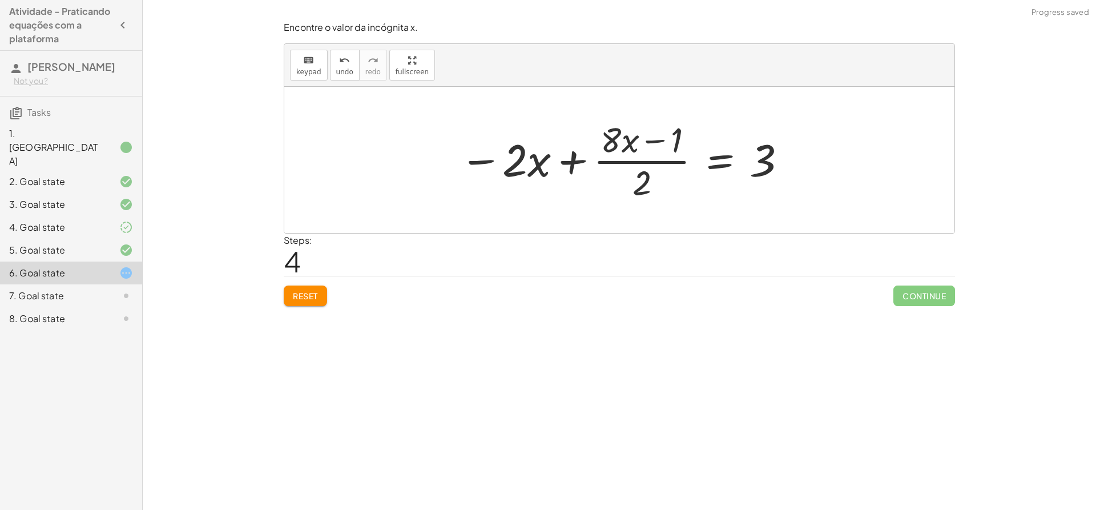
click at [655, 139] on div at bounding box center [624, 160] width 340 height 88
drag, startPoint x: 674, startPoint y: 140, endPoint x: 646, endPoint y: 185, distance: 53.1
click at [638, 188] on div at bounding box center [624, 160] width 340 height 88
drag, startPoint x: 641, startPoint y: 185, endPoint x: 684, endPoint y: 140, distance: 62.2
click at [684, 140] on div at bounding box center [624, 160] width 340 height 88
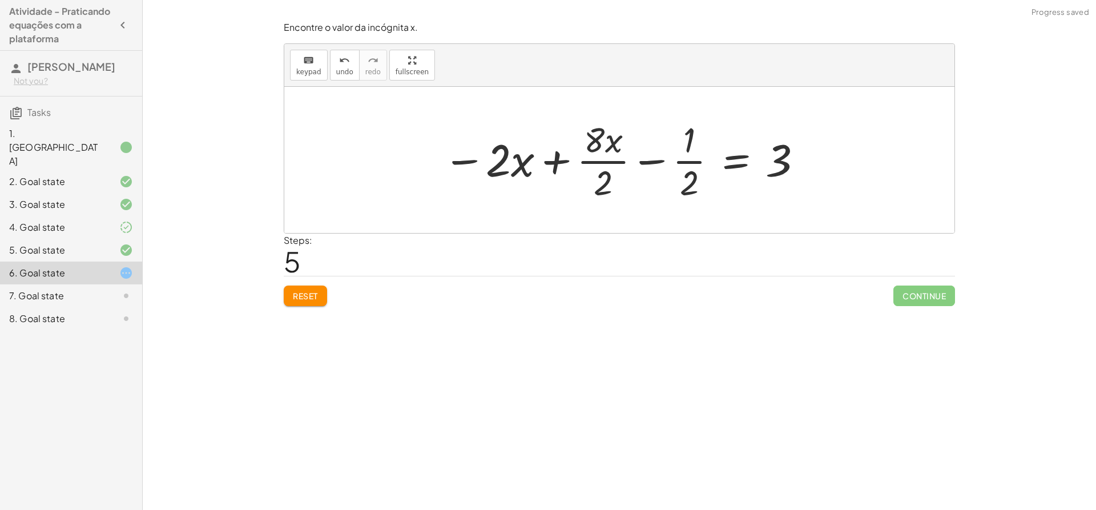
click at [686, 158] on div at bounding box center [623, 160] width 372 height 88
click at [688, 164] on div at bounding box center [623, 160] width 372 height 88
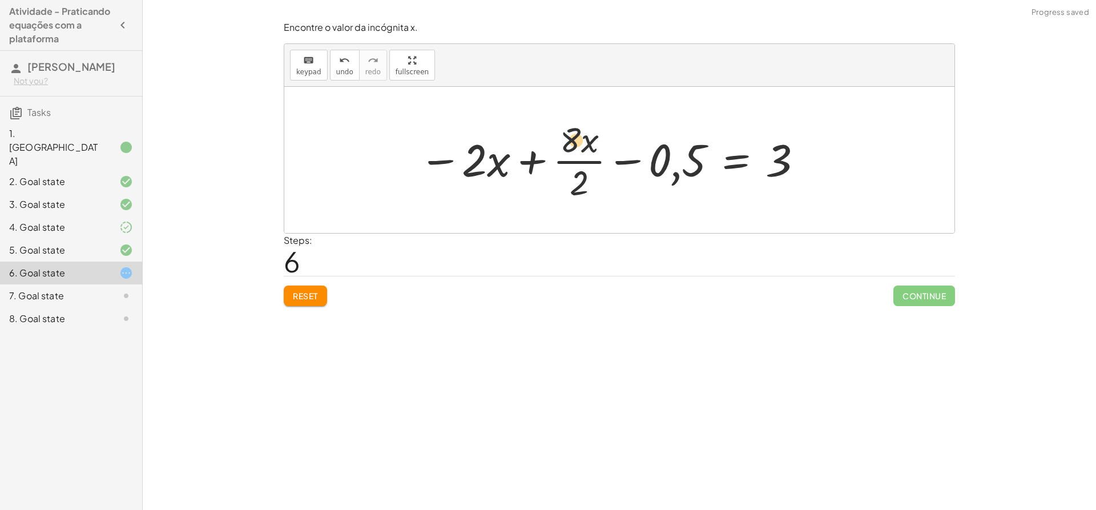
drag, startPoint x: 582, startPoint y: 140, endPoint x: 573, endPoint y: 140, distance: 9.7
click at [573, 140] on div at bounding box center [611, 160] width 396 height 88
drag, startPoint x: 567, startPoint y: 140, endPoint x: 466, endPoint y: 163, distance: 103.0
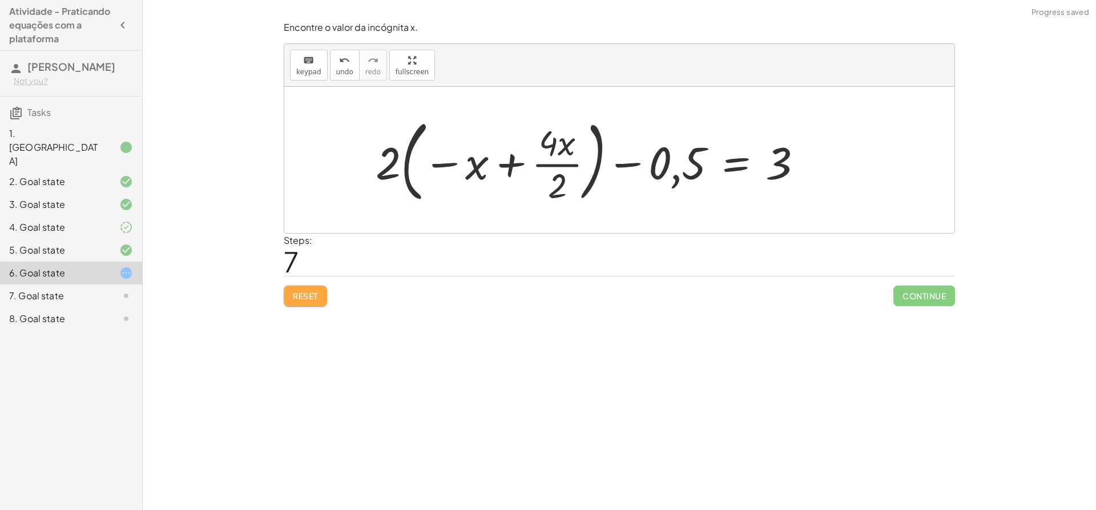
click at [300, 295] on span "Reset" at bounding box center [305, 296] width 25 height 10
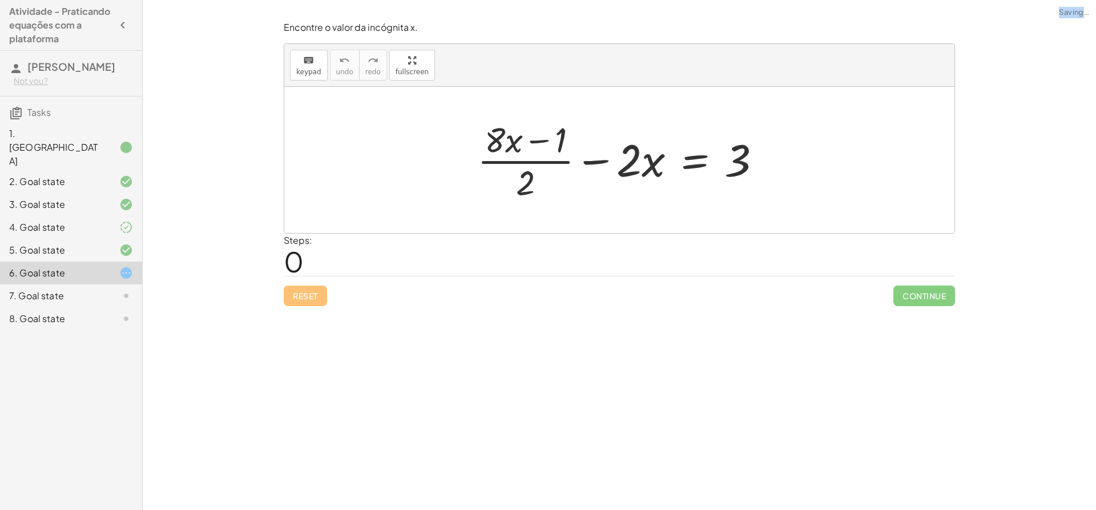
click at [300, 295] on div "Reset Continue" at bounding box center [619, 291] width 671 height 30
drag, startPoint x: 632, startPoint y: 176, endPoint x: 795, endPoint y: 172, distance: 162.7
click at [795, 172] on div "· 2 − · x + · ( + · 8 · x − 1 ) · 2 − · 2 · x = 3" at bounding box center [619, 160] width 670 height 146
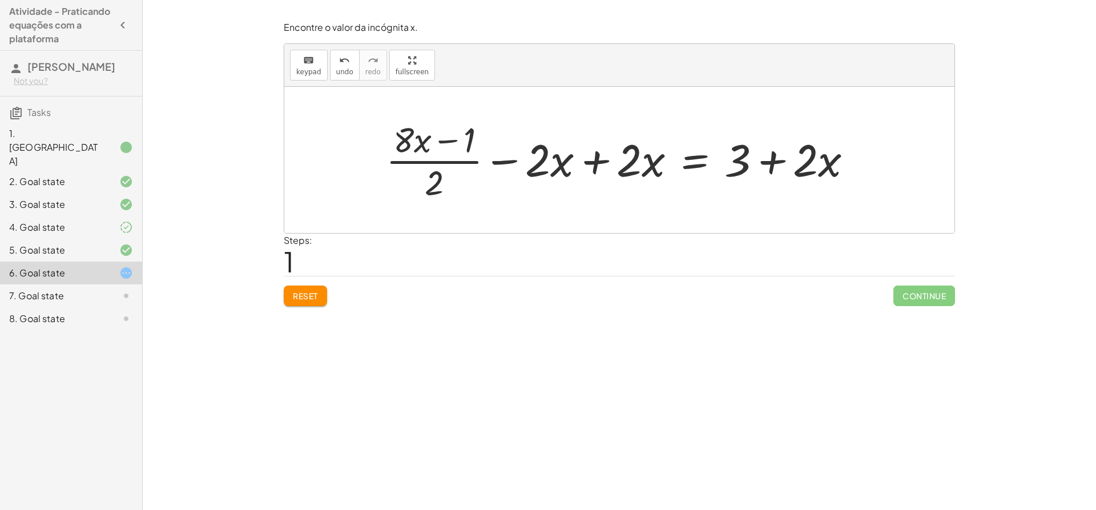
click at [596, 162] on div at bounding box center [623, 160] width 487 height 88
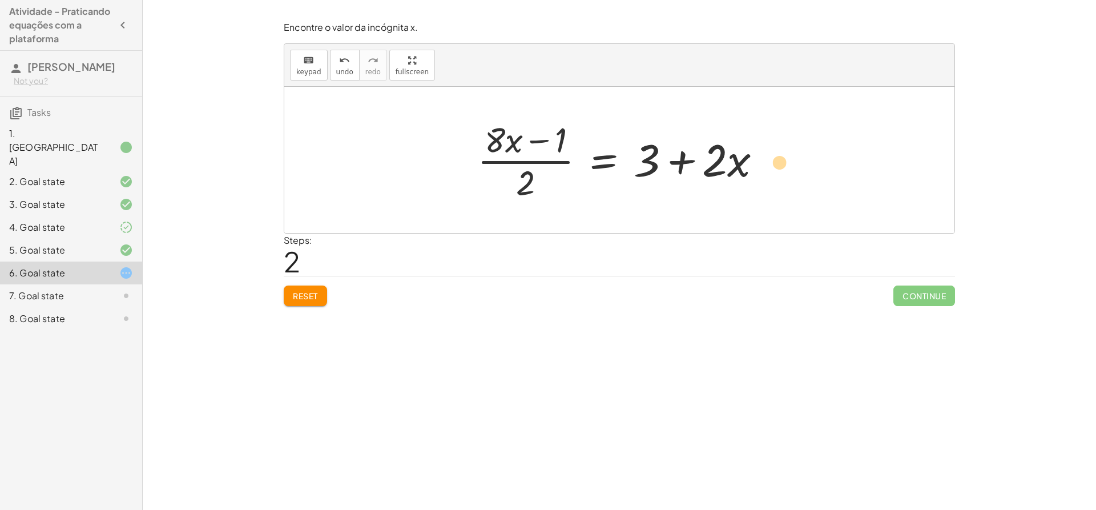
drag, startPoint x: 525, startPoint y: 192, endPoint x: 765, endPoint y: 175, distance: 241.5
click at [775, 174] on div at bounding box center [623, 160] width 305 height 88
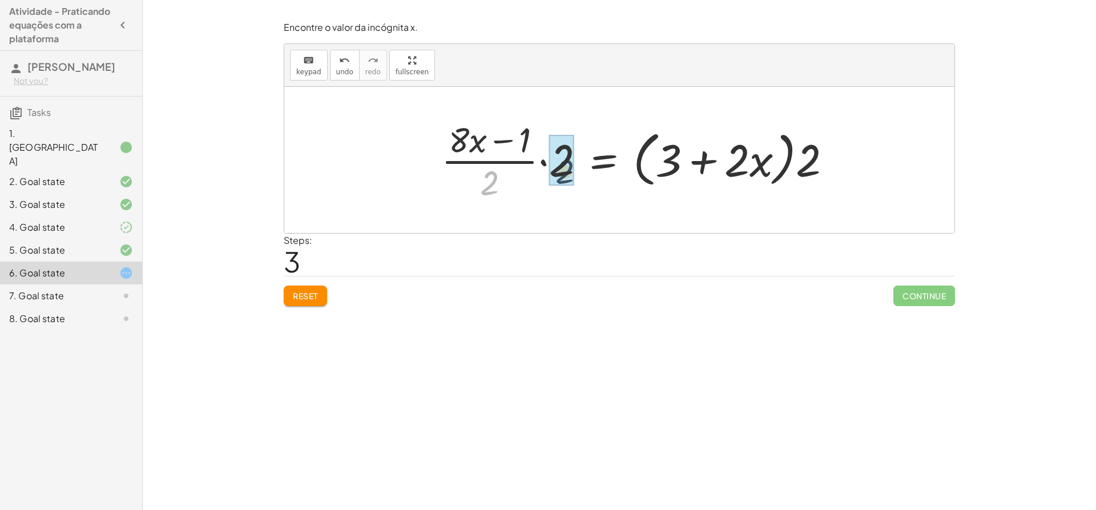
drag, startPoint x: 490, startPoint y: 194, endPoint x: 575, endPoint y: 180, distance: 85.6
click at [575, 180] on div at bounding box center [641, 160] width 411 height 88
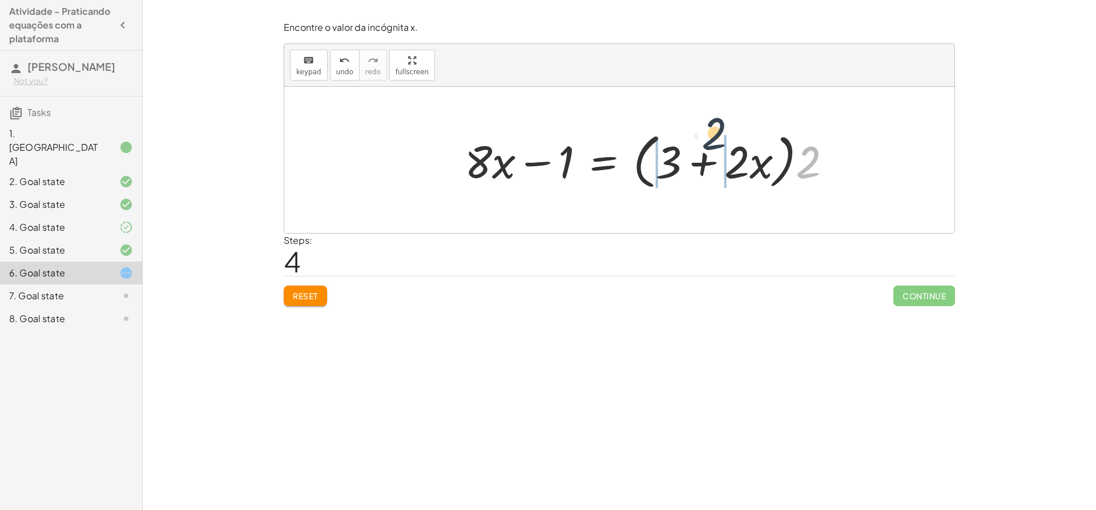
drag, startPoint x: 801, startPoint y: 169, endPoint x: 681, endPoint y: 154, distance: 121.4
click at [681, 154] on div at bounding box center [653, 160] width 388 height 66
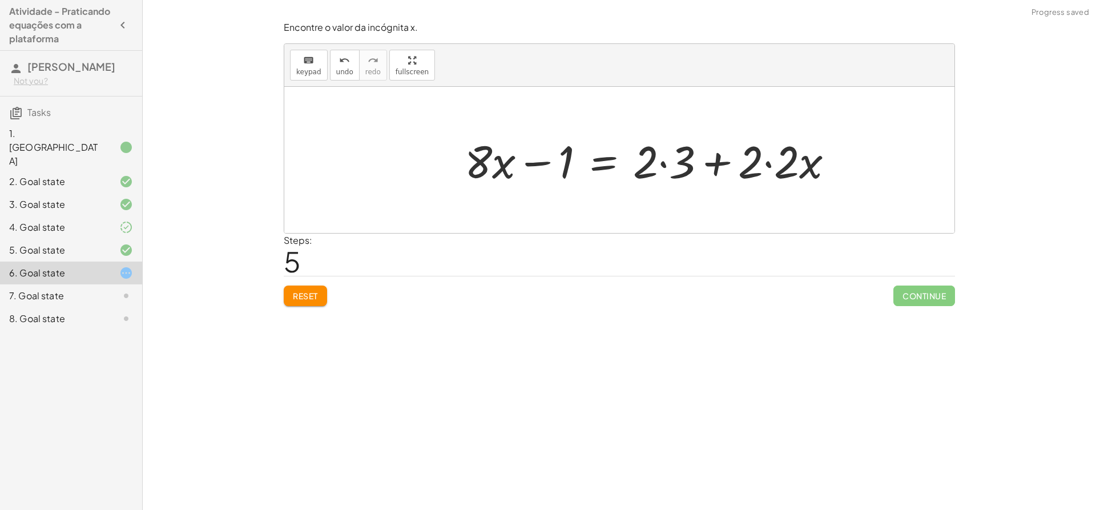
click at [667, 162] on div at bounding box center [653, 160] width 389 height 59
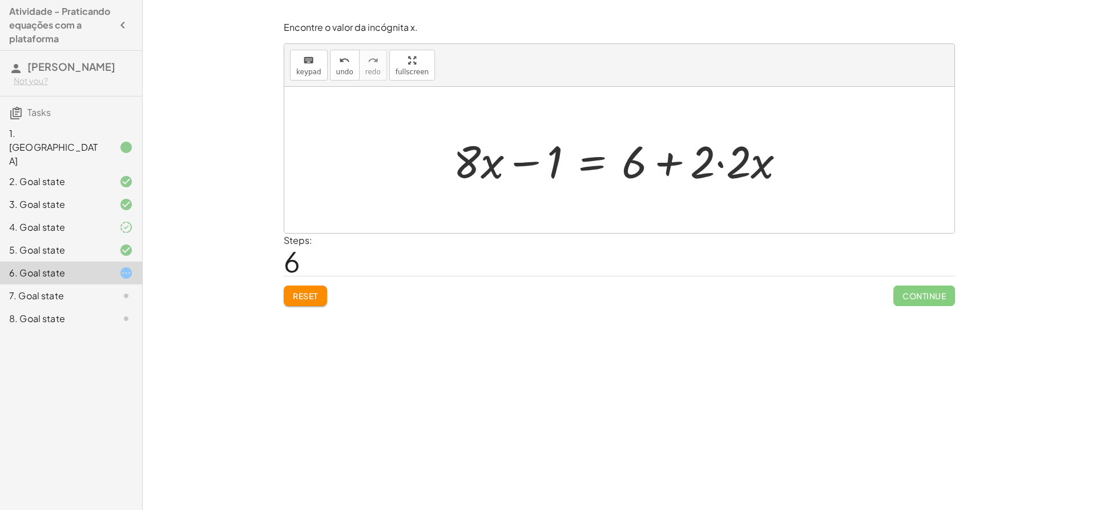
click at [719, 162] on div at bounding box center [624, 160] width 353 height 59
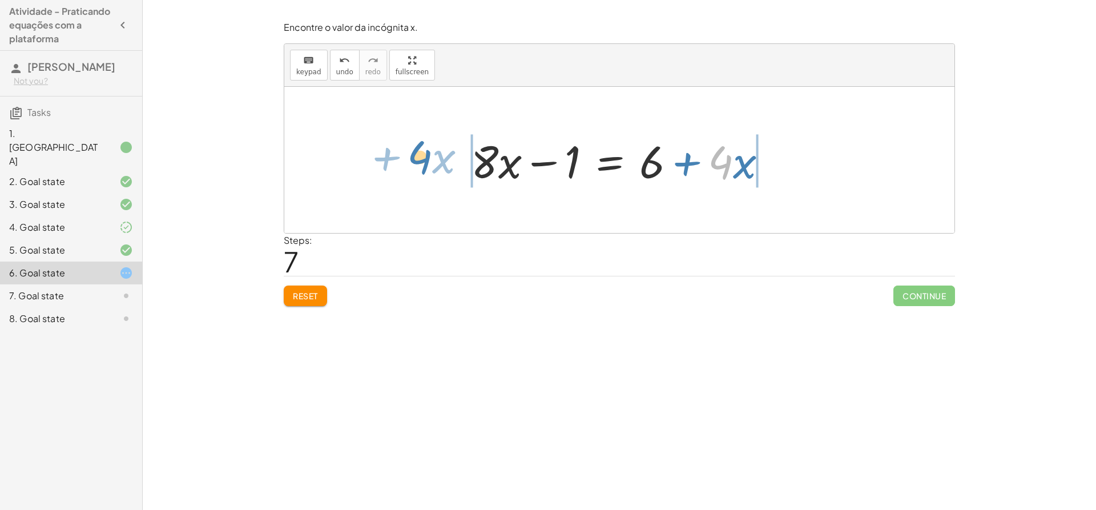
drag, startPoint x: 731, startPoint y: 165, endPoint x: 430, endPoint y: 161, distance: 300.8
click at [430, 161] on div "+ · ( + · 8 · x − 1 ) · 2 − · 2 · x = 3 + · ( + · 8 · x − 1 ) · 2 − · 2 · x + ·…" at bounding box center [619, 160] width 670 height 146
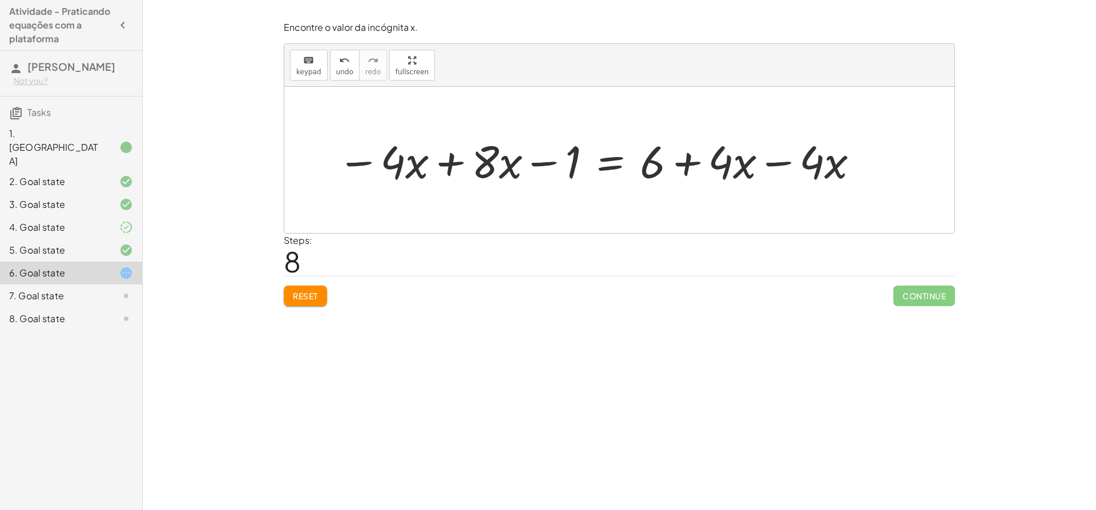
drag, startPoint x: 749, startPoint y: 167, endPoint x: 763, endPoint y: 167, distance: 13.1
click at [753, 167] on div at bounding box center [599, 160] width 534 height 59
click at [774, 164] on div at bounding box center [599, 160] width 534 height 59
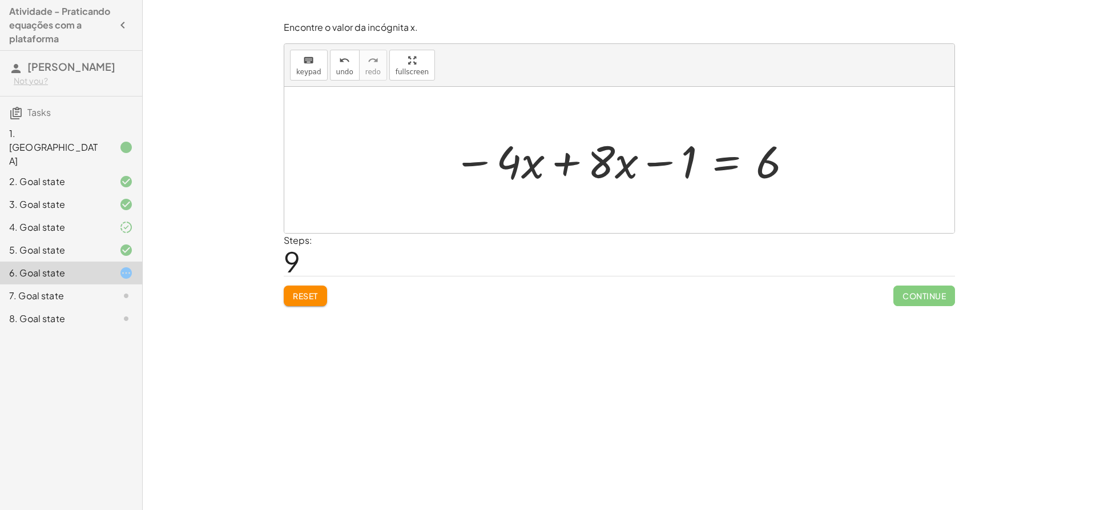
click at [567, 160] on div at bounding box center [624, 160] width 352 height 59
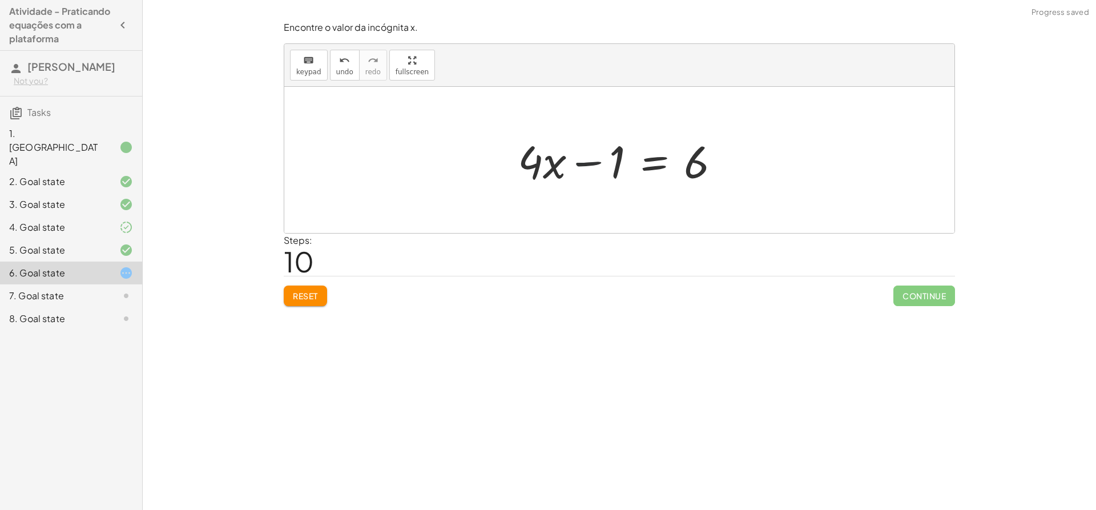
click at [597, 162] on div at bounding box center [623, 160] width 223 height 59
drag, startPoint x: 618, startPoint y: 171, endPoint x: 761, endPoint y: 175, distance: 143.3
click at [761, 175] on div "+ · ( + · 8 · x − 1 ) · 2 − · 2 · x = 3 + · ( + · 8 · x − 1 ) · 2 − · 2 · x + ·…" at bounding box center [619, 160] width 670 height 146
click at [583, 164] on div at bounding box center [624, 160] width 340 height 59
click at [729, 166] on div at bounding box center [681, 160] width 223 height 59
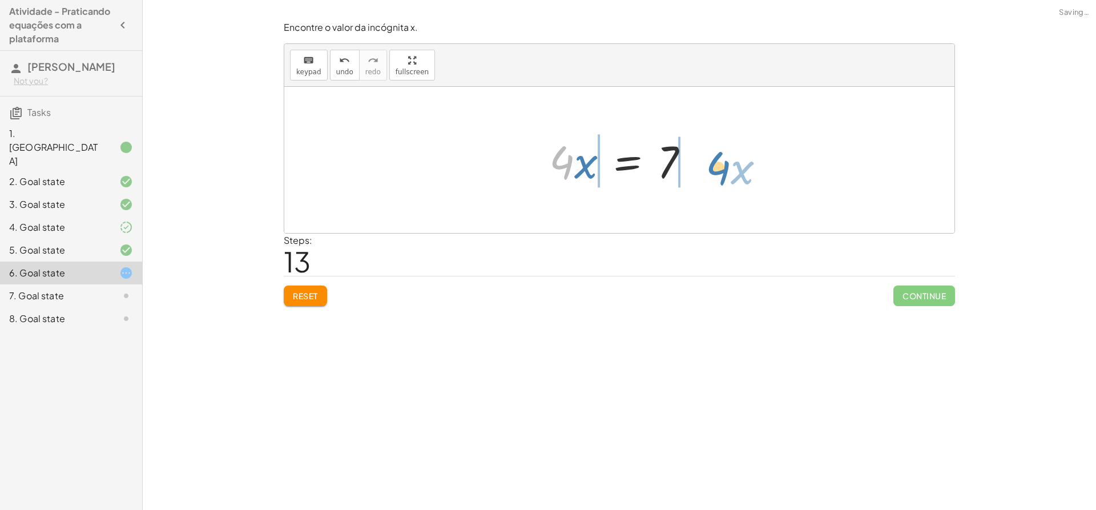
drag, startPoint x: 555, startPoint y: 167, endPoint x: 715, endPoint y: 172, distance: 160.5
drag, startPoint x: 333, startPoint y: 74, endPoint x: 345, endPoint y: 80, distance: 13.5
click at [334, 77] on button "undo undo" at bounding box center [345, 65] width 30 height 31
drag, startPoint x: 563, startPoint y: 167, endPoint x: 670, endPoint y: 215, distance: 116.3
drag, startPoint x: 570, startPoint y: 183, endPoint x: 562, endPoint y: 140, distance: 43.4
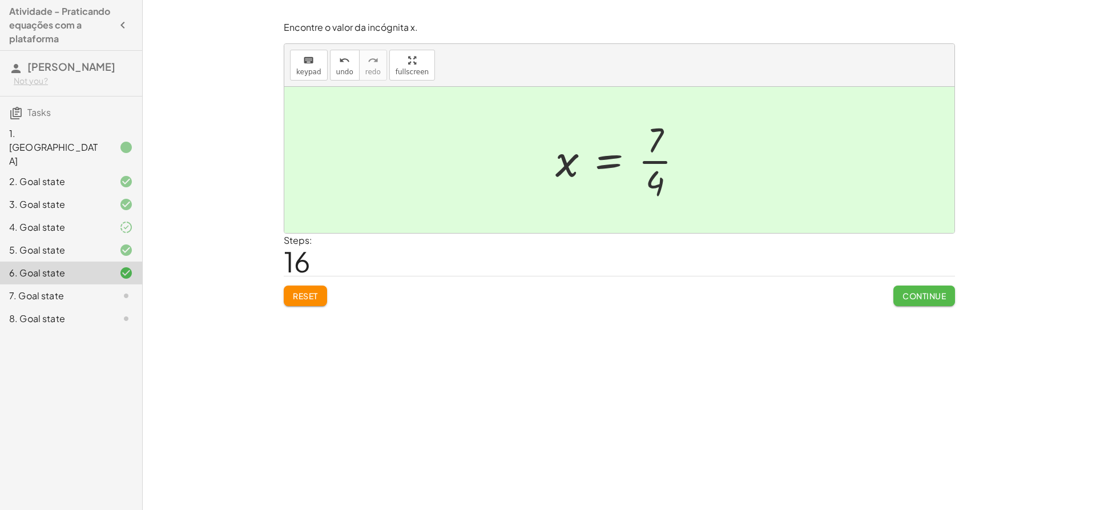
click at [930, 300] on span "Continue" at bounding box center [923, 296] width 43 height 10
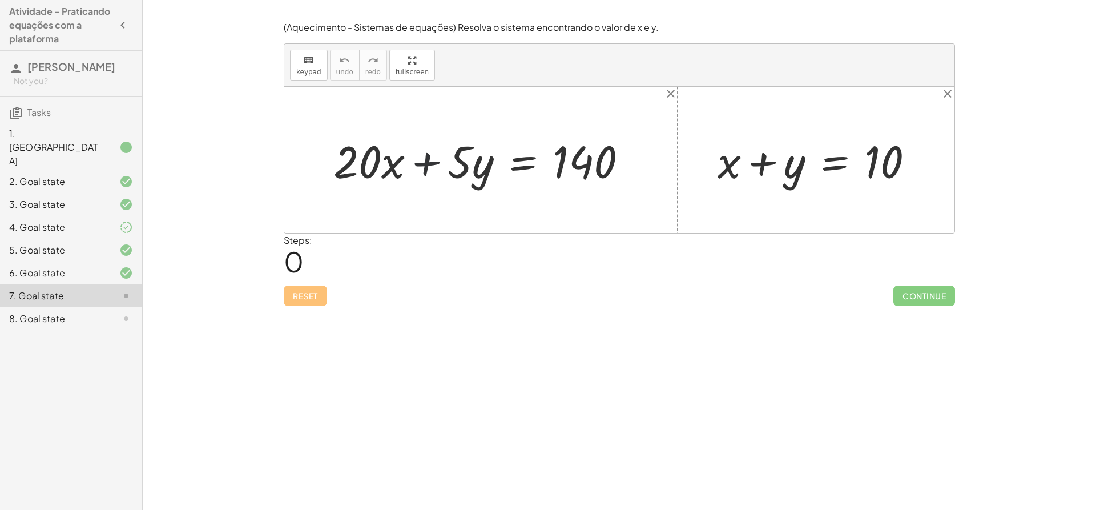
drag, startPoint x: 430, startPoint y: 174, endPoint x: 434, endPoint y: 166, distance: 8.4
click at [431, 174] on div at bounding box center [485, 160] width 315 height 59
click at [432, 164] on div at bounding box center [485, 160] width 315 height 59
click at [761, 163] on div at bounding box center [820, 160] width 217 height 59
click at [418, 162] on div at bounding box center [485, 160] width 315 height 59
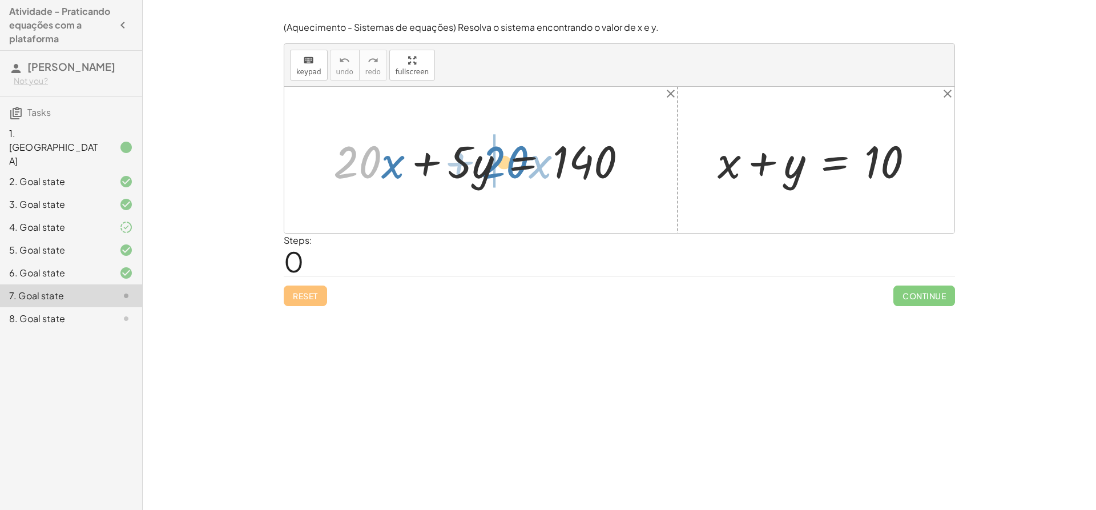
drag, startPoint x: 360, startPoint y: 167, endPoint x: 508, endPoint y: 167, distance: 148.4
click at [508, 167] on div at bounding box center [485, 160] width 315 height 59
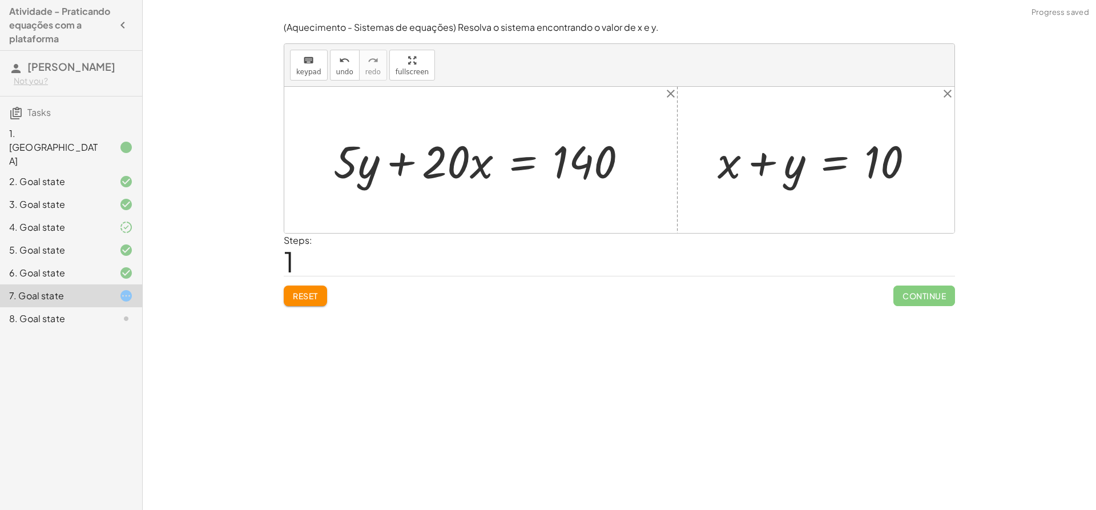
click at [401, 171] on div at bounding box center [485, 160] width 315 height 59
drag, startPoint x: 352, startPoint y: 163, endPoint x: 468, endPoint y: 199, distance: 120.6
drag, startPoint x: 363, startPoint y: 170, endPoint x: 486, endPoint y: 182, distance: 123.9
click at [486, 181] on div at bounding box center [485, 160] width 315 height 59
click at [402, 163] on div at bounding box center [485, 160] width 315 height 59
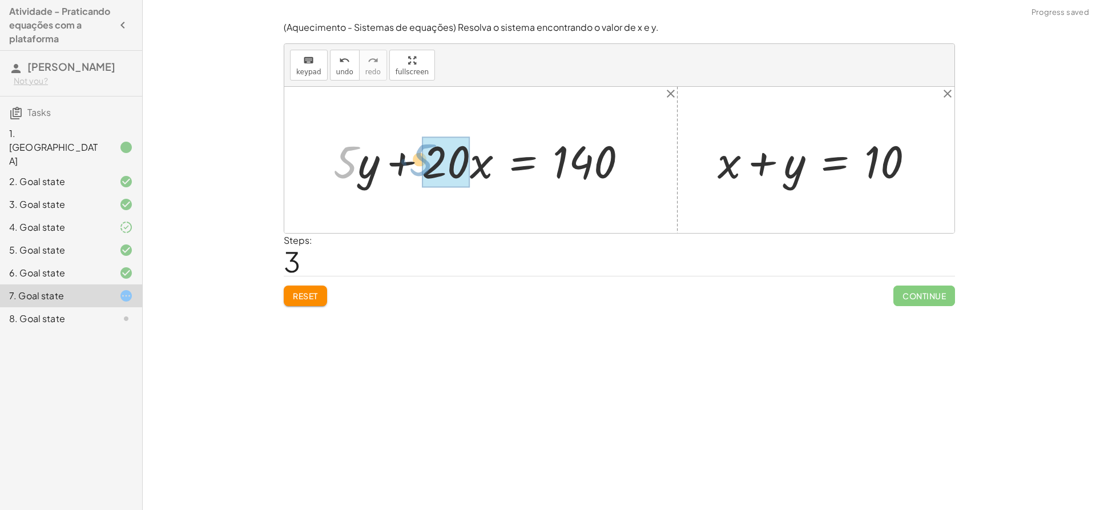
drag, startPoint x: 352, startPoint y: 170, endPoint x: 434, endPoint y: 170, distance: 82.2
click at [376, 166] on div at bounding box center [473, 160] width 337 height 66
click at [519, 165] on div at bounding box center [473, 160] width 337 height 66
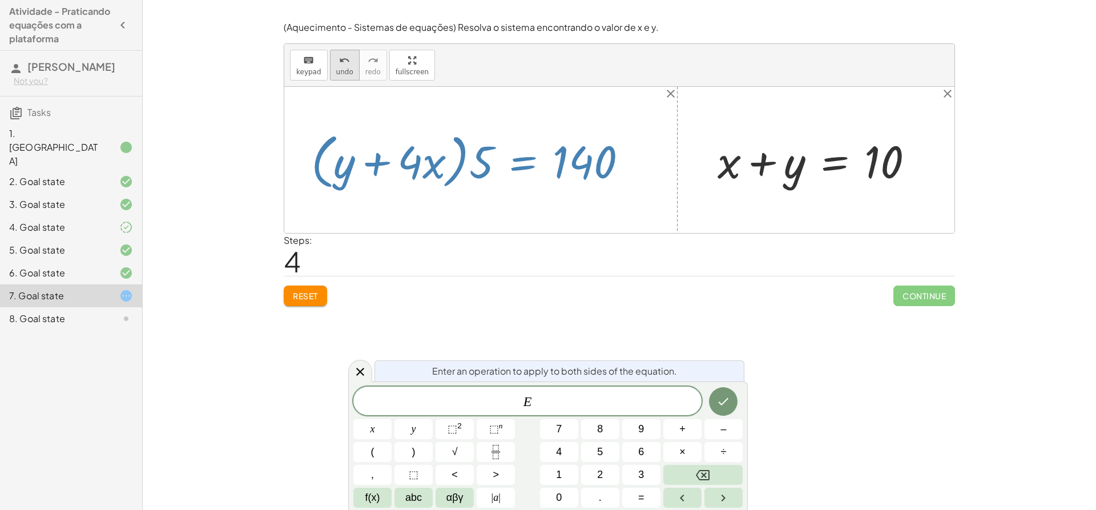
click at [341, 70] on span "undo" at bounding box center [344, 72] width 17 height 8
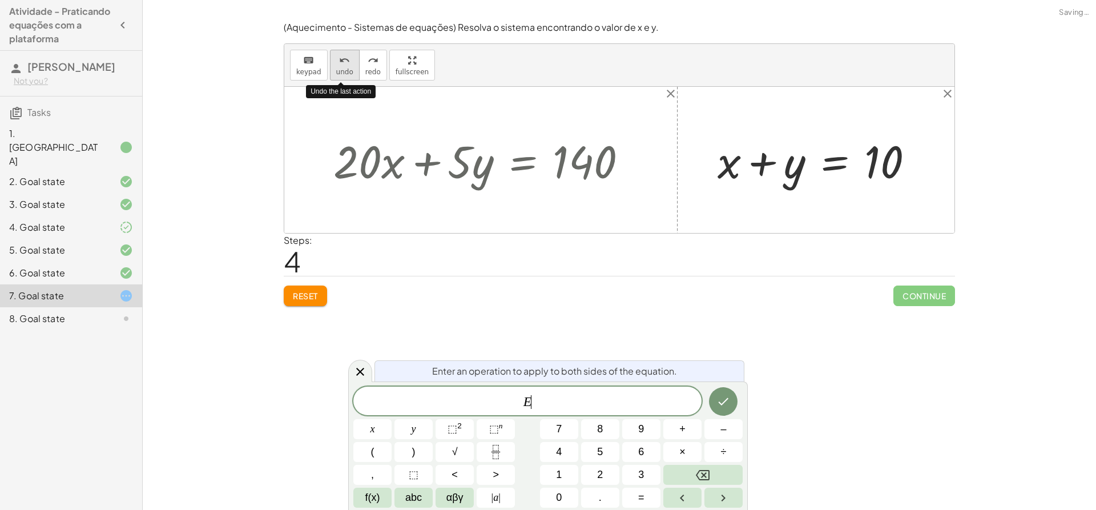
click at [341, 70] on span "undo" at bounding box center [344, 72] width 17 height 8
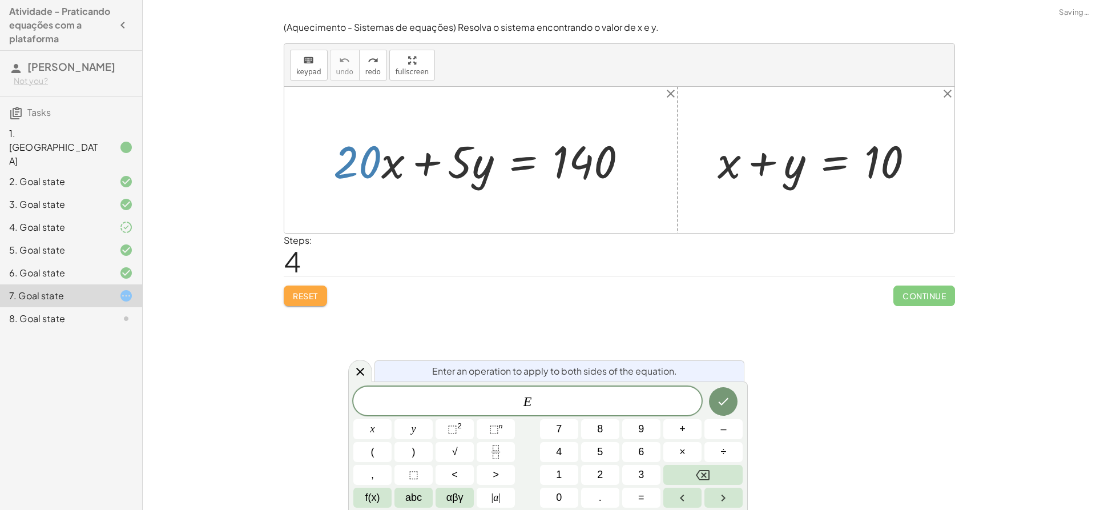
click at [309, 296] on span "Reset" at bounding box center [305, 296] width 25 height 10
click at [360, 373] on icon at bounding box center [360, 372] width 14 height 14
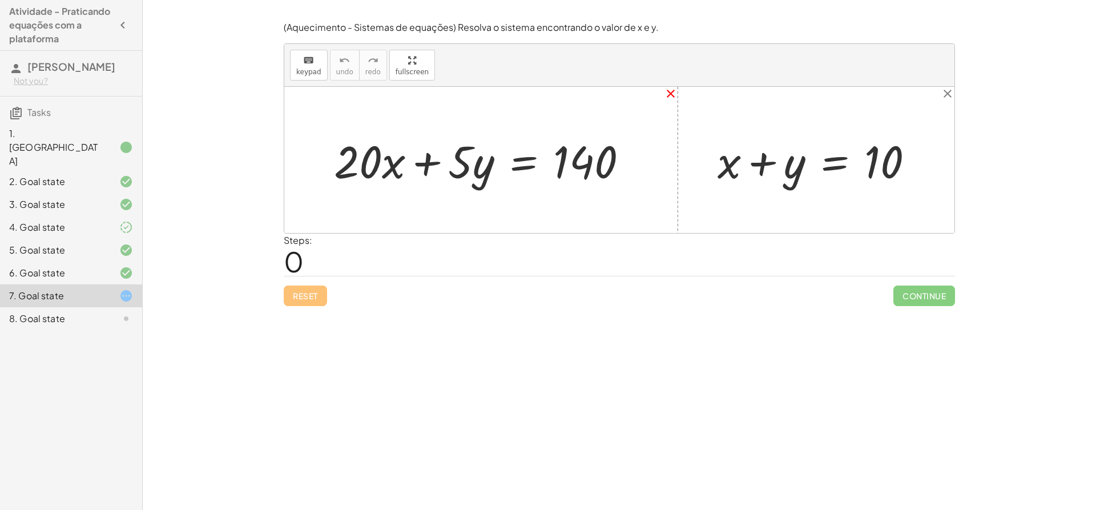
click at [670, 95] on icon "close" at bounding box center [671, 94] width 14 height 14
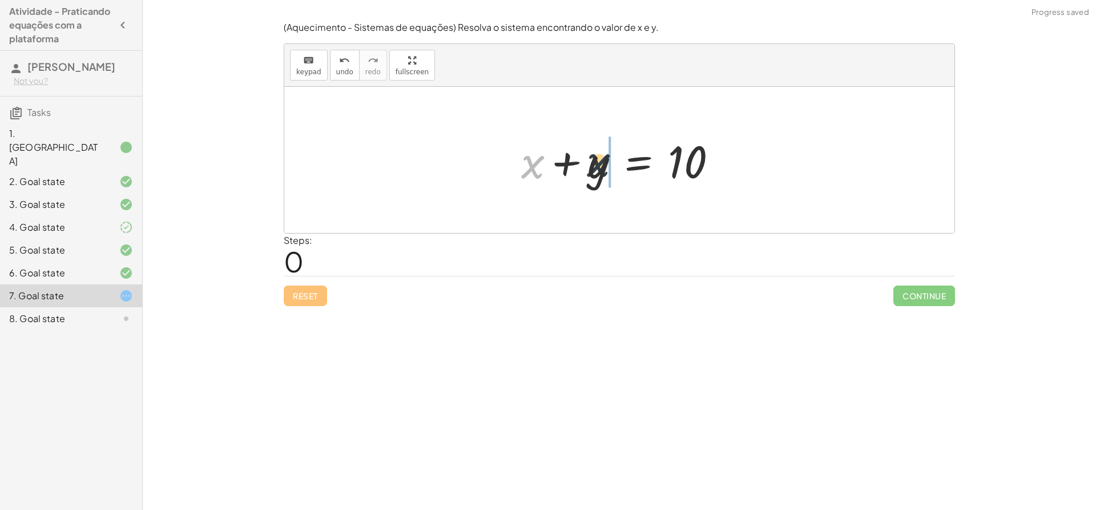
drag, startPoint x: 531, startPoint y: 174, endPoint x: 611, endPoint y: 172, distance: 79.9
click at [611, 172] on div at bounding box center [623, 160] width 217 height 59
drag, startPoint x: 543, startPoint y: 168, endPoint x: 593, endPoint y: 167, distance: 49.1
click at [593, 167] on div at bounding box center [623, 160] width 217 height 59
click at [349, 74] on button "undo undo" at bounding box center [345, 65] width 30 height 31
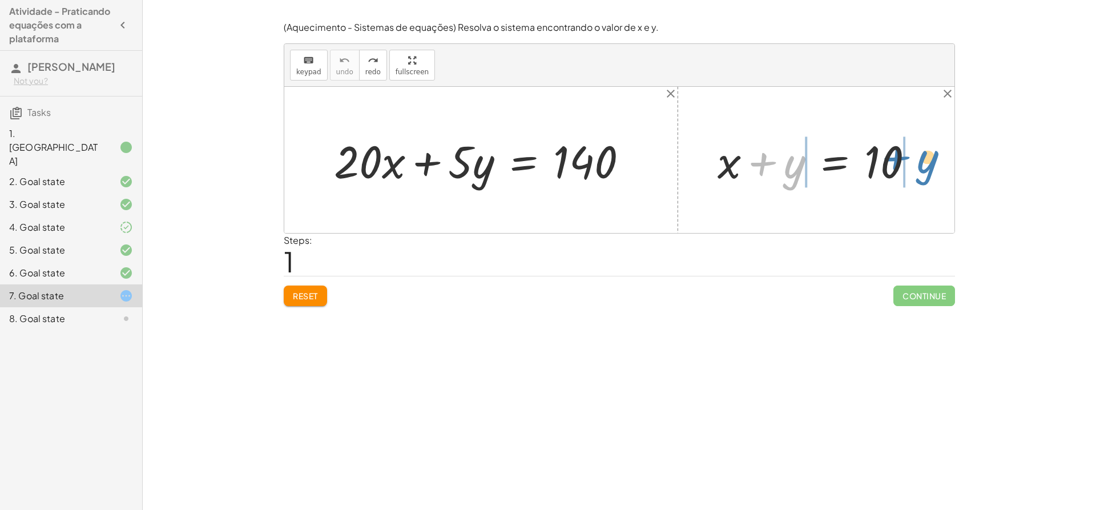
drag, startPoint x: 786, startPoint y: 167, endPoint x: 920, endPoint y: 162, distance: 133.7
click at [920, 162] on div at bounding box center [820, 160] width 217 height 59
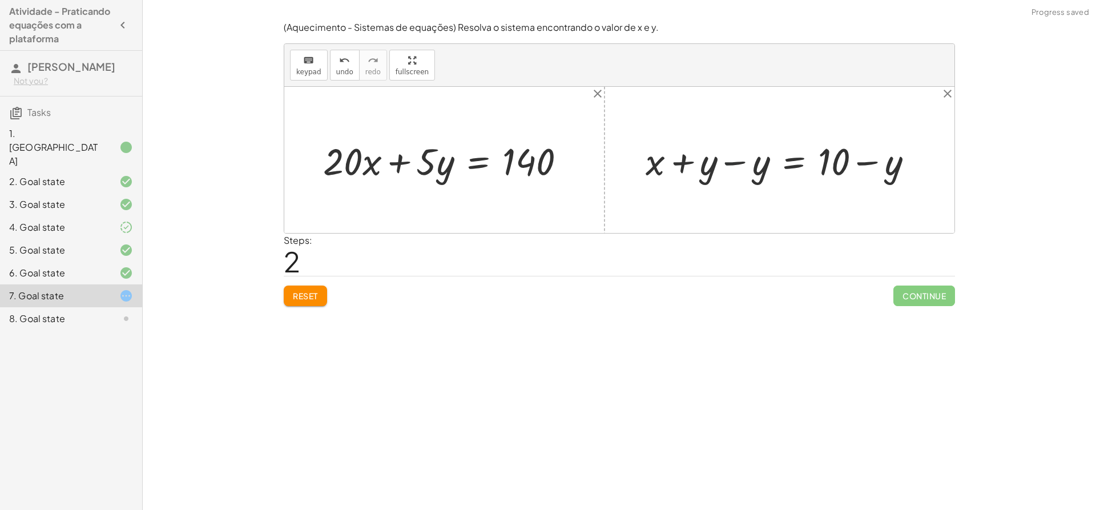
click at [743, 158] on div at bounding box center [784, 159] width 288 height 49
click at [864, 164] on div at bounding box center [835, 159] width 183 height 49
drag, startPoint x: 755, startPoint y: 167, endPoint x: 362, endPoint y: 176, distance: 392.3
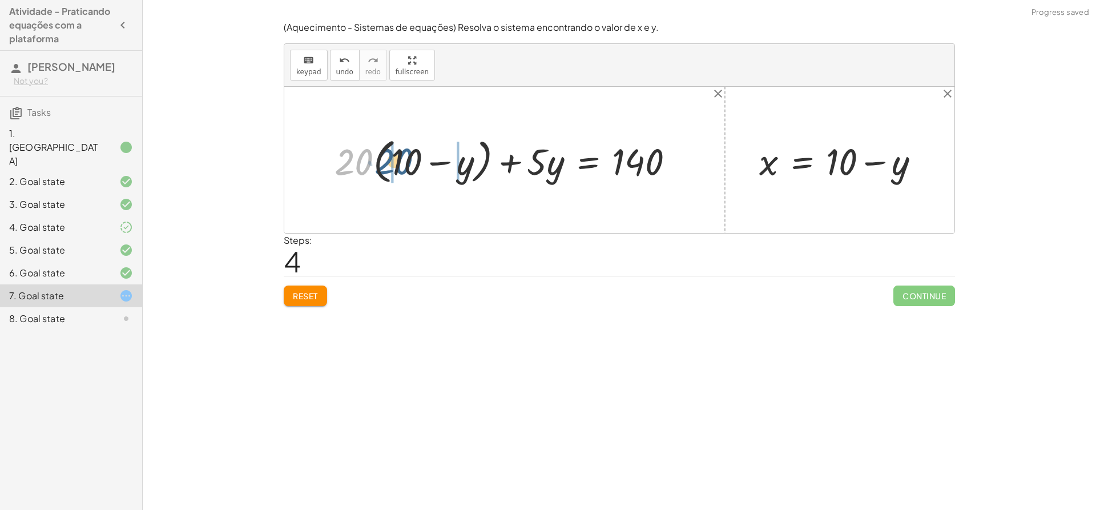
drag, startPoint x: 359, startPoint y: 162, endPoint x: 398, endPoint y: 163, distance: 39.4
click at [399, 161] on div at bounding box center [509, 160] width 361 height 54
click at [361, 161] on div at bounding box center [503, 160] width 372 height 49
click at [368, 161] on div at bounding box center [503, 160] width 372 height 49
drag, startPoint x: 361, startPoint y: 162, endPoint x: 661, endPoint y: 160, distance: 300.3
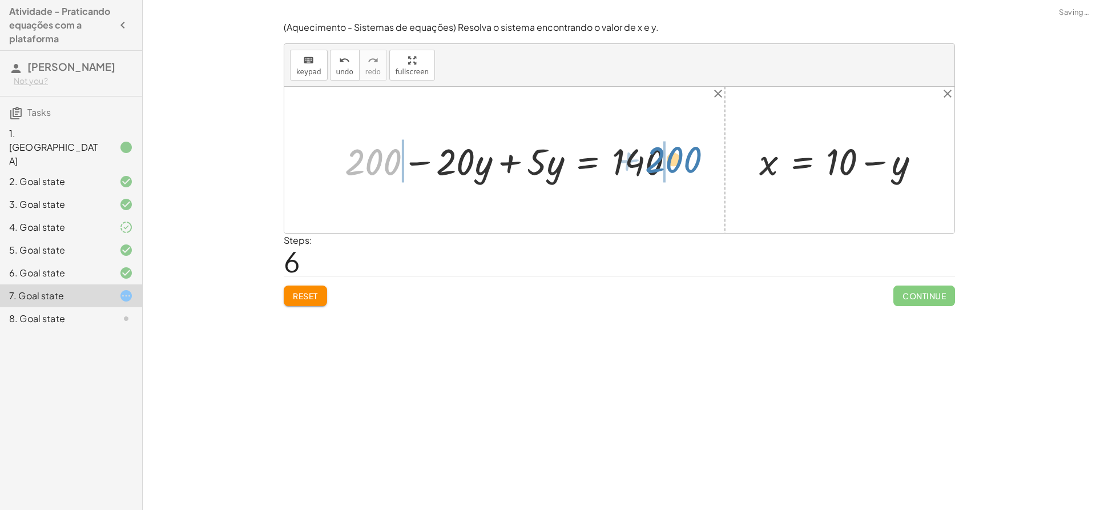
click at [661, 160] on div at bounding box center [514, 160] width 350 height 49
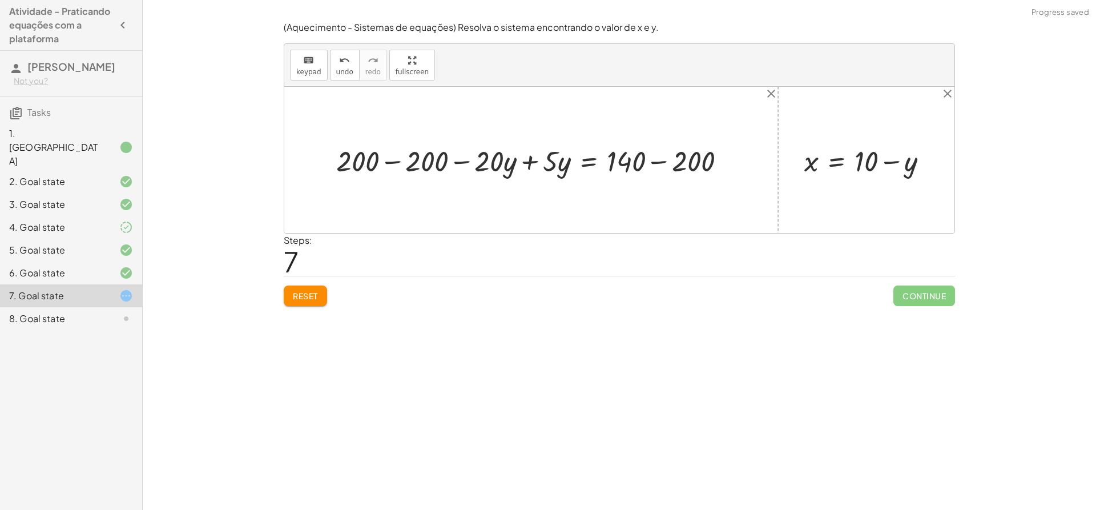
click at [395, 162] on div at bounding box center [536, 160] width 410 height 38
click at [647, 165] on div at bounding box center [589, 160] width 293 height 38
click at [527, 162] on div at bounding box center [556, 160] width 227 height 38
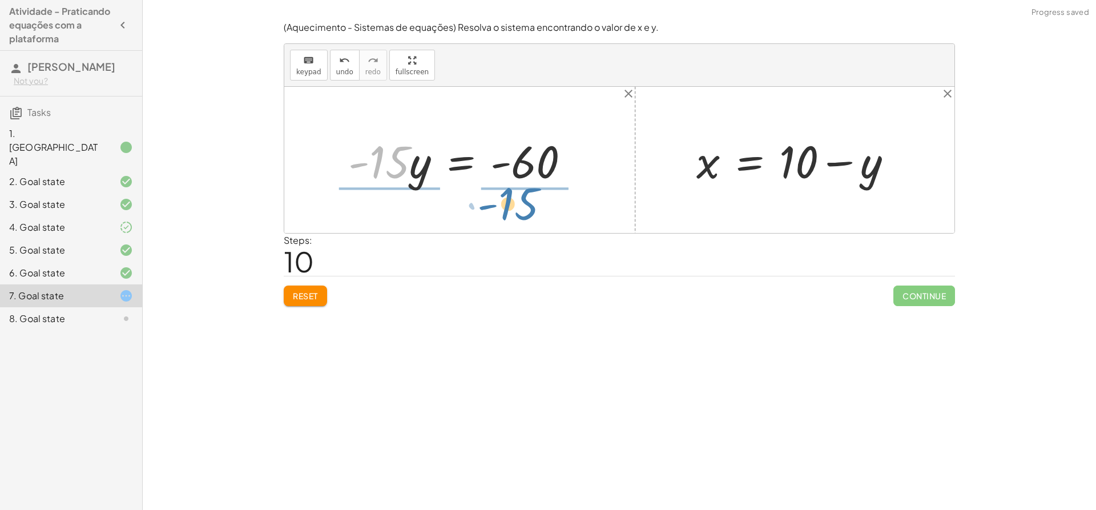
drag, startPoint x: 386, startPoint y: 161, endPoint x: 517, endPoint y: 203, distance: 136.7
click at [517, 203] on div "+ x + y = 10 + x + y − y = + 10 − y + x + 0 = + 10 − y x = 10 + − y + · 20 · x …" at bounding box center [619, 160] width 670 height 146
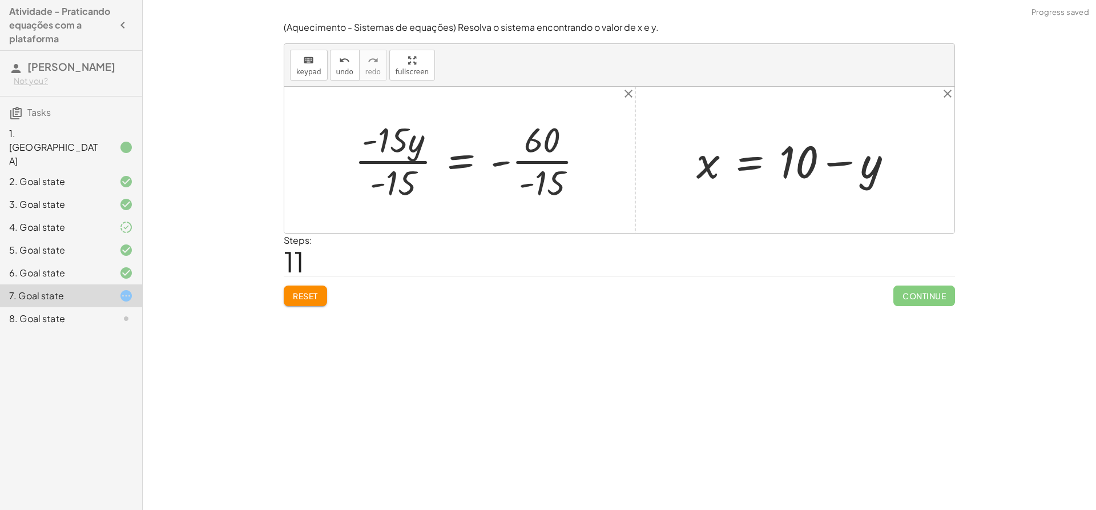
click at [402, 163] on div at bounding box center [473, 160] width 249 height 88
click at [543, 159] on div at bounding box center [501, 160] width 194 height 88
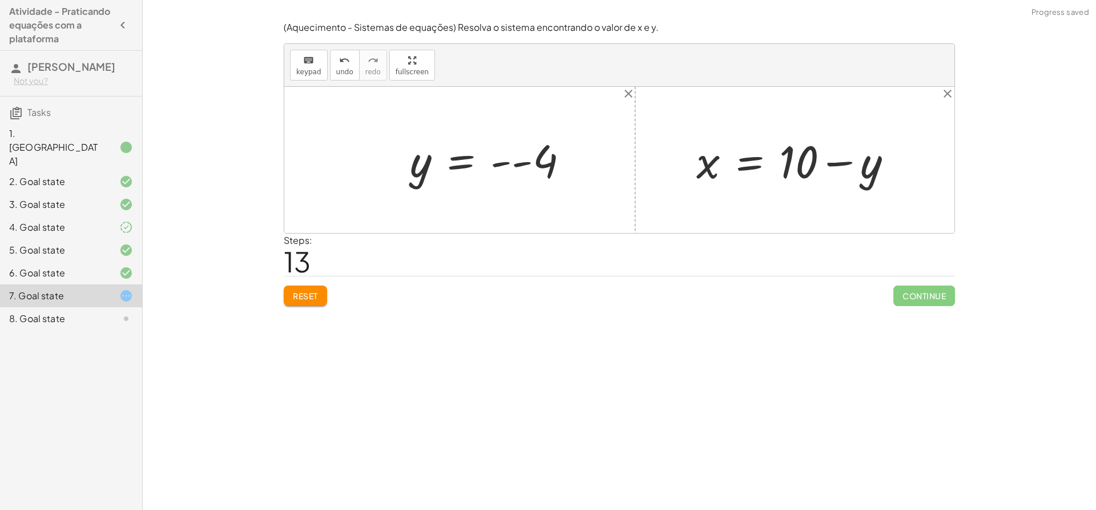
click at [511, 164] on div at bounding box center [493, 160] width 179 height 57
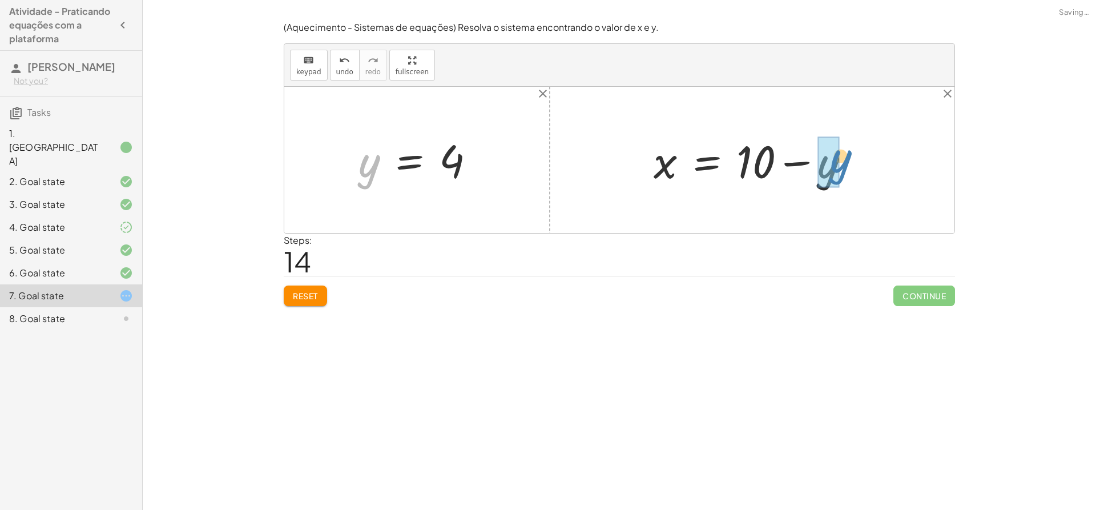
drag, startPoint x: 375, startPoint y: 164, endPoint x: 836, endPoint y: 160, distance: 461.2
click at [795, 163] on div at bounding box center [758, 160] width 220 height 59
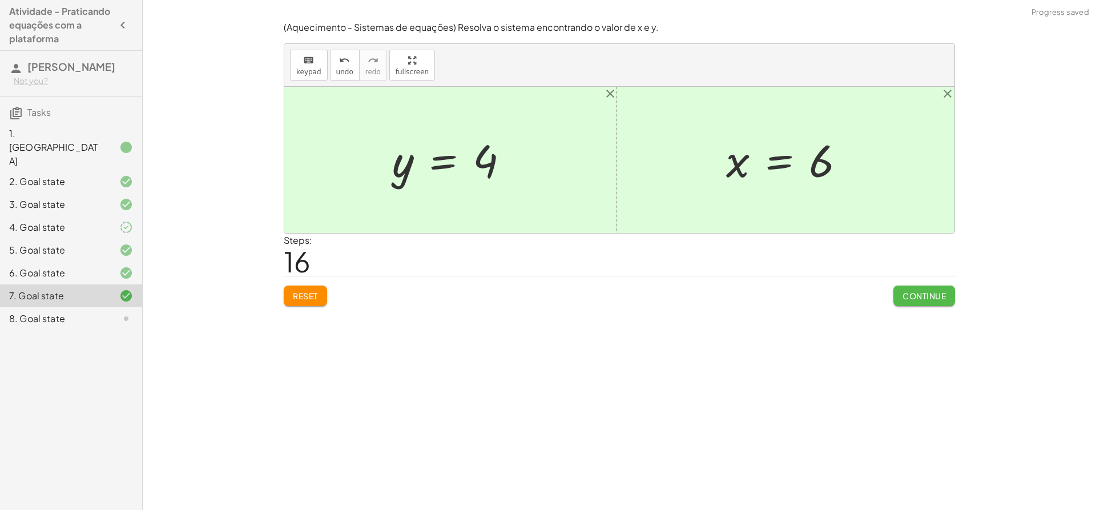
click at [924, 299] on span "Continue" at bounding box center [923, 296] width 43 height 10
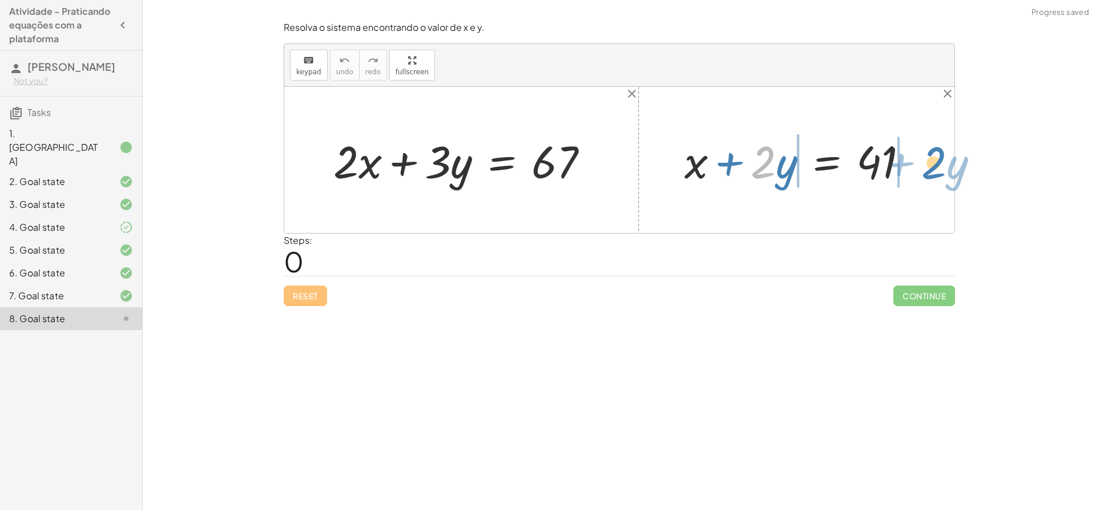
drag, startPoint x: 767, startPoint y: 169, endPoint x: 937, endPoint y: 170, distance: 170.1
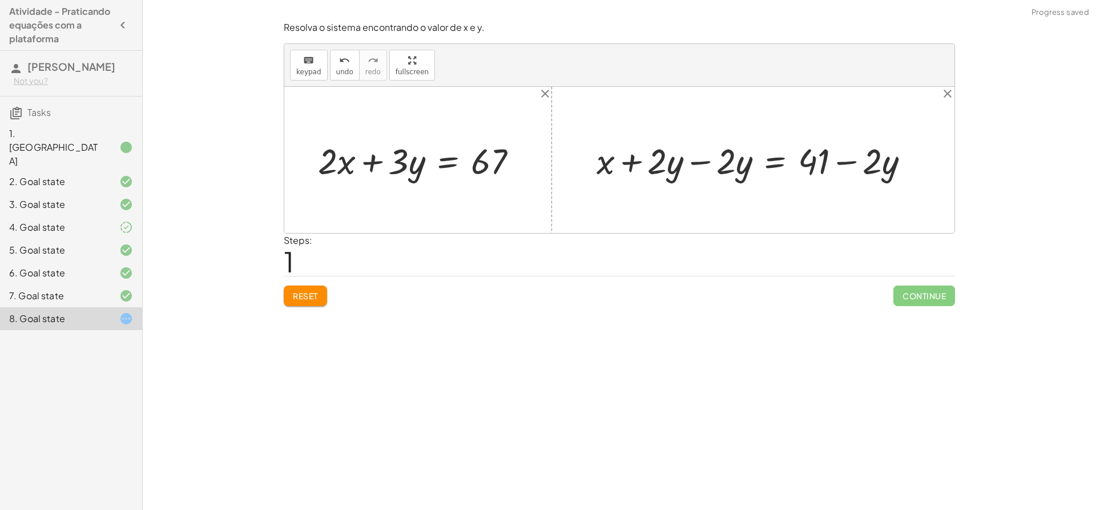
click at [700, 164] on div at bounding box center [757, 159] width 333 height 47
click at [843, 162] on div at bounding box center [826, 159] width 196 height 47
drag, startPoint x: 731, startPoint y: 160, endPoint x: 340, endPoint y: 167, distance: 391.1
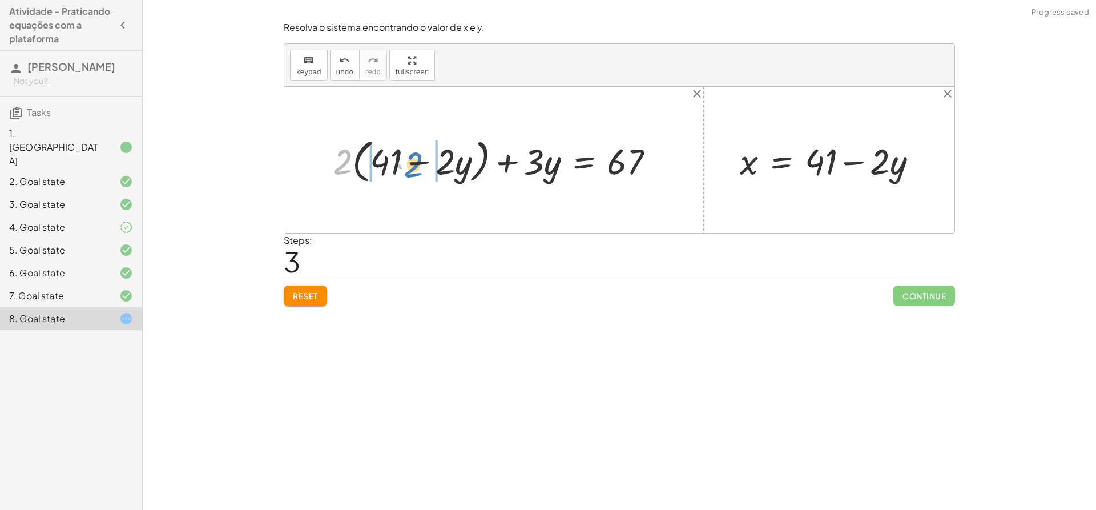
drag, startPoint x: 346, startPoint y: 158, endPoint x: 417, endPoint y: 161, distance: 71.4
click at [417, 161] on div at bounding box center [498, 160] width 342 height 53
click at [356, 159] on div at bounding box center [497, 159] width 343 height 47
drag, startPoint x: 372, startPoint y: 162, endPoint x: 675, endPoint y: 162, distance: 302.5
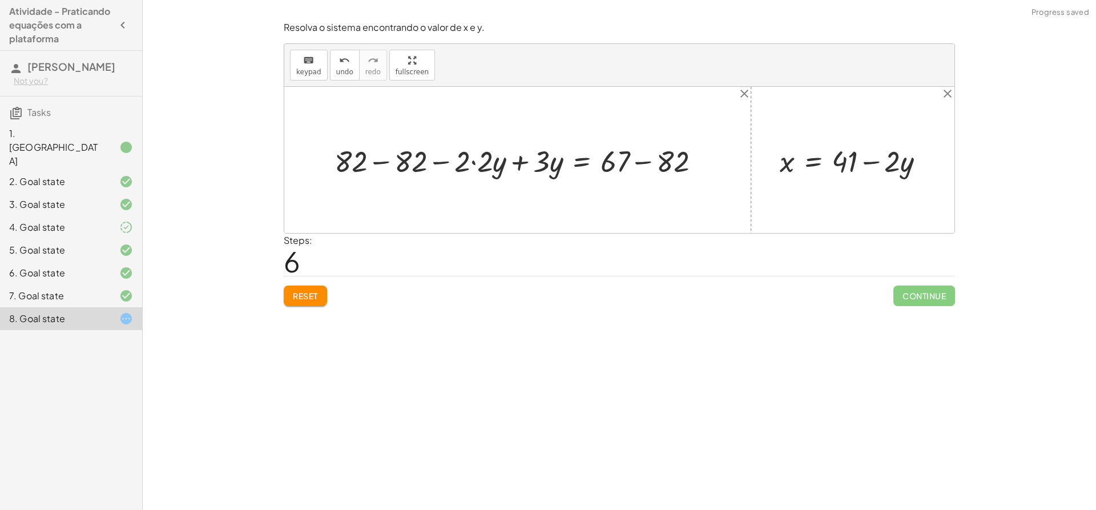
click at [381, 158] on div at bounding box center [522, 159] width 386 height 39
click at [632, 161] on div at bounding box center [566, 159] width 288 height 39
click at [473, 162] on div at bounding box center [541, 159] width 238 height 39
click at [513, 160] on div at bounding box center [551, 159] width 215 height 39
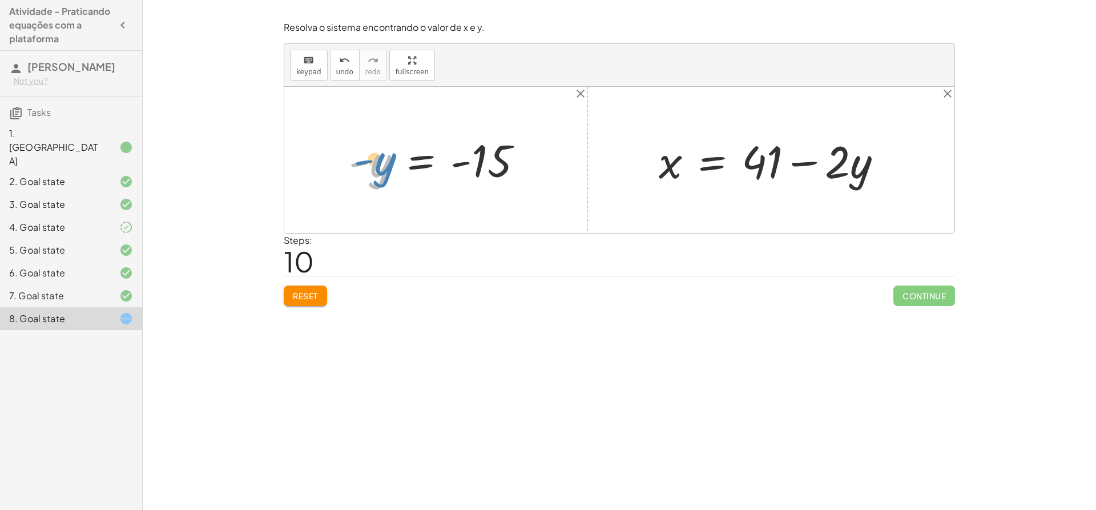
click at [380, 163] on div at bounding box center [440, 160] width 194 height 57
click at [453, 164] on div at bounding box center [440, 160] width 194 height 57
click at [458, 164] on div at bounding box center [440, 160] width 194 height 57
drag, startPoint x: 354, startPoint y: 162, endPoint x: 449, endPoint y: 163, distance: 94.2
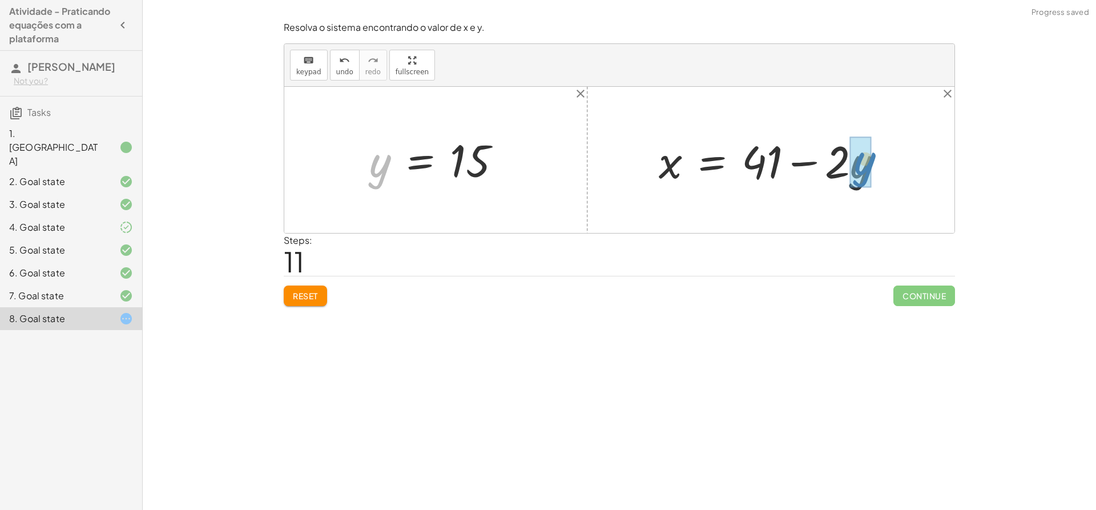
drag, startPoint x: 382, startPoint y: 166, endPoint x: 868, endPoint y: 164, distance: 486.3
click at [855, 163] on div at bounding box center [790, 160] width 274 height 59
click at [812, 162] on div at bounding box center [776, 160] width 247 height 59
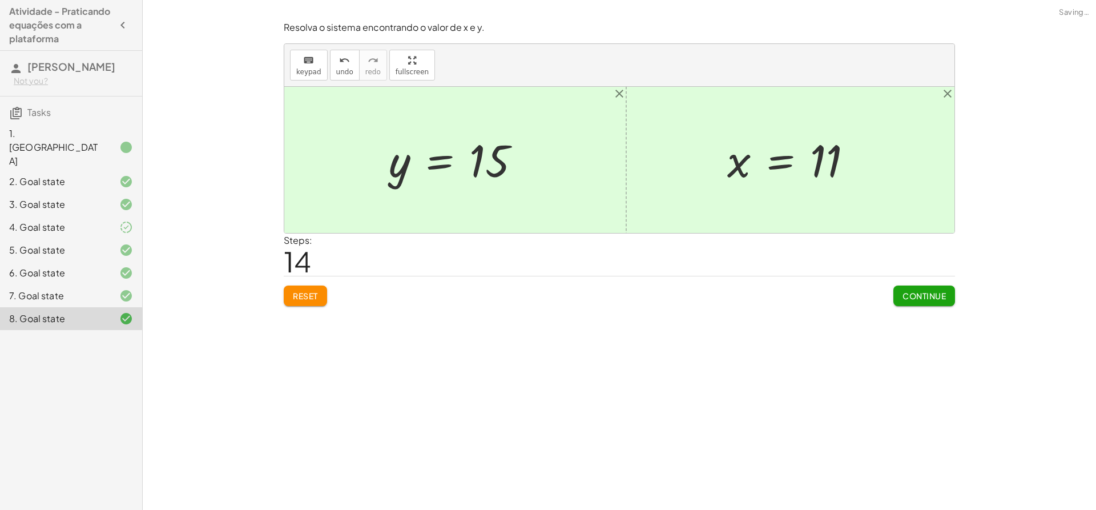
click at [901, 292] on button "Continue" at bounding box center [924, 295] width 62 height 21
